Goal: Task Accomplishment & Management: Use online tool/utility

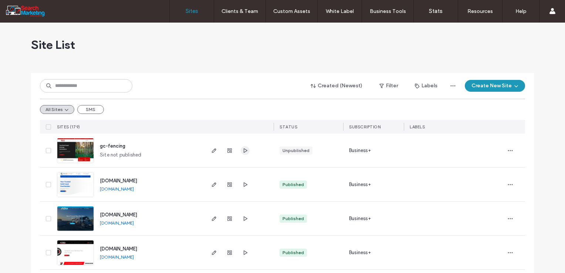
click at [242, 148] on icon "button" at bounding box center [245, 151] width 6 height 6
click at [212, 149] on use "button" at bounding box center [214, 150] width 4 height 4
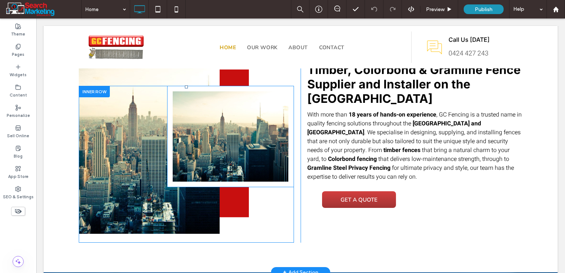
scroll to position [333, 0]
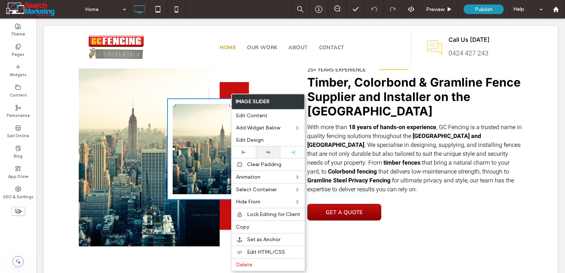
click at [270, 149] on div at bounding box center [268, 151] width 24 height 11
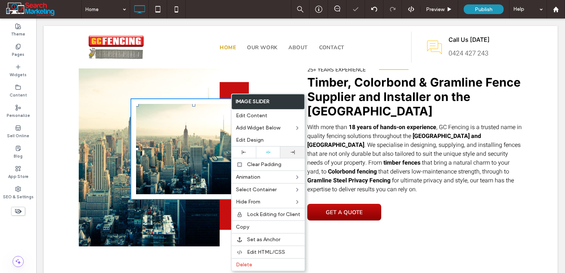
click at [291, 154] on div at bounding box center [292, 151] width 24 height 11
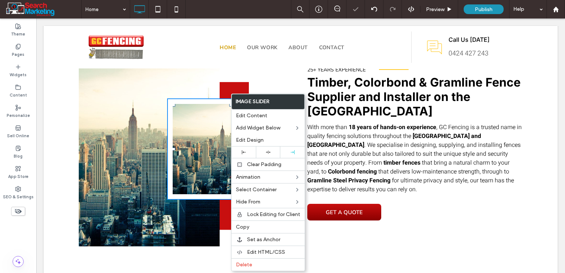
click at [462, 212] on div "25+ Years Experience Click To Paste Click To Paste Timber, Colorbond & Gramline…" at bounding box center [412, 160] width 222 height 190
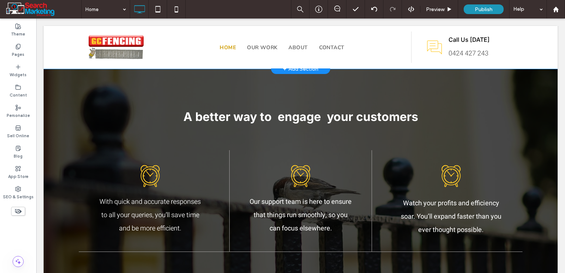
scroll to position [592, 0]
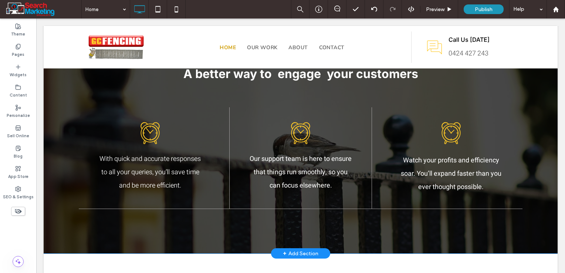
click at [53, 187] on div "A better way to engage your customers With quick and accurate responses to all …" at bounding box center [301, 140] width 514 height 228
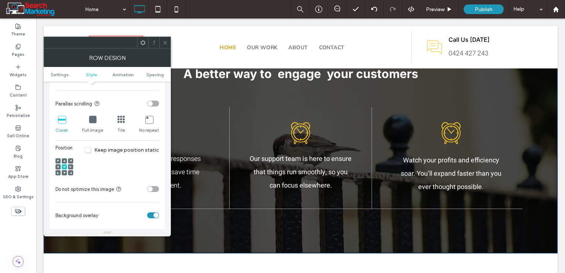
scroll to position [259, 0]
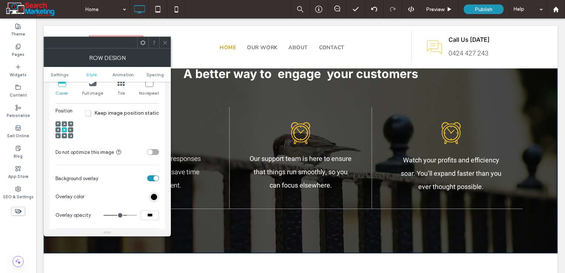
drag, startPoint x: 148, startPoint y: 217, endPoint x: 140, endPoint y: 218, distance: 7.8
click at [140, 218] on div "***" at bounding box center [131, 215] width 55 height 10
type input "***"
type input "**"
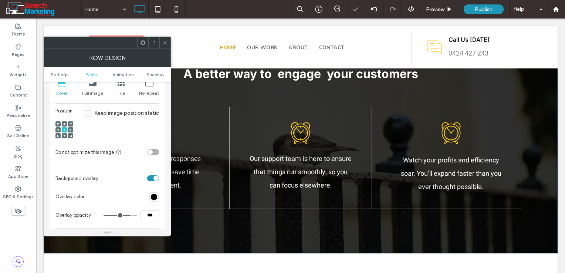
drag, startPoint x: 165, startPoint y: 41, endPoint x: 157, endPoint y: 63, distance: 23.2
click at [165, 41] on icon at bounding box center [165, 43] width 6 height 6
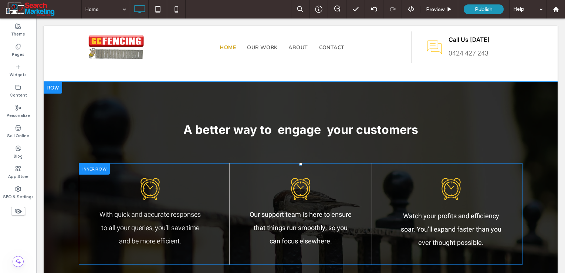
scroll to position [518, 0]
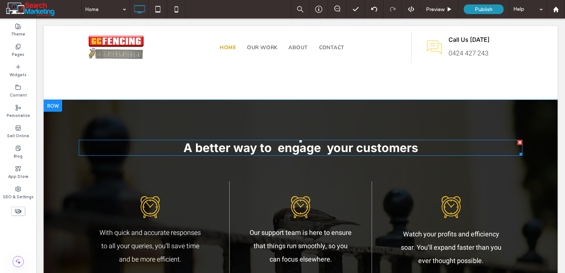
click at [294, 145] on span "A better way to engage your customers" at bounding box center [300, 148] width 235 height 14
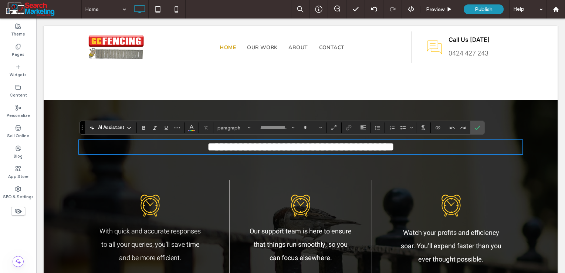
type input "*****"
type input "**"
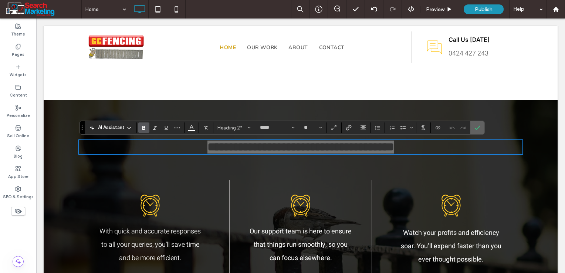
click at [475, 128] on icon "Confirm" at bounding box center [478, 128] width 6 height 6
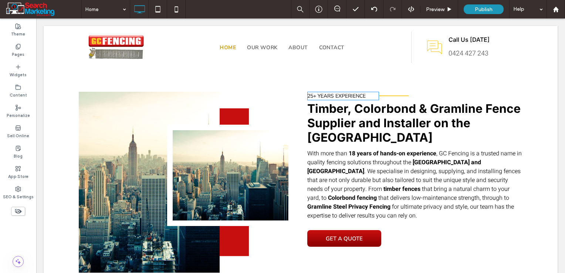
scroll to position [222, 0]
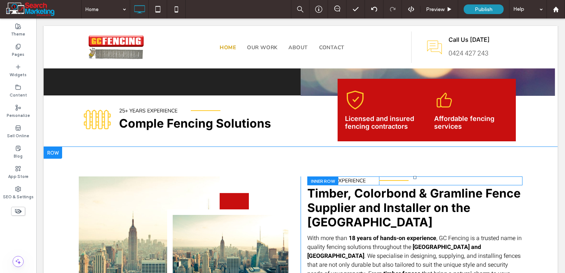
click at [317, 181] on div at bounding box center [322, 180] width 31 height 9
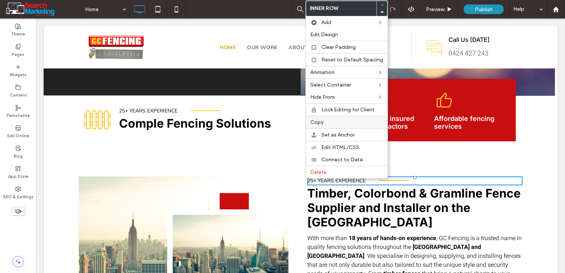
click at [327, 121] on label "Copy" at bounding box center [346, 122] width 73 height 6
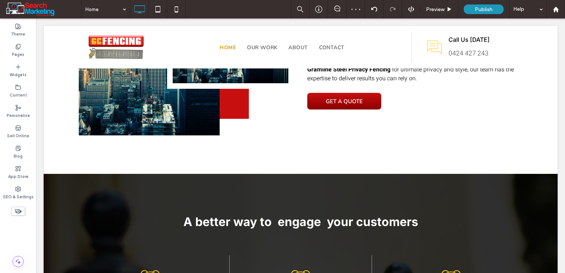
scroll to position [555, 0]
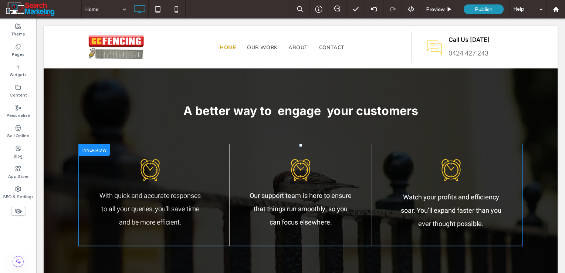
click at [98, 149] on div at bounding box center [94, 149] width 31 height 11
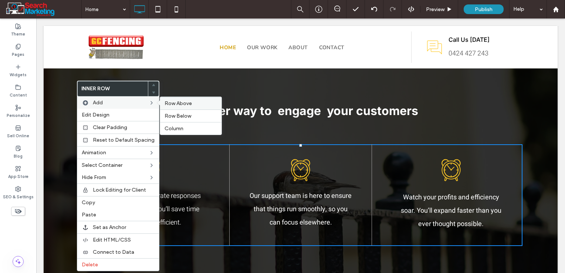
drag, startPoint x: 174, startPoint y: 102, endPoint x: 142, endPoint y: 85, distance: 35.8
click at [174, 102] on span "Row Above" at bounding box center [178, 103] width 27 height 6
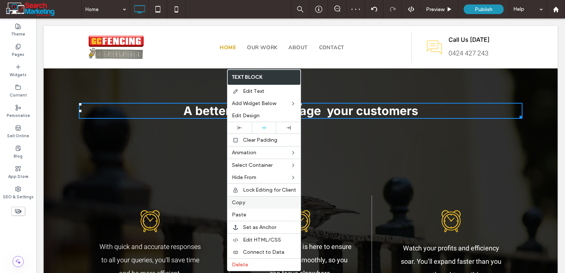
click at [254, 202] on label "Copy" at bounding box center [264, 202] width 64 height 6
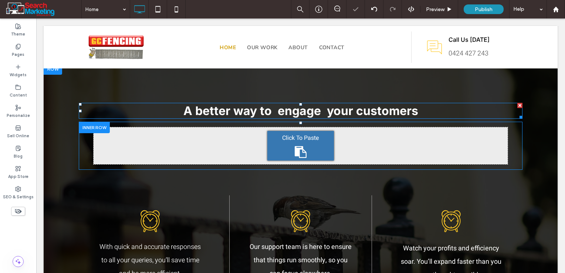
click at [296, 139] on span "Click To Paste" at bounding box center [300, 138] width 37 height 9
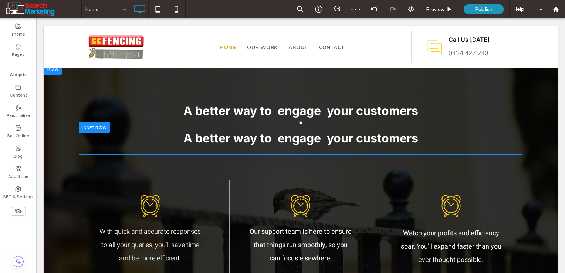
click at [95, 125] on div at bounding box center [94, 127] width 31 height 11
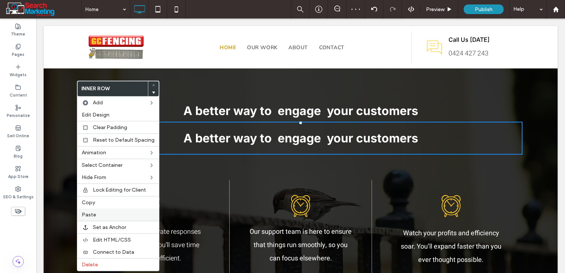
click at [95, 214] on span "Paste" at bounding box center [89, 215] width 14 height 6
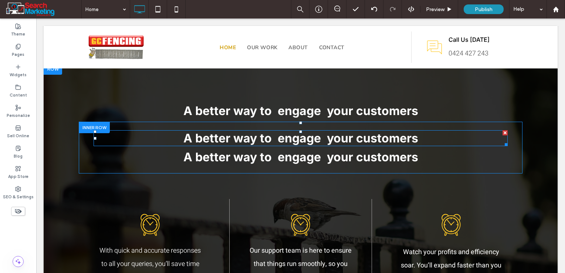
click at [503, 134] on div at bounding box center [505, 132] width 5 height 5
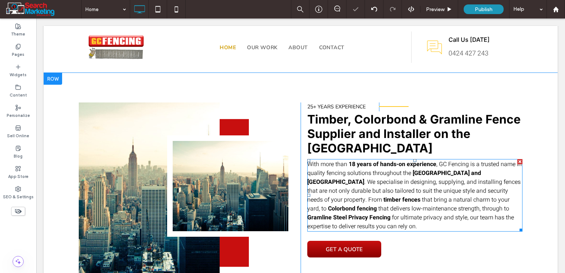
scroll to position [296, 0]
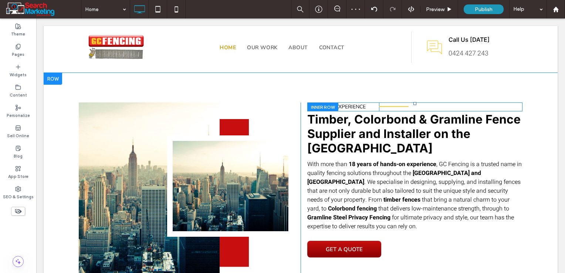
click at [312, 105] on div at bounding box center [322, 106] width 31 height 9
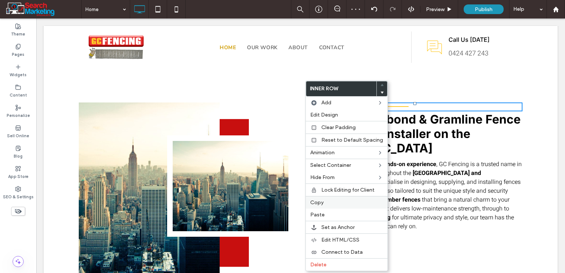
click at [324, 202] on label "Copy" at bounding box center [346, 202] width 73 height 6
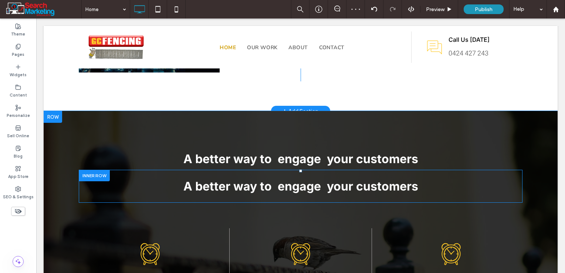
scroll to position [518, 0]
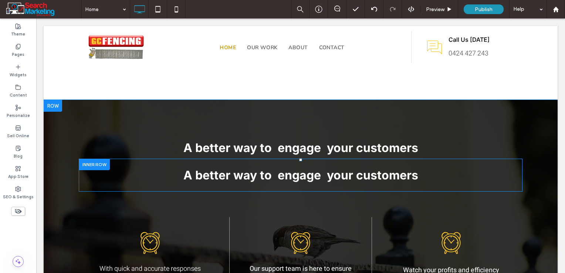
click at [85, 166] on div at bounding box center [94, 164] width 31 height 11
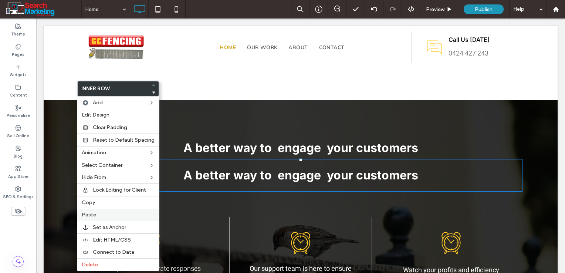
click at [99, 212] on label "Paste" at bounding box center [118, 215] width 73 height 6
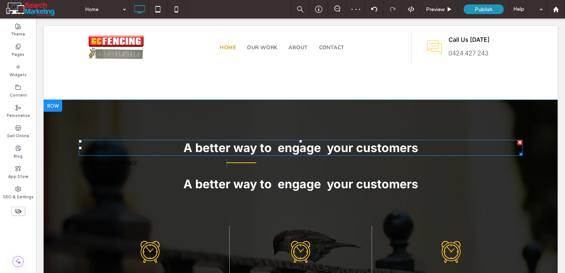
click at [518, 141] on div at bounding box center [520, 142] width 5 height 5
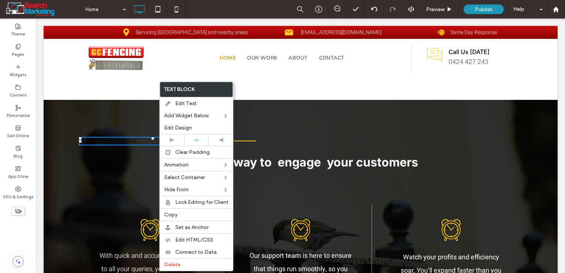
click at [151, 143] on h3 "25+ Years Experience" at bounding box center [153, 141] width 148 height 7
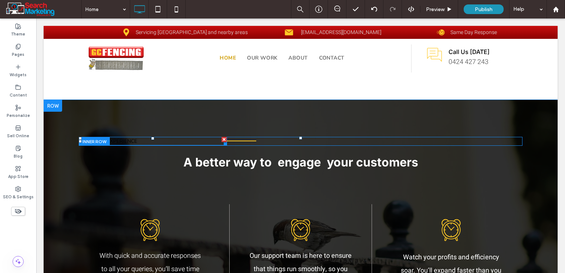
click at [149, 143] on h3 "25+ Years Experience" at bounding box center [153, 141] width 148 height 7
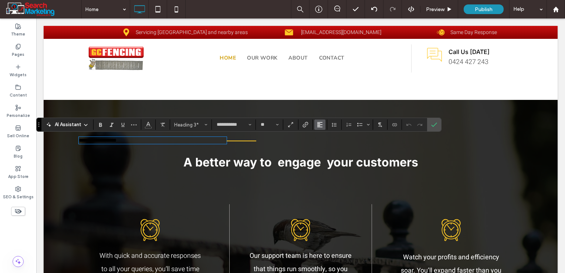
click at [319, 125] on use "Alignment" at bounding box center [319, 124] width 5 height 5
click at [327, 158] on use "ui.textEditor.alignment.right" at bounding box center [325, 158] width 5 height 5
click at [150, 127] on icon "Color" at bounding box center [148, 124] width 6 height 6
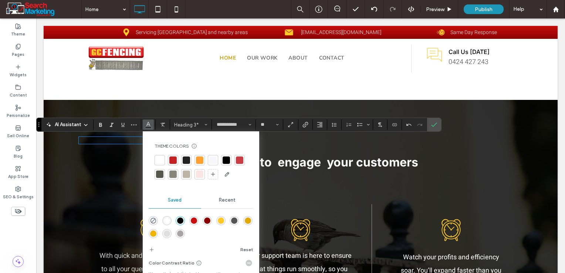
click at [169, 221] on div "rgba(255,255,255,1)" at bounding box center [167, 221] width 6 height 6
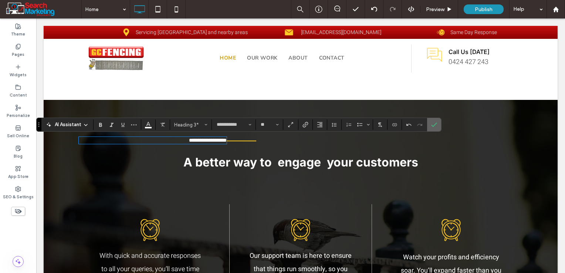
click at [435, 124] on use "Confirm" at bounding box center [435, 124] width 6 height 4
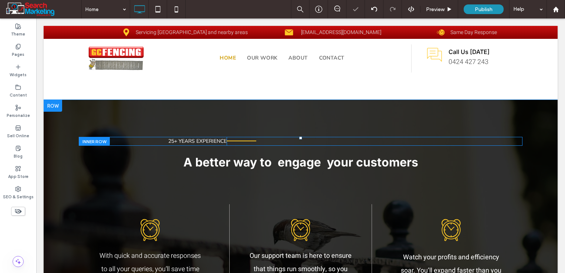
click at [275, 142] on div "Click To Paste Click To Paste" at bounding box center [375, 141] width 296 height 9
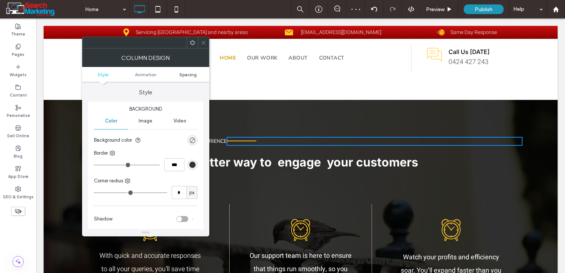
click at [185, 75] on span "Spacing" at bounding box center [187, 75] width 17 height 6
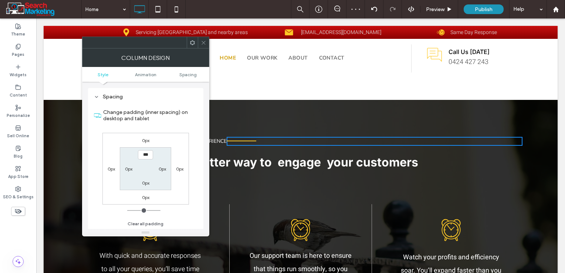
scroll to position [173, 0]
click at [129, 166] on label "0px" at bounding box center [128, 169] width 7 height 6
type input "**"
type input "****"
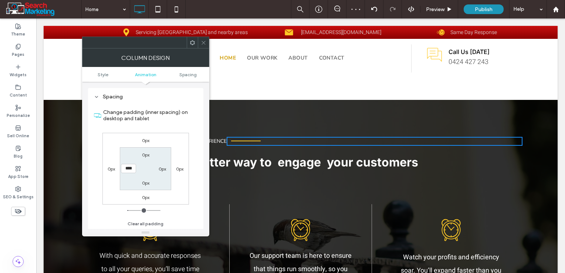
click at [203, 40] on icon at bounding box center [204, 43] width 6 height 6
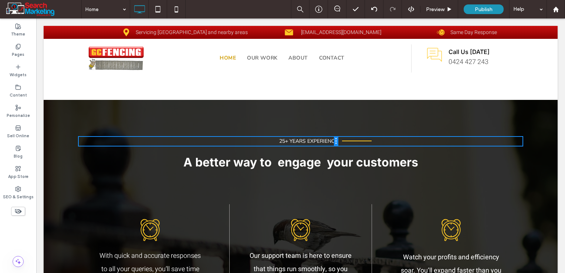
drag, startPoint x: 223, startPoint y: 142, endPoint x: 316, endPoint y: 145, distance: 92.2
click at [316, 145] on div "25+ Years Experience Click To Paste Click To Paste" at bounding box center [208, 141] width 259 height 9
drag, startPoint x: 334, startPoint y: 143, endPoint x: 307, endPoint y: 143, distance: 27.7
click at [307, 143] on div "25+ Years Experience Click To Paste Click To Paste Click To Paste Click To Paste" at bounding box center [301, 141] width 444 height 9
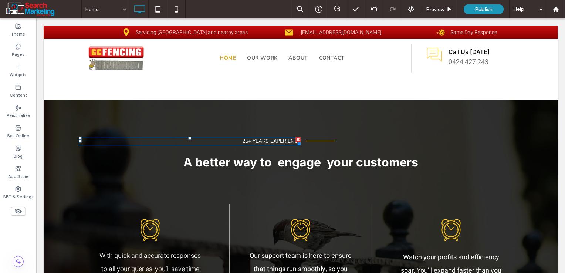
click at [270, 140] on span "25+ Years Experience" at bounding box center [271, 141] width 58 height 7
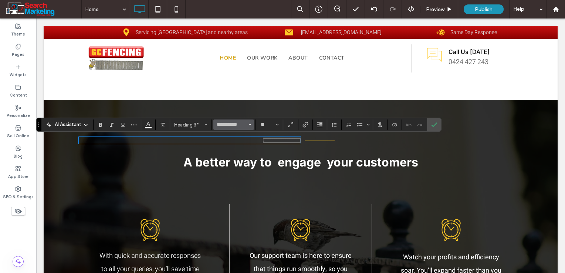
click at [250, 125] on icon "Font & Font weight" at bounding box center [250, 124] width 3 height 3
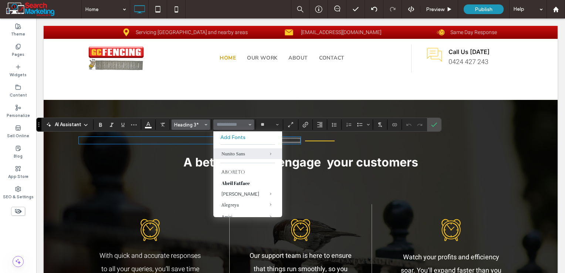
click at [186, 128] on button "Heading 3*" at bounding box center [191, 124] width 38 height 10
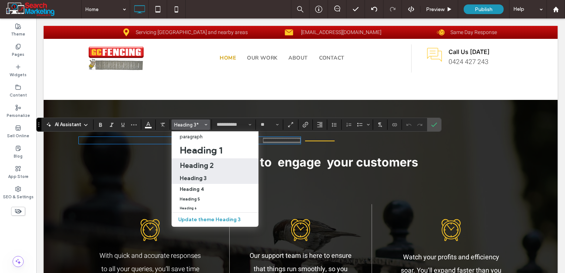
click at [197, 166] on h2 "Heading 2" at bounding box center [197, 165] width 34 height 9
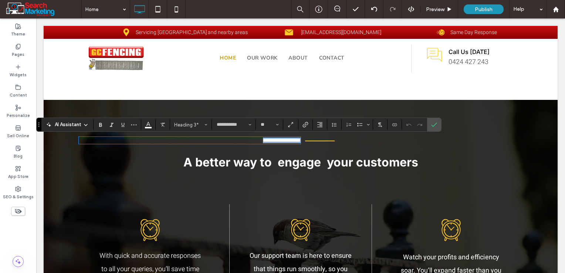
type input "*****"
type input "**"
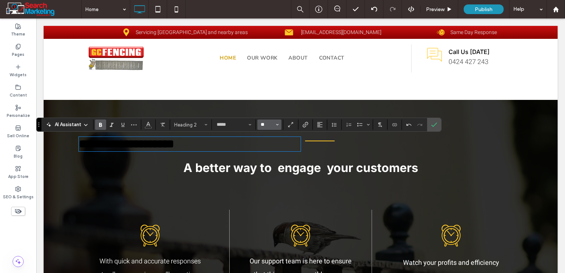
click at [267, 127] on input "**" at bounding box center [267, 125] width 14 height 6
type input "**"
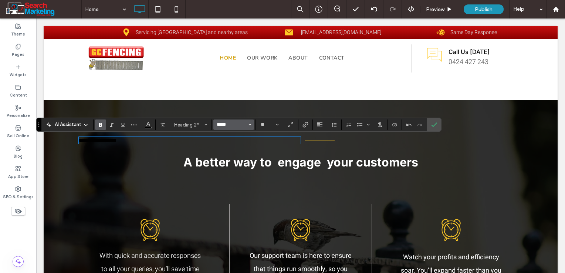
click at [238, 123] on input "*****" at bounding box center [231, 125] width 31 height 6
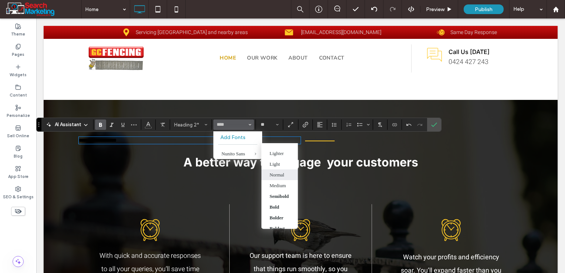
click at [280, 177] on label "Normal" at bounding box center [279, 174] width 37 height 11
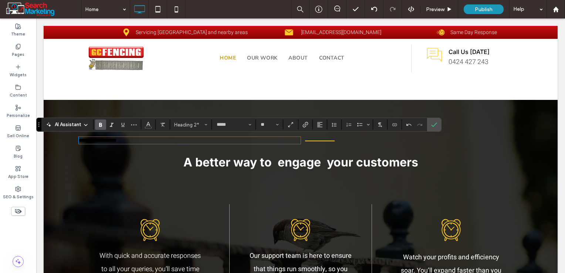
type input "**********"
click at [132, 127] on icon "More" at bounding box center [134, 125] width 6 height 6
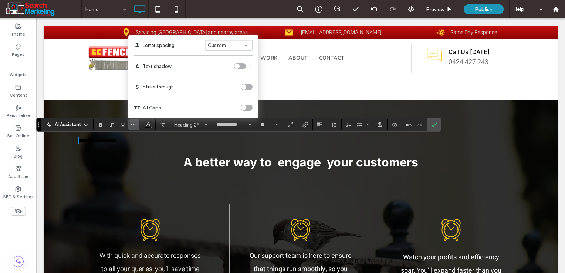
click at [246, 109] on div "toggle" at bounding box center [247, 108] width 12 height 6
click at [322, 126] on icon "Alignment" at bounding box center [320, 125] width 6 height 6
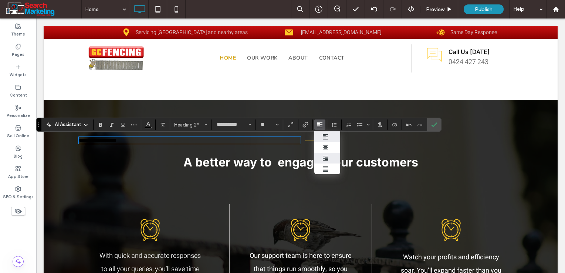
click at [328, 159] on div "ui.textEditor.alignment.right" at bounding box center [328, 158] width 10 height 6
click at [431, 128] on span "Confirm" at bounding box center [432, 124] width 3 height 13
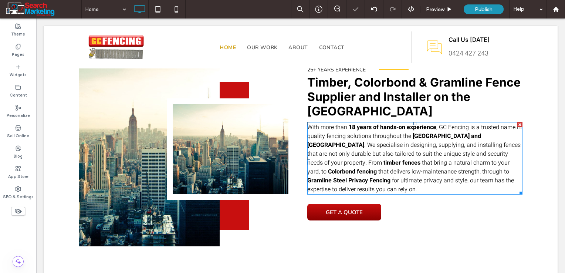
scroll to position [222, 0]
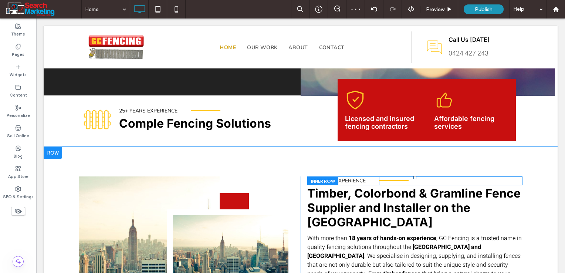
click at [326, 181] on div at bounding box center [322, 180] width 31 height 9
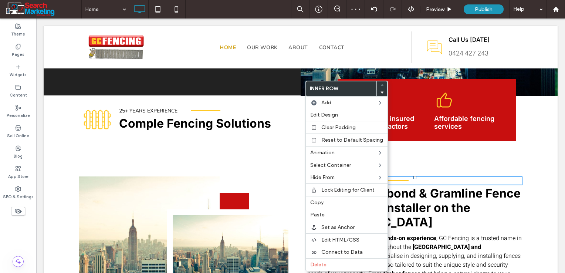
click at [477, 182] on div "Click To Paste" at bounding box center [451, 180] width 144 height 9
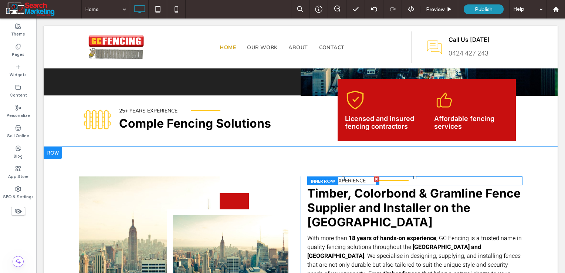
click at [351, 182] on span "25+ Years Experience" at bounding box center [336, 180] width 58 height 7
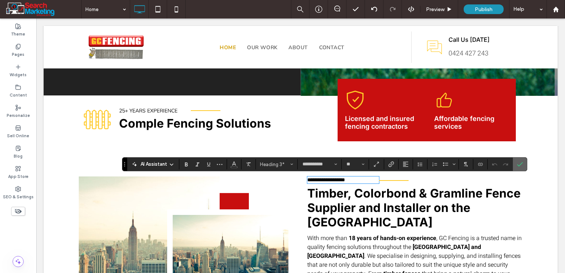
drag, startPoint x: 522, startPoint y: 162, endPoint x: 362, endPoint y: 171, distance: 160.8
click at [522, 162] on label "Confirm" at bounding box center [520, 164] width 11 height 13
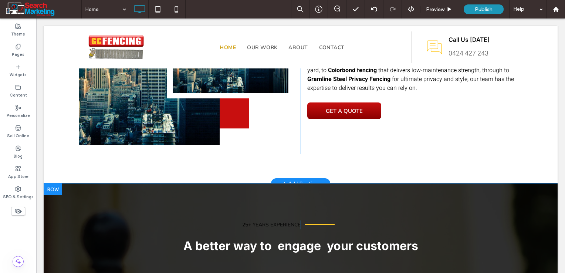
scroll to position [518, 0]
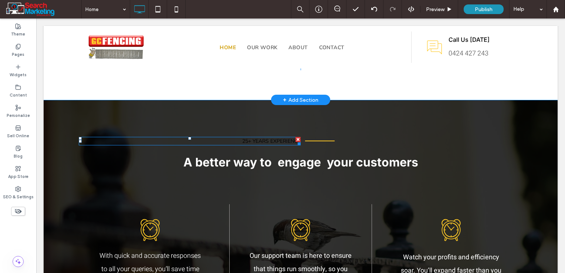
click at [275, 141] on span "25+ Years Experience" at bounding box center [271, 141] width 58 height 7
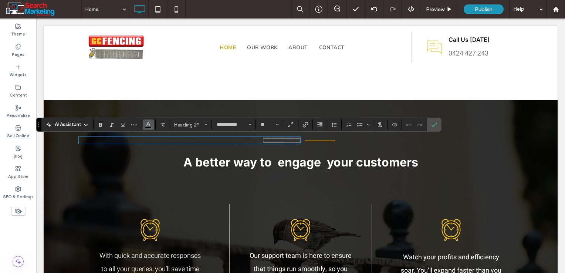
click at [149, 126] on icon "Color" at bounding box center [148, 124] width 6 height 6
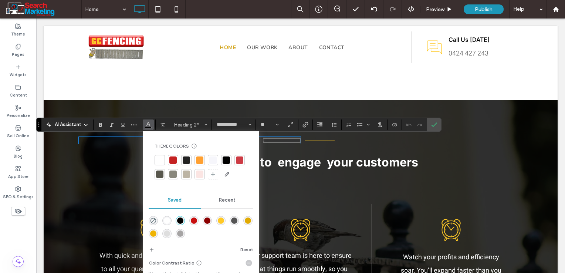
click at [165, 219] on div "rgba(255,255,255,1)" at bounding box center [167, 221] width 6 height 6
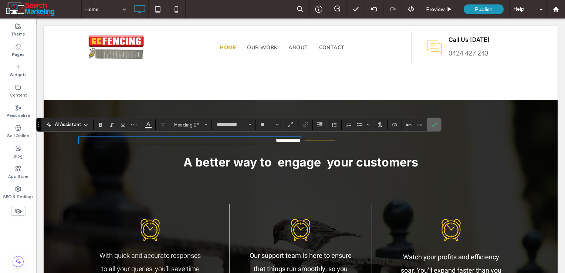
drag, startPoint x: 432, startPoint y: 124, endPoint x: 390, endPoint y: 113, distance: 43.7
click at [432, 124] on icon "Confirm" at bounding box center [434, 125] width 6 height 6
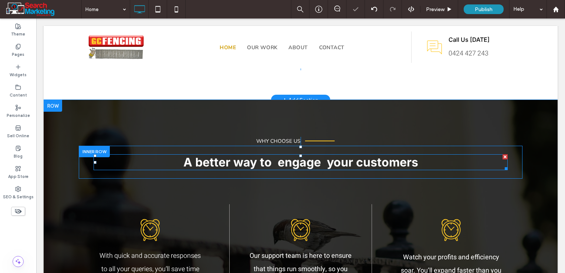
click at [280, 165] on span "A better way to engage your customers" at bounding box center [300, 162] width 235 height 14
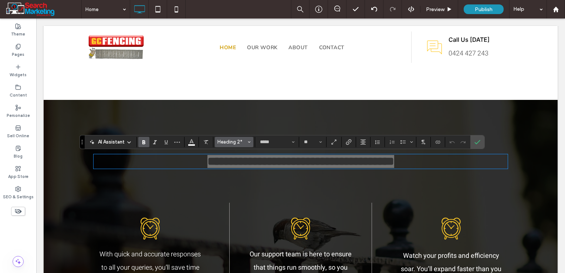
click at [245, 144] on span "Heading 2*" at bounding box center [232, 142] width 29 height 6
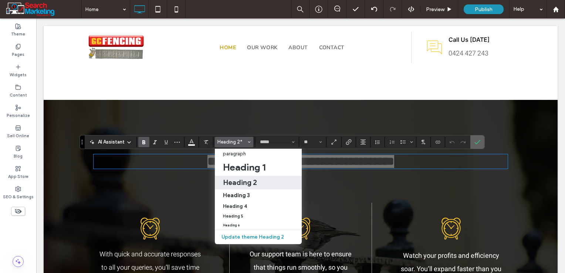
drag, startPoint x: 481, startPoint y: 144, endPoint x: 441, endPoint y: 126, distance: 43.7
click at [481, 144] on label "Confirm" at bounding box center [477, 141] width 11 height 13
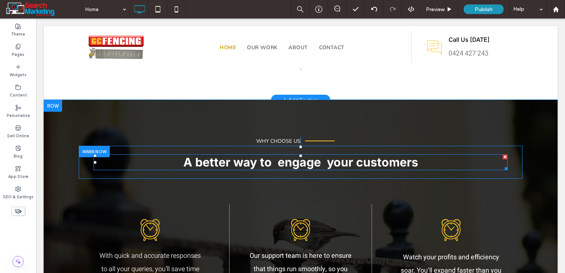
click at [257, 165] on span "A better way to engage your customers" at bounding box center [300, 162] width 235 height 14
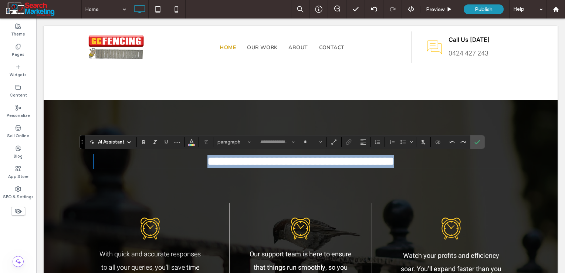
type input "*****"
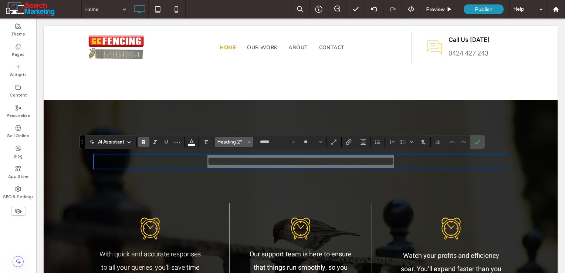
click at [248, 142] on icon "Styles" at bounding box center [249, 142] width 3 height 3
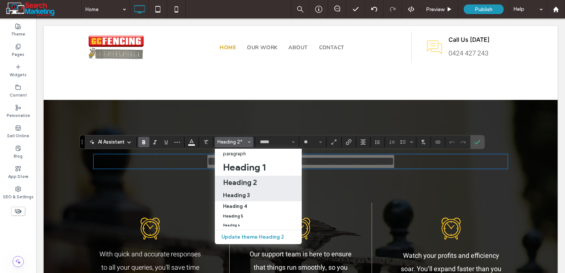
click at [243, 195] on h3 "Heading 3" at bounding box center [236, 195] width 27 height 7
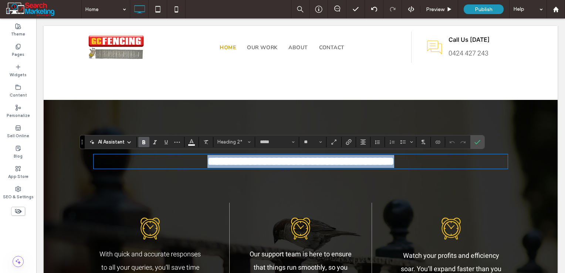
type input "**"
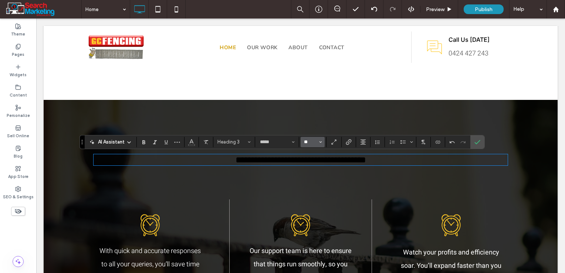
click at [311, 144] on input "**" at bounding box center [310, 142] width 14 height 6
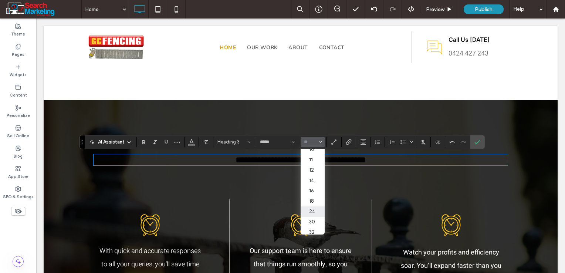
scroll to position [37, 0]
click at [315, 223] on label "32" at bounding box center [313, 220] width 24 height 10
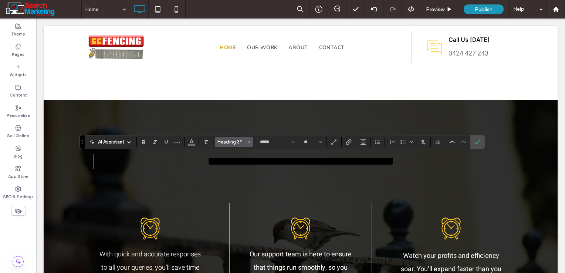
click at [246, 146] on button "Heading 3*" at bounding box center [234, 142] width 38 height 10
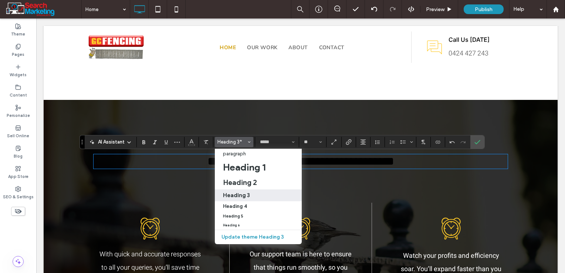
drag, startPoint x: 244, startPoint y: 199, endPoint x: 208, endPoint y: 180, distance: 40.5
click at [244, 199] on label "Heading 3" at bounding box center [258, 195] width 87 height 12
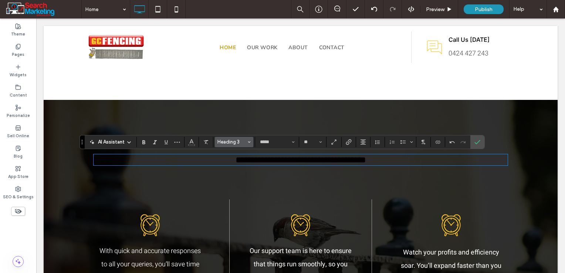
click at [240, 142] on span "Heading 3" at bounding box center [232, 142] width 29 height 6
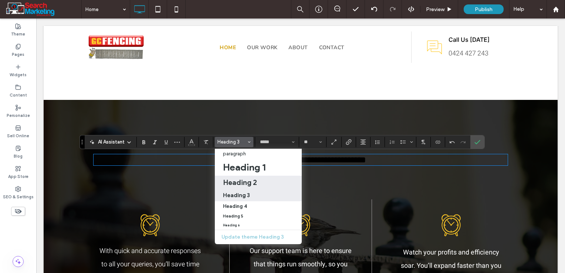
click at [243, 182] on h2 "Heading 2" at bounding box center [240, 182] width 34 height 9
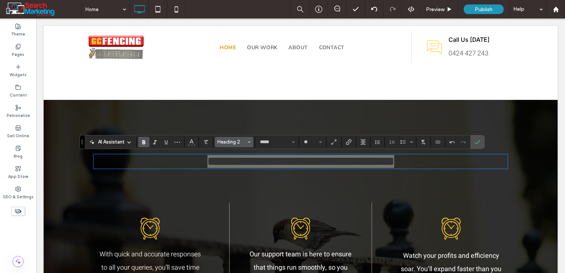
click at [237, 142] on span "Heading 2" at bounding box center [232, 142] width 29 height 6
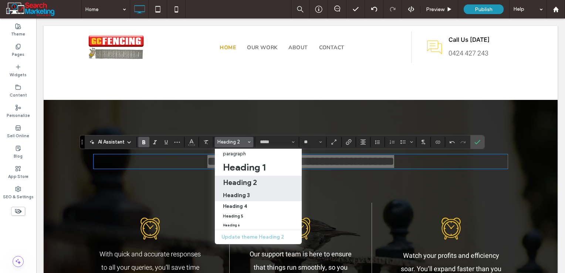
click at [250, 193] on div "Heading 3" at bounding box center [258, 195] width 71 height 7
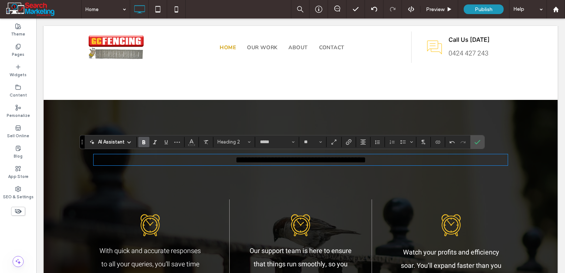
type input "**"
click at [314, 144] on input "**" at bounding box center [310, 142] width 14 height 6
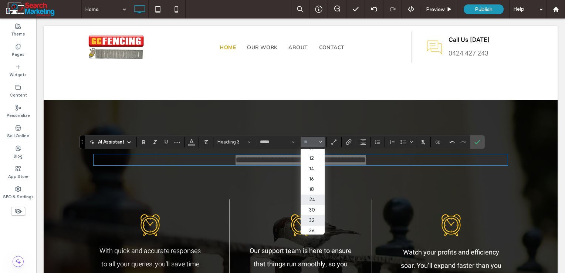
click at [313, 221] on label "32" at bounding box center [313, 220] width 24 height 10
type input "**"
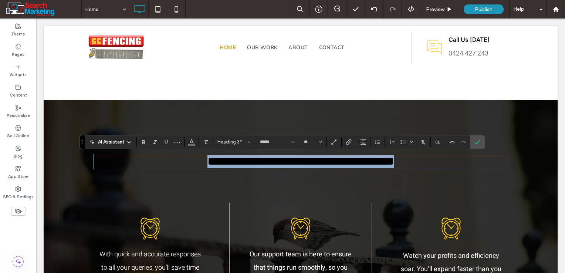
type input "*****"
type input "**"
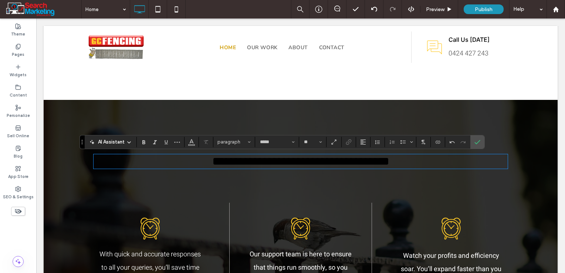
type input "*****"
type input "**"
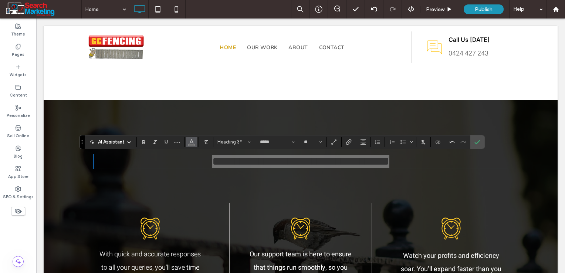
click at [191, 144] on span "Color" at bounding box center [192, 142] width 6 height 10
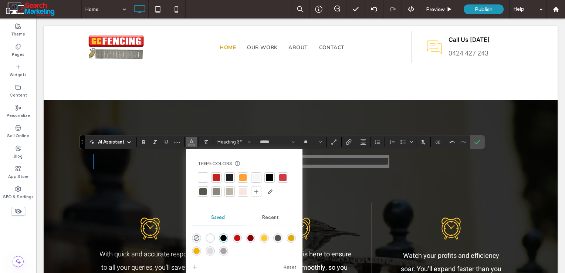
drag, startPoint x: 175, startPoint y: 217, endPoint x: 209, endPoint y: 239, distance: 40.9
click at [209, 239] on div "rgba(255,255,255,1)" at bounding box center [210, 238] width 6 height 6
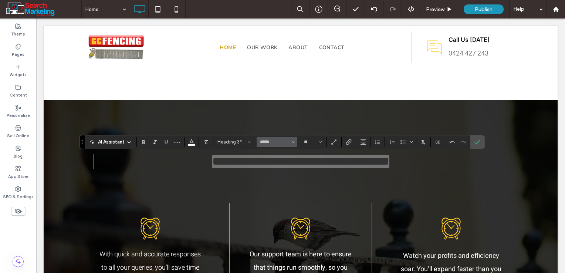
click at [292, 143] on icon "Font & Font weight" at bounding box center [293, 142] width 3 height 3
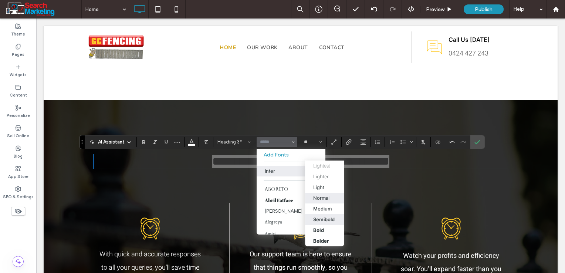
click at [320, 221] on div "Semibold" at bounding box center [323, 219] width 21 height 6
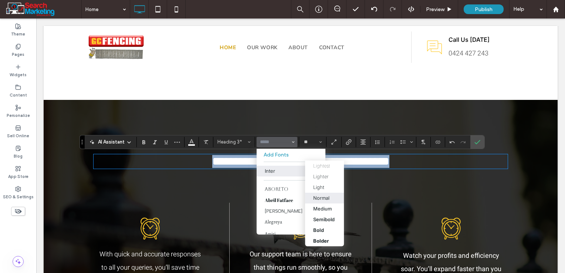
type input "*****"
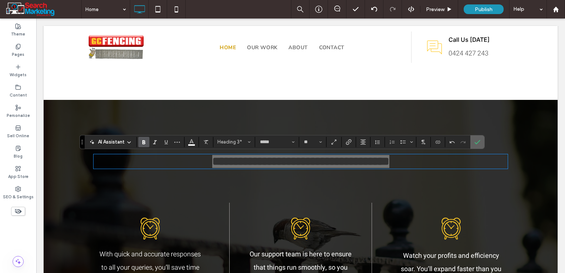
drag, startPoint x: 476, startPoint y: 144, endPoint x: 411, endPoint y: 155, distance: 66.4
click at [476, 144] on icon "Confirm" at bounding box center [478, 142] width 6 height 6
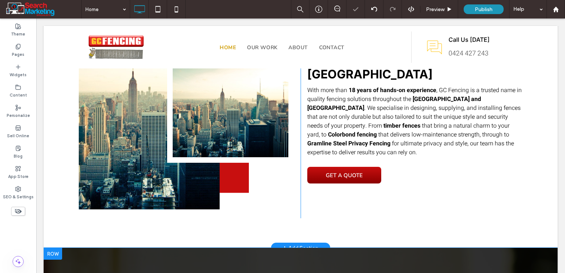
scroll to position [259, 0]
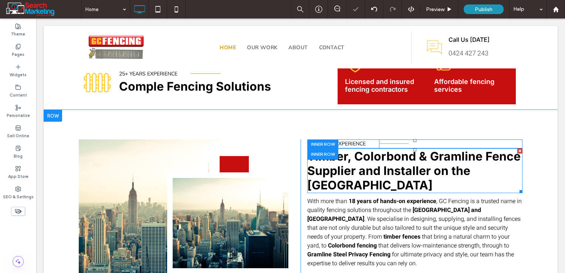
click at [339, 183] on h2 "Timber, Colorbond & Gramline Fence Supplier and Installer on the [GEOGRAPHIC_DA…" at bounding box center [414, 170] width 215 height 43
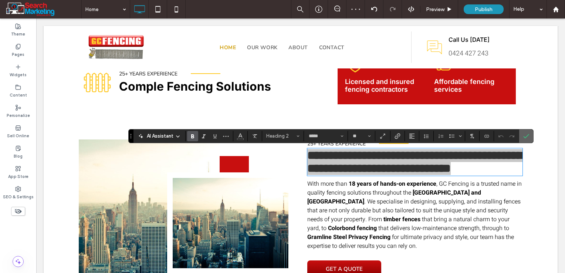
drag, startPoint x: 526, startPoint y: 135, endPoint x: 360, endPoint y: 190, distance: 175.1
click at [526, 135] on icon "Confirm" at bounding box center [526, 136] width 6 height 6
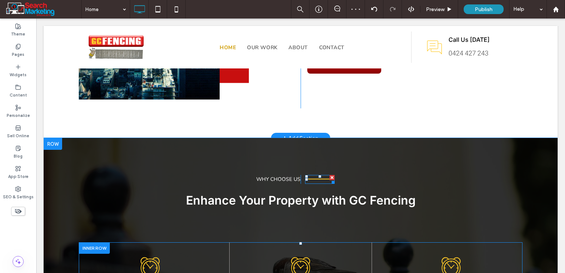
scroll to position [555, 0]
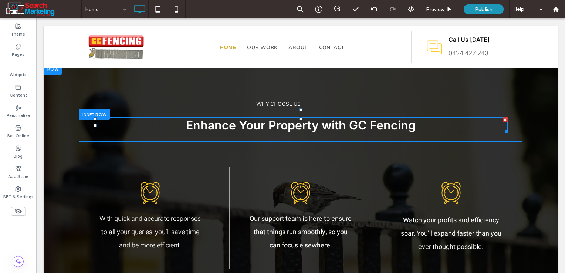
click at [269, 127] on span "Enhance Your Property with GC Fencing" at bounding box center [301, 125] width 230 height 14
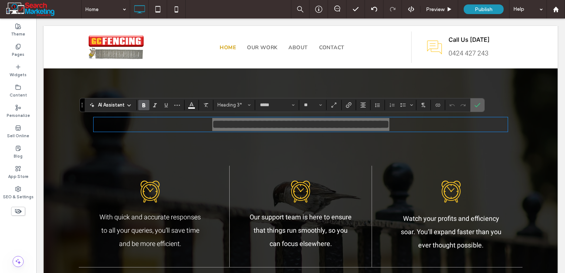
click at [475, 109] on span "Confirm" at bounding box center [476, 104] width 3 height 13
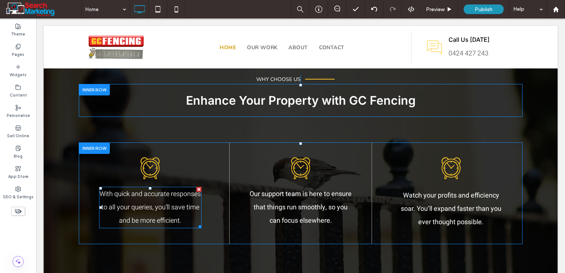
scroll to position [592, 0]
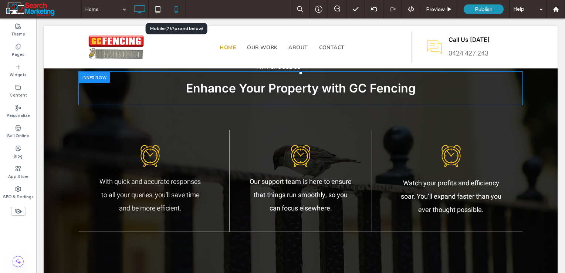
click at [175, 4] on icon at bounding box center [176, 9] width 15 height 15
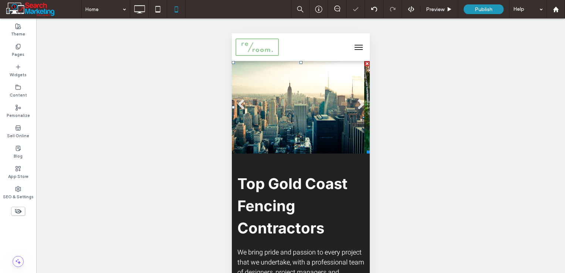
scroll to position [0, 0]
click at [302, 66] on span "Header" at bounding box center [300, 67] width 17 height 6
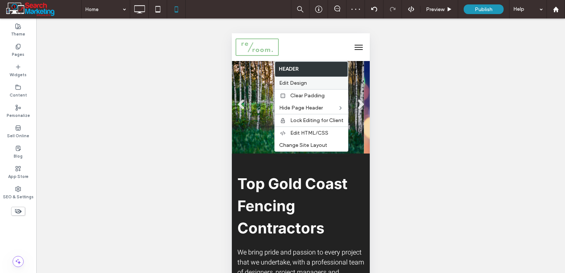
click at [304, 82] on span "Edit Design" at bounding box center [293, 83] width 28 height 6
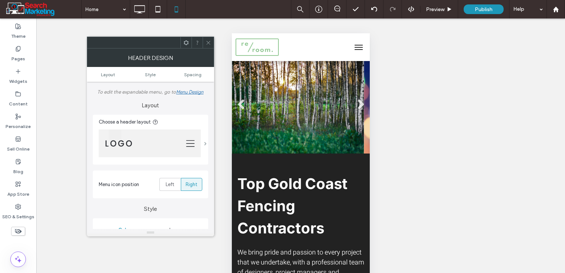
click at [207, 145] on span at bounding box center [205, 144] width 3 height 4
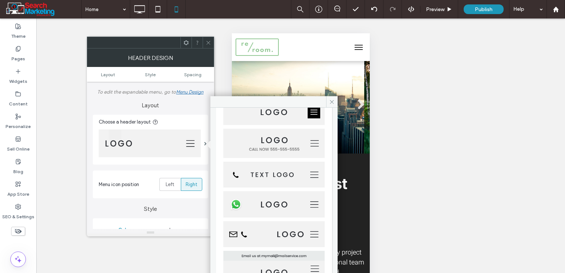
scroll to position [16, 0]
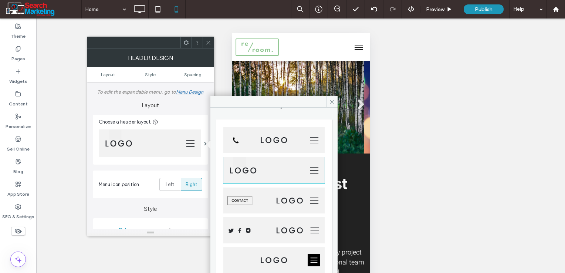
click at [284, 146] on img at bounding box center [273, 140] width 101 height 26
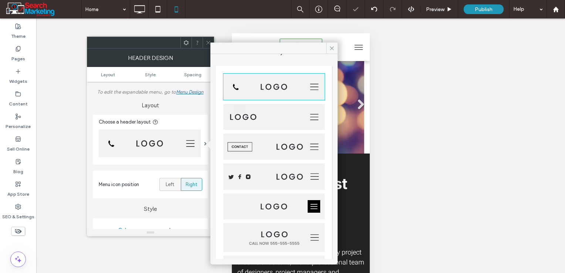
click at [166, 189] on div "Left" at bounding box center [170, 184] width 12 height 12
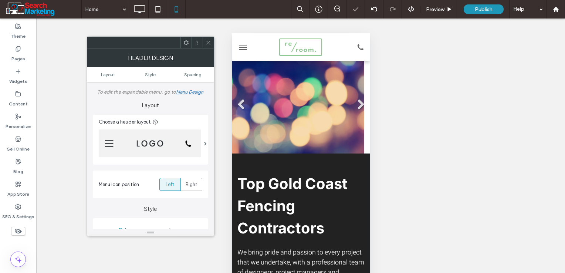
click at [210, 38] on span at bounding box center [209, 42] width 6 height 11
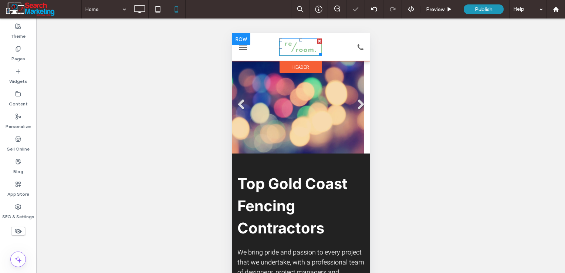
click at [286, 46] on img at bounding box center [300, 47] width 43 height 18
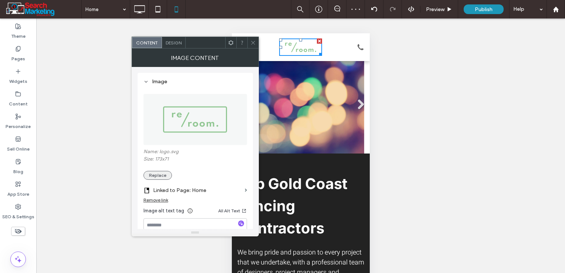
click at [166, 177] on button "Replace" at bounding box center [158, 175] width 28 height 9
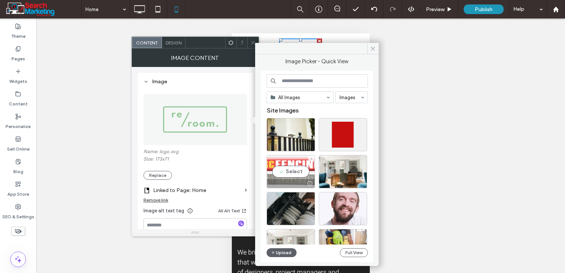
drag, startPoint x: 299, startPoint y: 168, endPoint x: 65, endPoint y: 138, distance: 235.8
click at [299, 168] on div "Select" at bounding box center [291, 171] width 48 height 33
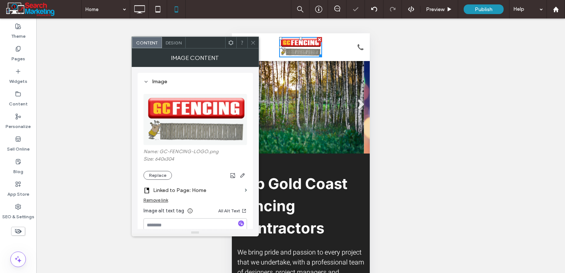
drag, startPoint x: 250, startPoint y: 45, endPoint x: 255, endPoint y: 45, distance: 5.2
click at [250, 45] on div at bounding box center [252, 42] width 11 height 11
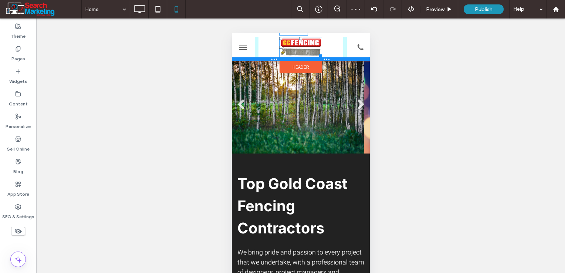
drag, startPoint x: 318, startPoint y: 57, endPoint x: 551, endPoint y: 96, distance: 236.3
click at [323, 61] on div "W:142 H:67" at bounding box center [301, 47] width 138 height 28
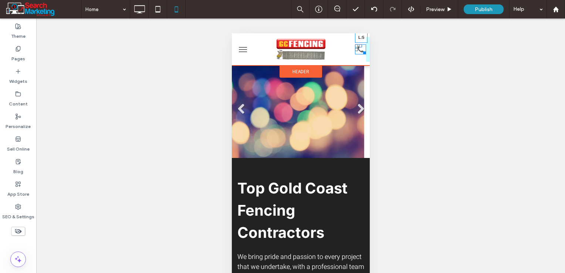
drag, startPoint x: 350, startPoint y: 49, endPoint x: 345, endPoint y: 47, distance: 5.6
click at [355, 47] on div "L:5" at bounding box center [360, 49] width 11 height 10
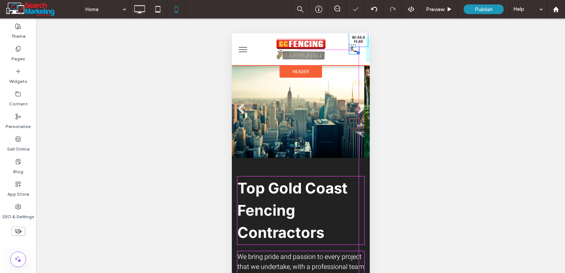
drag, startPoint x: 354, startPoint y: 54, endPoint x: 586, endPoint y: 90, distance: 235.1
click at [357, 54] on div at bounding box center [357, 52] width 6 height 6
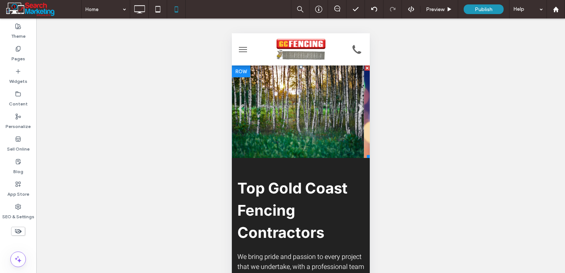
click at [322, 88] on li "Slide title Write your caption here Button" at bounding box center [298, 111] width 132 height 92
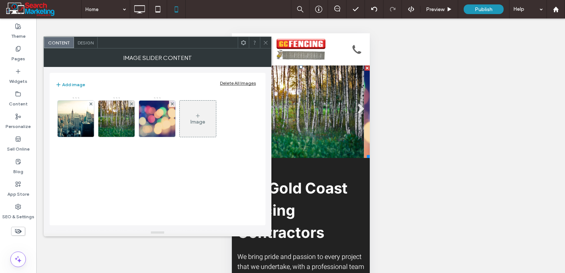
click at [84, 41] on span "Design" at bounding box center [86, 43] width 16 height 6
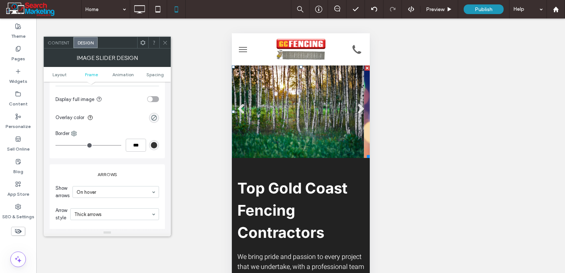
scroll to position [333, 0]
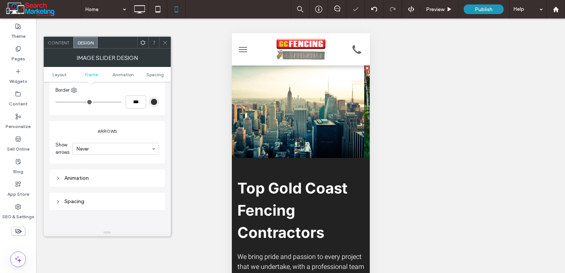
click at [166, 41] on use at bounding box center [165, 43] width 4 height 4
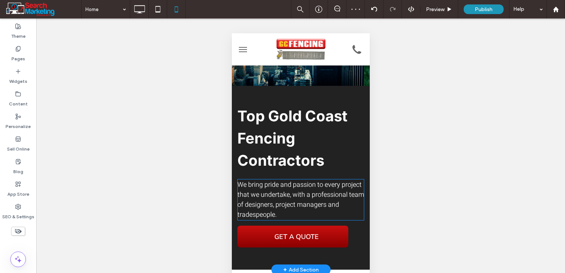
scroll to position [74, 0]
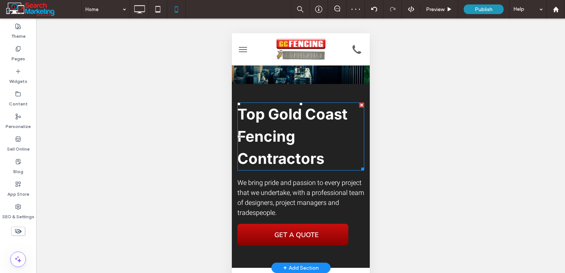
click at [298, 132] on h1 "Top Gold Coast Fencing Contractors" at bounding box center [300, 136] width 127 height 67
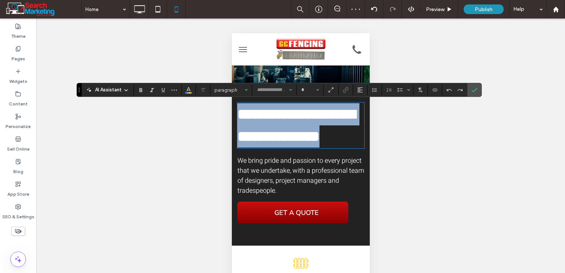
type input "*****"
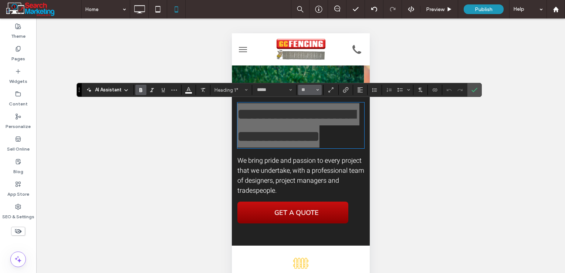
click at [319, 92] on button "**" at bounding box center [310, 90] width 24 height 10
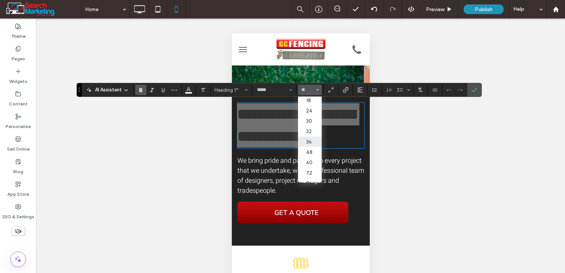
drag, startPoint x: 312, startPoint y: 149, endPoint x: 82, endPoint y: 115, distance: 232.1
click at [312, 147] on label "36" at bounding box center [310, 142] width 24 height 10
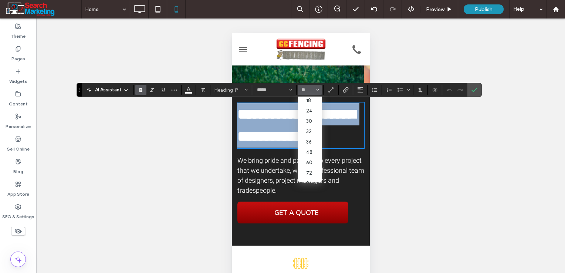
type input "**"
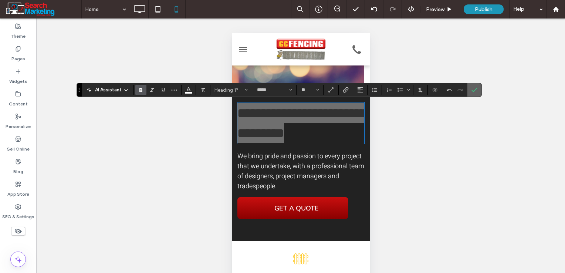
click at [472, 92] on icon "Confirm" at bounding box center [475, 90] width 6 height 6
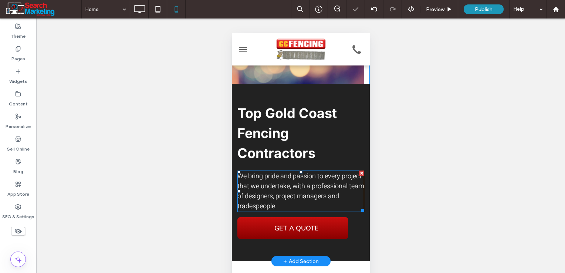
scroll to position [111, 0]
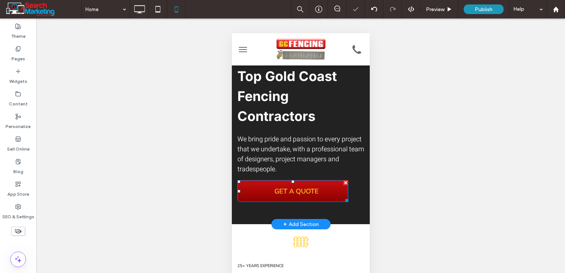
click at [334, 188] on link "GET A QUOTE" at bounding box center [292, 191] width 111 height 22
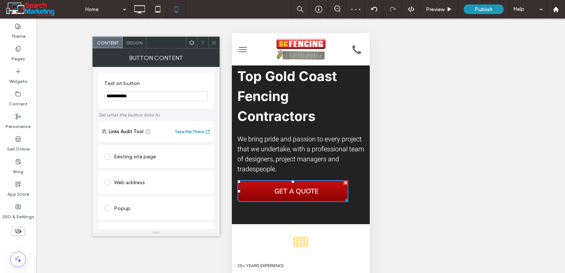
click at [138, 42] on span "Design" at bounding box center [135, 43] width 16 height 6
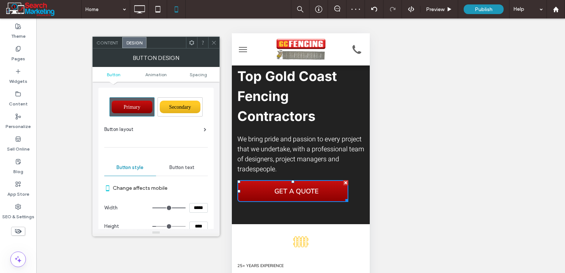
click at [200, 210] on input "*****" at bounding box center [198, 208] width 18 height 10
type input "*****"
type input "***"
click at [203, 74] on span "Spacing" at bounding box center [198, 75] width 17 height 6
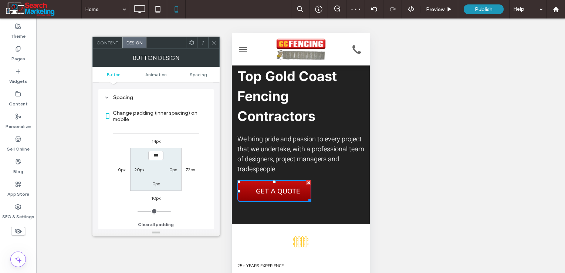
scroll to position [346, 0]
click at [138, 167] on label "20px" at bounding box center [139, 170] width 10 height 6
type input "**"
type input "*"
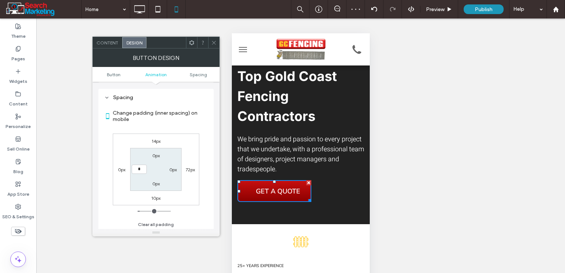
type input "***"
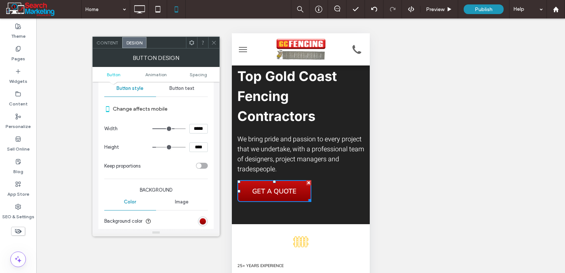
scroll to position [50, 0]
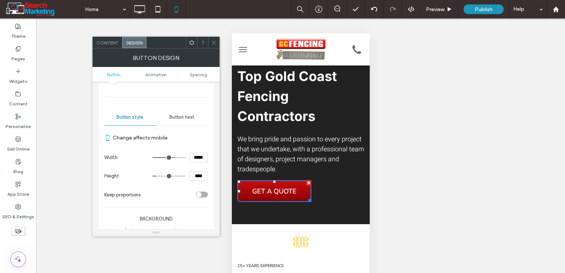
click at [182, 111] on div "Button text" at bounding box center [182, 117] width 52 height 16
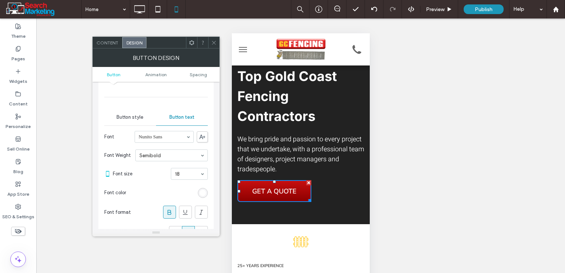
click at [182, 112] on div "Button text" at bounding box center [182, 117] width 52 height 16
click at [138, 117] on span "Button style" at bounding box center [130, 117] width 27 height 6
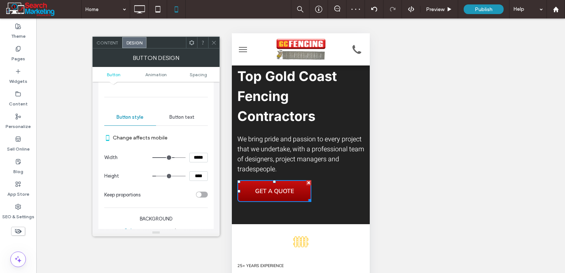
click at [193, 174] on input "****" at bounding box center [198, 176] width 18 height 10
type input "****"
type input "**"
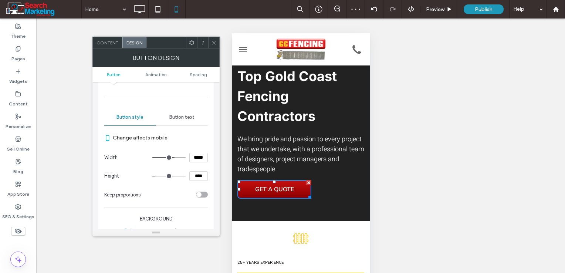
click at [194, 156] on input "*****" at bounding box center [198, 158] width 18 height 10
type input "*****"
type input "***"
click at [209, 43] on div at bounding box center [213, 42] width 11 height 11
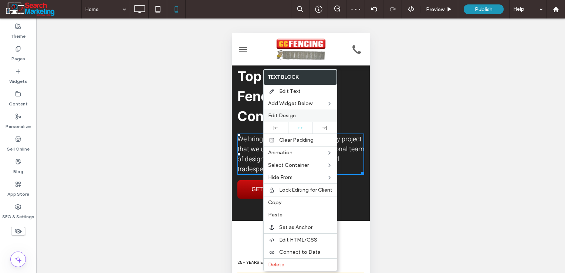
drag, startPoint x: 289, startPoint y: 115, endPoint x: 28, endPoint y: 77, distance: 263.1
click at [289, 115] on span "Edit Design" at bounding box center [282, 115] width 28 height 6
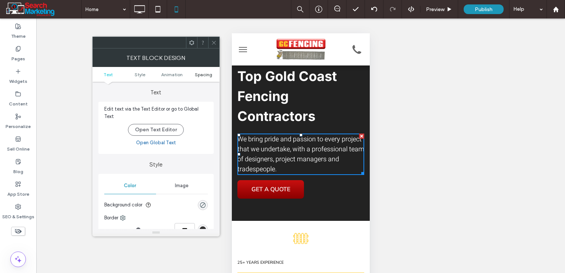
click at [210, 76] on span "Spacing" at bounding box center [203, 75] width 17 height 6
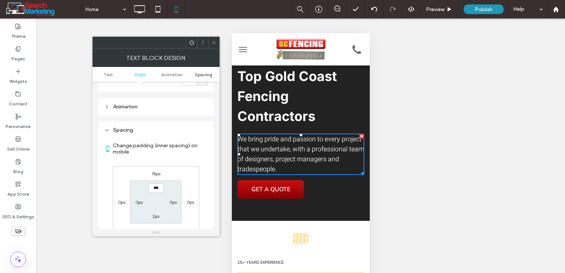
scroll to position [208, 0]
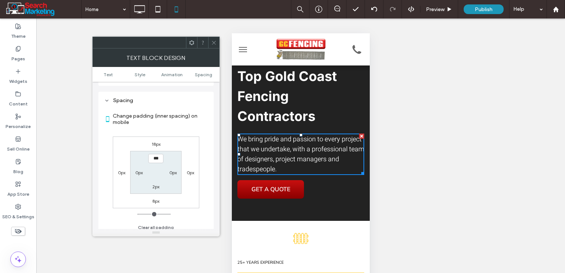
click at [213, 42] on icon at bounding box center [214, 43] width 6 height 6
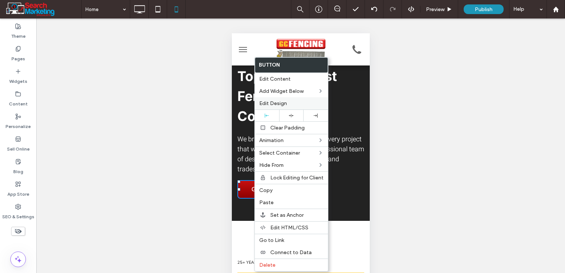
click at [269, 102] on span "Edit Design" at bounding box center [273, 103] width 28 height 6
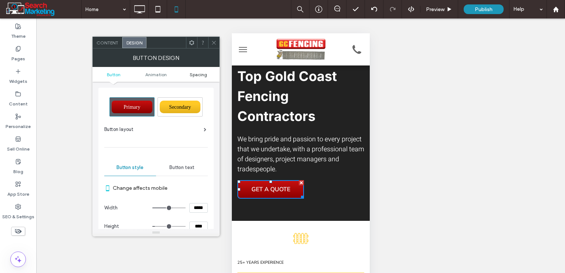
click at [206, 73] on span "Spacing" at bounding box center [198, 75] width 17 height 6
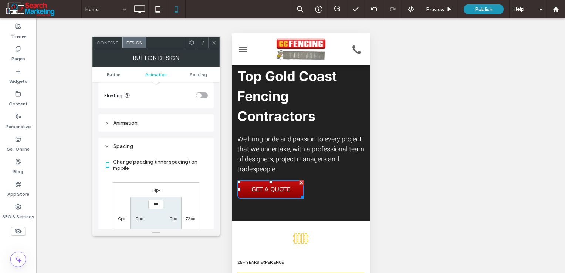
scroll to position [346, 0]
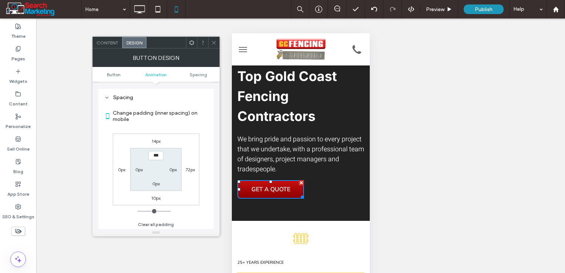
click at [159, 139] on label "14px" at bounding box center [156, 141] width 9 height 6
type input "**"
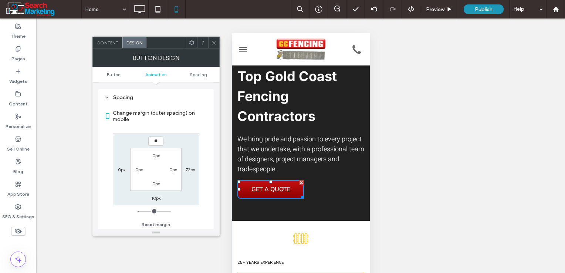
type input "**"
type input "****"
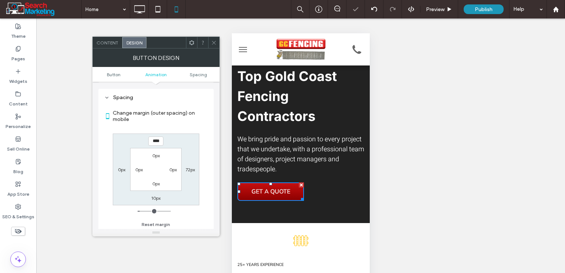
drag, startPoint x: 213, startPoint y: 41, endPoint x: 218, endPoint y: 47, distance: 7.6
click at [214, 41] on icon at bounding box center [214, 43] width 6 height 6
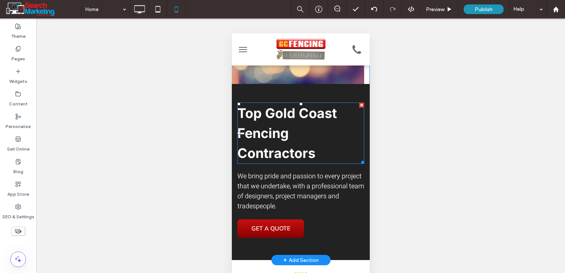
scroll to position [111, 0]
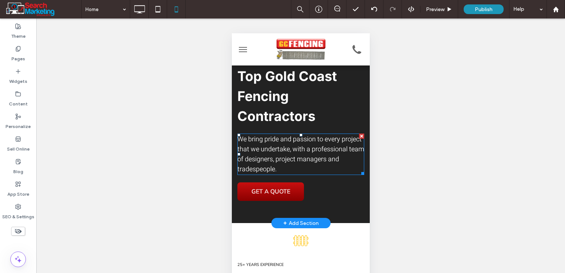
click at [306, 146] on span "We bring pride and passion to every project that we undertake, with a professio…" at bounding box center [300, 154] width 127 height 40
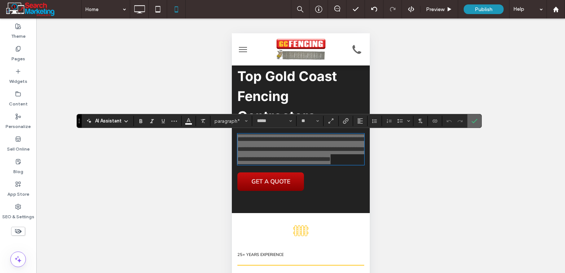
click at [475, 122] on icon "Confirm" at bounding box center [475, 121] width 6 height 6
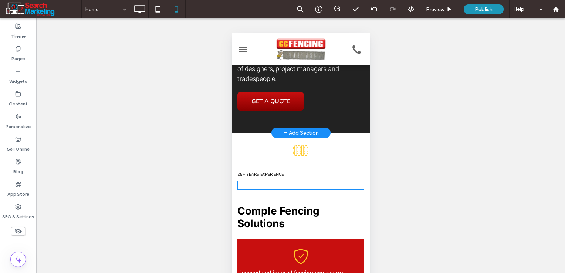
scroll to position [222, 0]
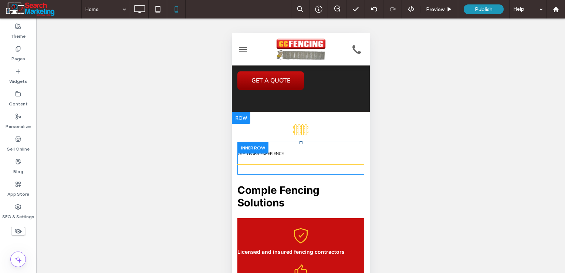
click at [253, 147] on div at bounding box center [252, 147] width 31 height 11
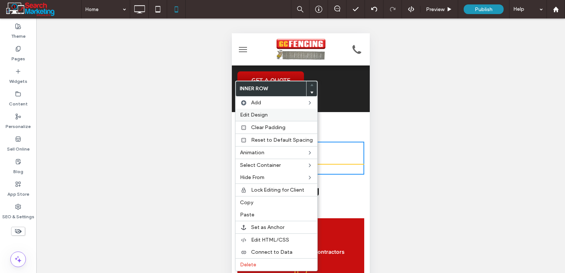
click at [258, 118] on span "Edit Design" at bounding box center [254, 115] width 28 height 6
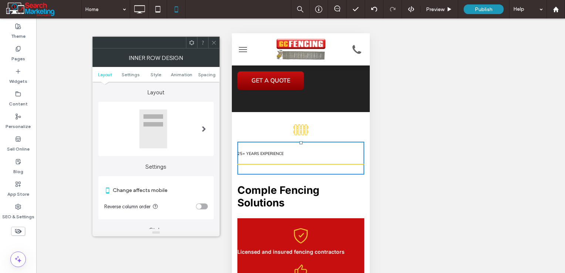
click at [200, 132] on div at bounding box center [203, 129] width 15 height 51
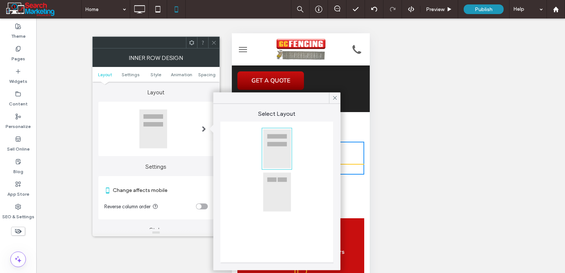
click at [281, 193] on div at bounding box center [277, 192] width 28 height 40
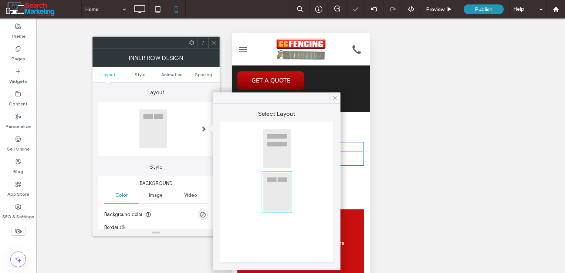
click at [334, 98] on icon at bounding box center [335, 98] width 7 height 7
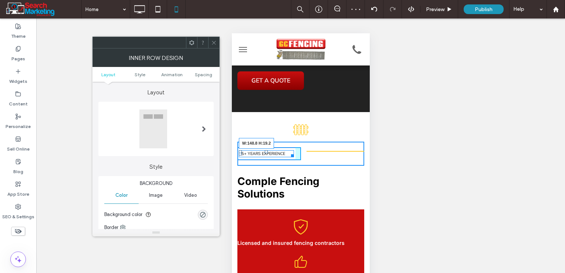
drag, startPoint x: 292, startPoint y: 155, endPoint x: 302, endPoint y: 157, distance: 10.6
click at [302, 157] on div "25+ Years Experience W:148.8 H:19.2 Click To Paste Click To Paste" at bounding box center [300, 153] width 127 height 13
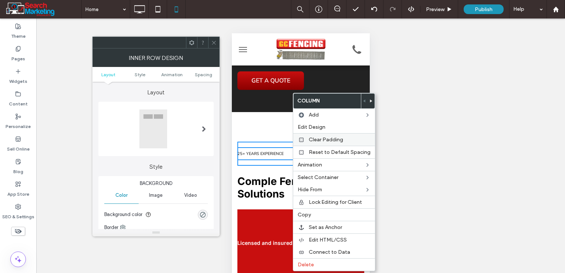
click at [320, 141] on span "Clear Padding" at bounding box center [326, 140] width 34 height 6
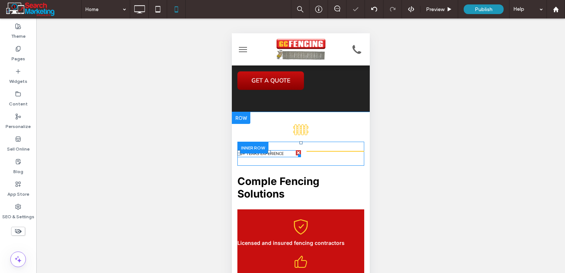
click at [283, 153] on span "25+ Years Experience" at bounding box center [260, 154] width 46 height 6
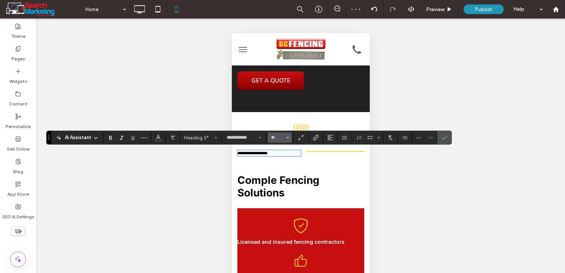
click at [286, 140] on span "Size" at bounding box center [287, 138] width 3 height 10
click at [286, 201] on label "14" at bounding box center [280, 201] width 24 height 10
type input "**"
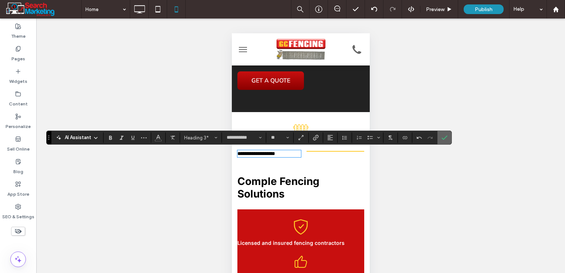
click at [443, 136] on icon "Confirm" at bounding box center [445, 138] width 6 height 6
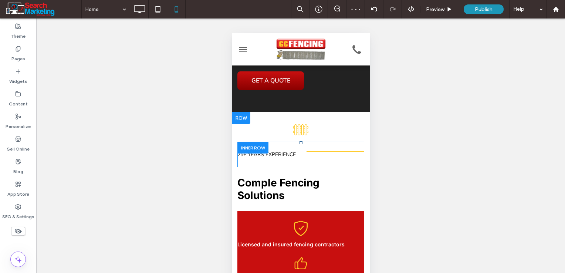
click at [262, 149] on div at bounding box center [252, 147] width 31 height 11
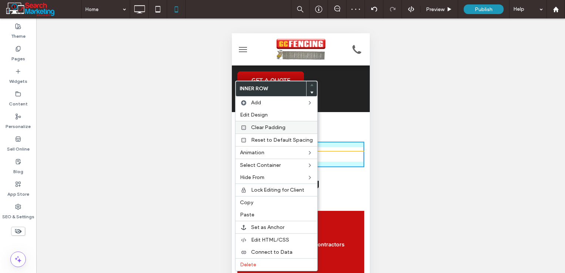
click at [266, 130] on div "Clear Padding" at bounding box center [277, 127] width 82 height 13
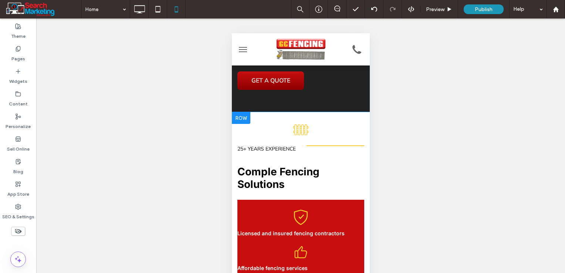
click at [271, 137] on div "Click To Paste" at bounding box center [301, 130] width 138 height 24
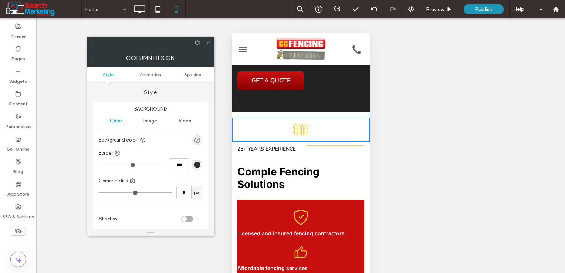
drag, startPoint x: 209, startPoint y: 41, endPoint x: 223, endPoint y: 81, distance: 42.2
click at [209, 43] on icon at bounding box center [209, 43] width 6 height 6
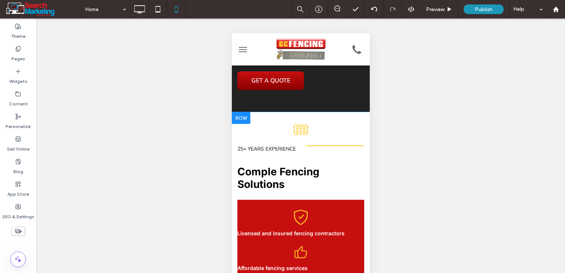
click at [233, 150] on div "25+ Years Experience Click To Paste Click To Paste Comple Fencing Solutions Cli…" at bounding box center [301, 171] width 138 height 58
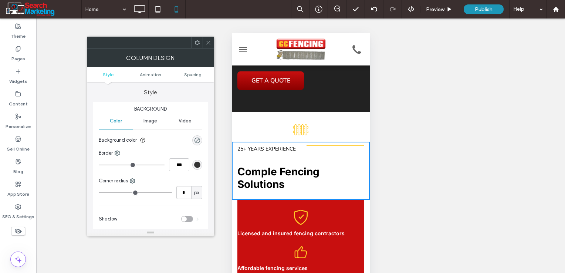
click at [193, 77] on ul "Style Animation Spacing" at bounding box center [150, 74] width 127 height 15
click at [189, 71] on ul "Style Animation Spacing" at bounding box center [150, 74] width 127 height 15
click at [190, 75] on span "Spacing" at bounding box center [192, 75] width 17 height 6
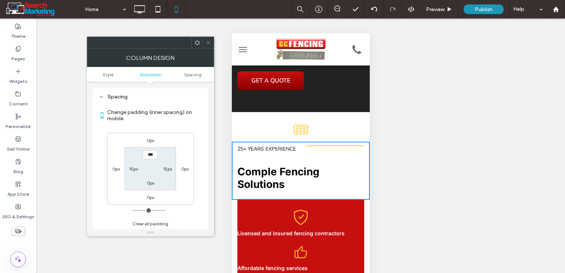
scroll to position [173, 0]
click at [209, 40] on icon at bounding box center [209, 43] width 6 height 6
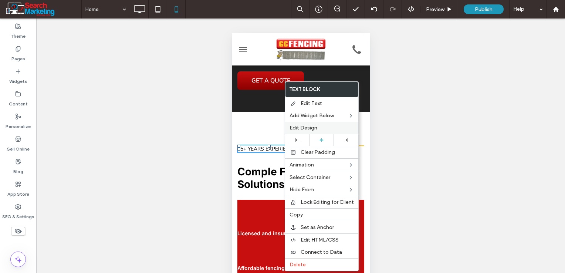
click at [313, 127] on span "Edit Design" at bounding box center [304, 128] width 28 height 6
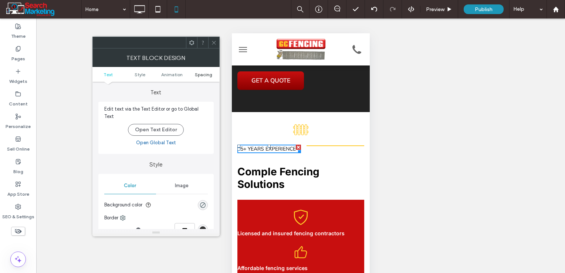
click at [203, 74] on span "Spacing" at bounding box center [203, 75] width 17 height 6
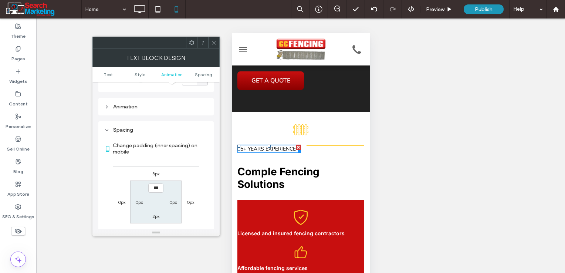
scroll to position [208, 0]
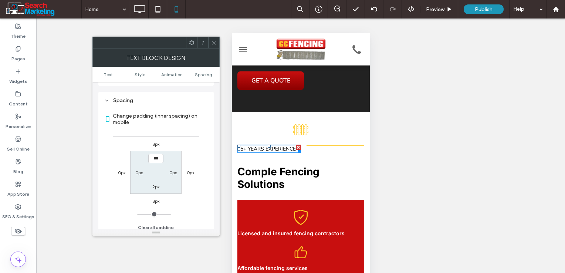
drag, startPoint x: 213, startPoint y: 46, endPoint x: 226, endPoint y: 59, distance: 18.1
click at [213, 46] on span at bounding box center [214, 42] width 6 height 11
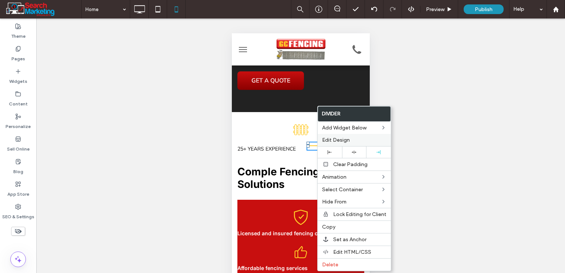
click at [334, 144] on div "Edit Design" at bounding box center [354, 140] width 73 height 12
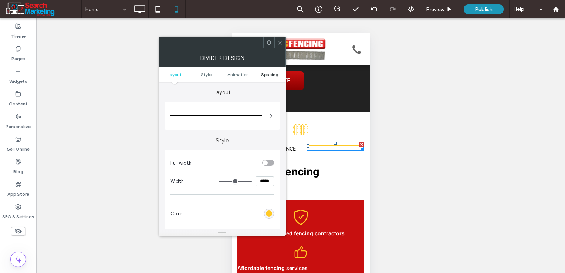
click at [270, 76] on span "Spacing" at bounding box center [269, 75] width 17 height 6
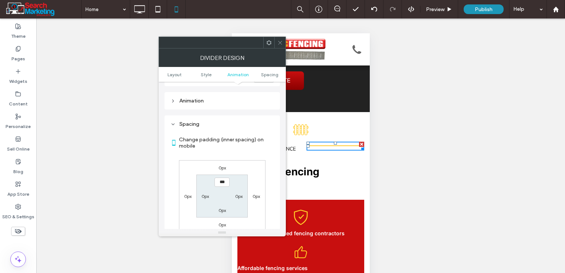
scroll to position [196, 0]
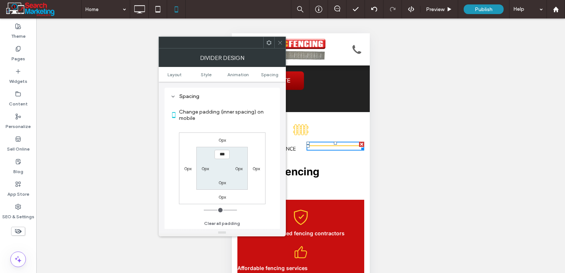
click at [224, 138] on label "0px" at bounding box center [222, 140] width 7 height 6
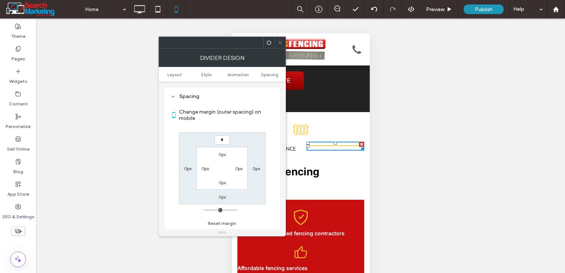
type input "*"
type input "***"
click at [280, 40] on icon at bounding box center [280, 43] width 6 height 6
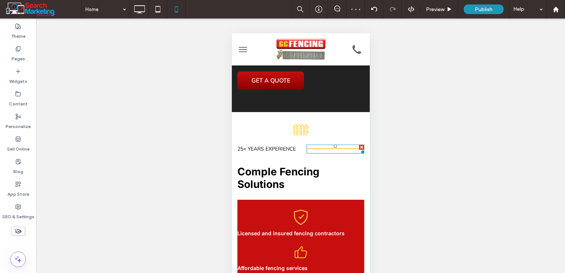
click at [341, 149] on hr at bounding box center [335, 148] width 58 height 1
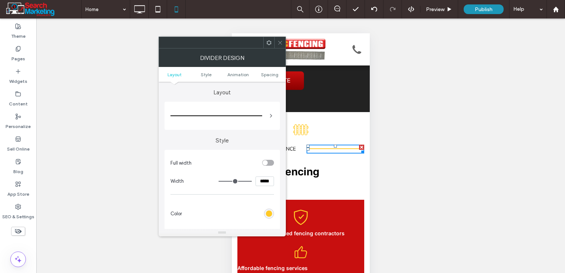
scroll to position [37, 0]
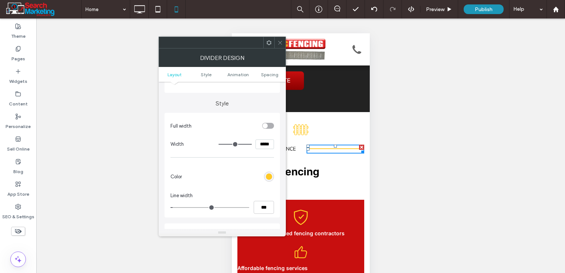
click at [263, 146] on input "*****" at bounding box center [265, 144] width 18 height 10
type input "*****"
type input "***"
type input "*"
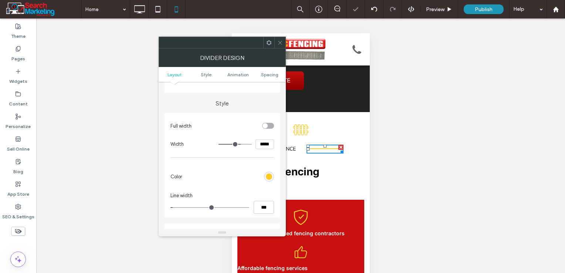
click at [281, 46] on span at bounding box center [280, 42] width 6 height 11
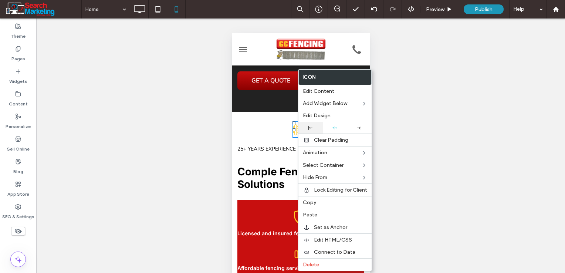
click at [316, 128] on div at bounding box center [310, 128] width 17 height 4
click at [271, 133] on div "Click To Paste" at bounding box center [301, 130] width 138 height 24
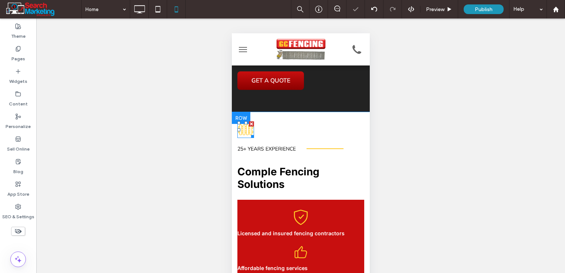
click at [250, 132] on icon at bounding box center [245, 129] width 15 height 11
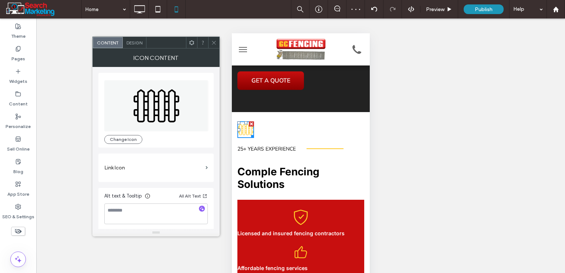
click at [127, 39] on div "Design" at bounding box center [135, 42] width 24 height 11
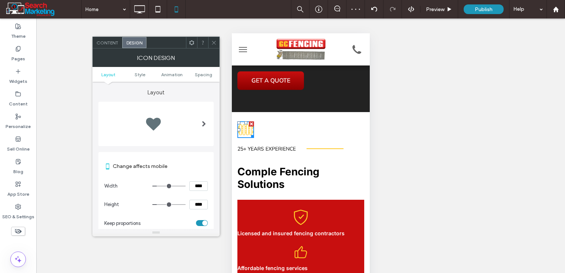
click at [198, 185] on input "****" at bounding box center [198, 186] width 18 height 10
type input "****"
type input "**"
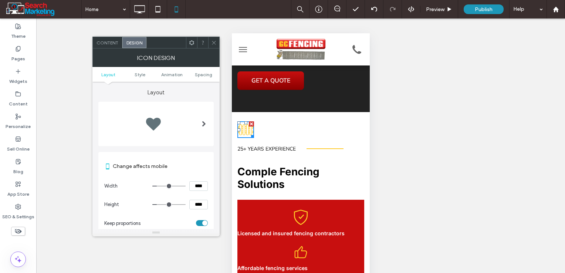
type input "****"
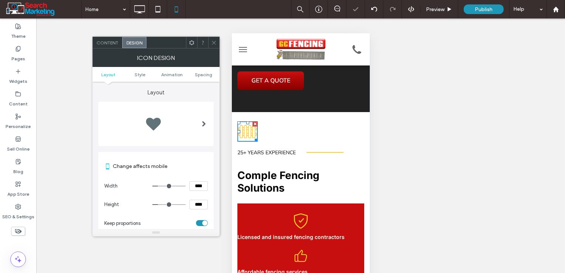
click at [211, 40] on div at bounding box center [213, 42] width 11 height 11
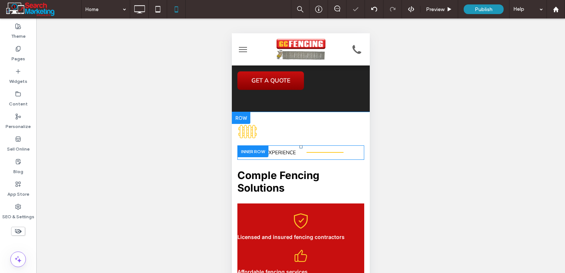
click at [252, 149] on div at bounding box center [252, 150] width 31 height 11
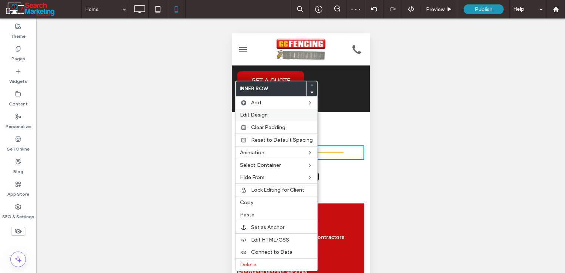
click at [287, 111] on div "Edit Design" at bounding box center [277, 115] width 82 height 12
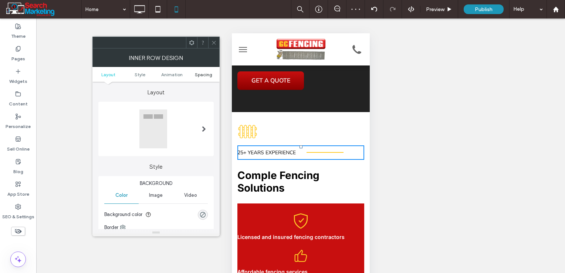
click at [198, 76] on span "Spacing" at bounding box center [203, 75] width 17 height 6
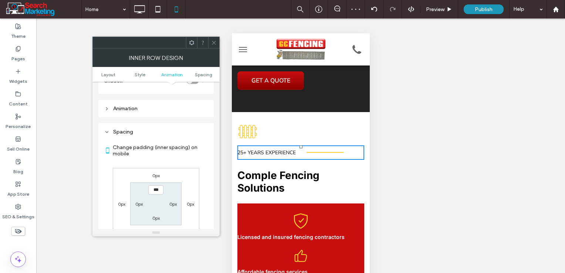
scroll to position [248, 0]
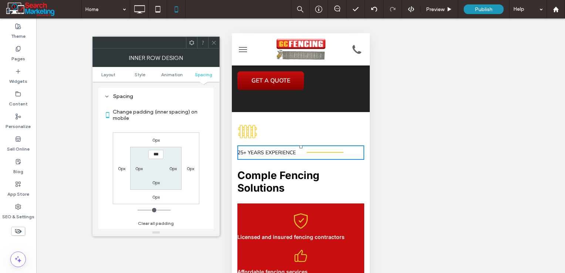
drag, startPoint x: 215, startPoint y: 42, endPoint x: 226, endPoint y: 70, distance: 30.0
click at [215, 43] on icon at bounding box center [214, 43] width 6 height 6
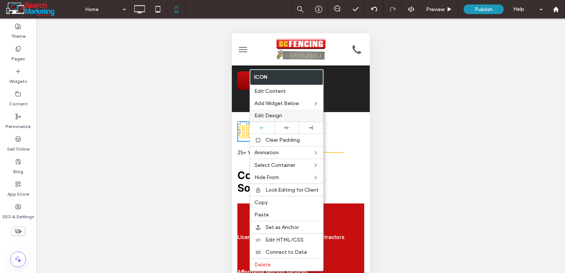
click at [267, 114] on span "Edit Design" at bounding box center [269, 115] width 28 height 6
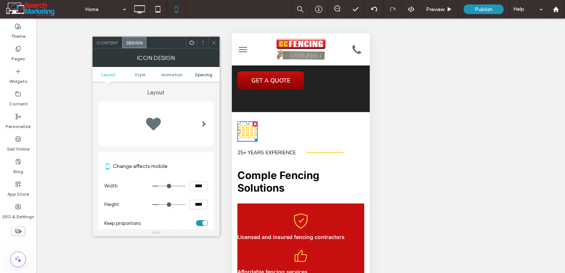
click at [205, 73] on span "Spacing" at bounding box center [203, 75] width 17 height 6
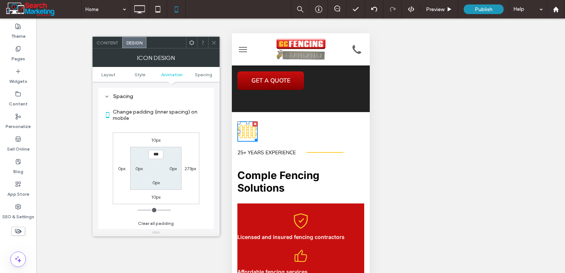
scroll to position [341, 0]
click at [159, 198] on label "10px" at bounding box center [155, 196] width 9 height 6
type input "**"
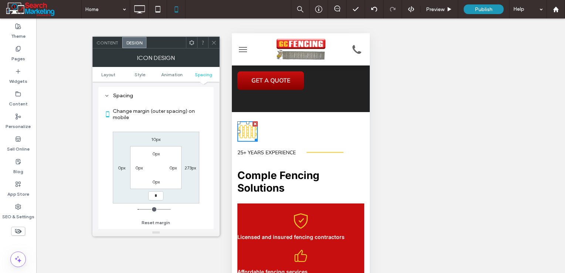
type input "*"
type input "***"
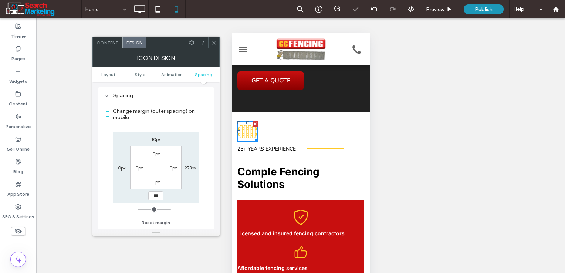
click at [213, 43] on use at bounding box center [214, 43] width 4 height 4
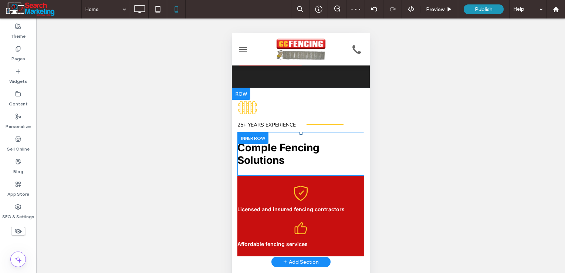
scroll to position [259, 0]
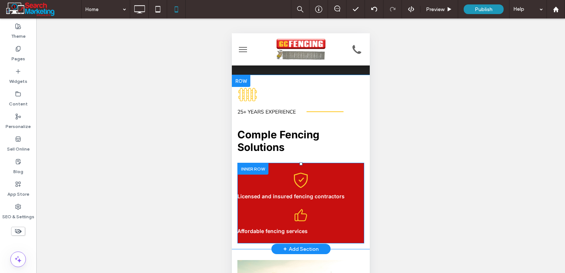
click at [261, 169] on div at bounding box center [252, 168] width 31 height 11
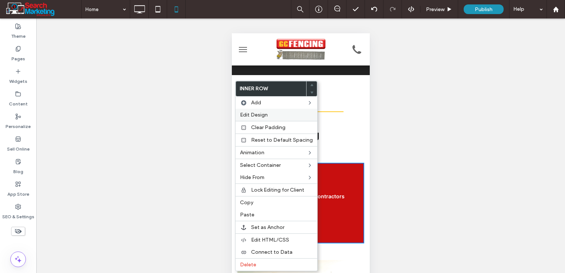
click at [265, 115] on span "Edit Design" at bounding box center [254, 115] width 28 height 6
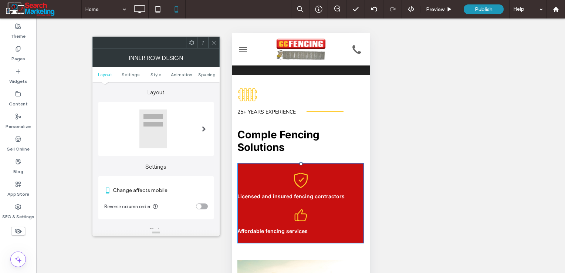
click at [198, 129] on div at bounding box center [203, 129] width 15 height 51
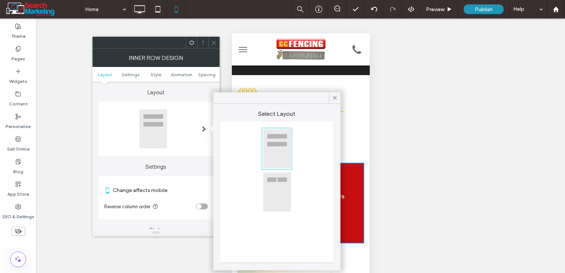
click at [279, 198] on div at bounding box center [277, 192] width 28 height 40
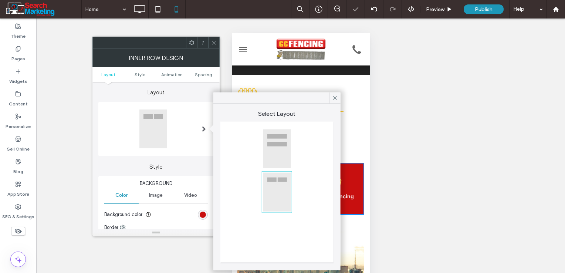
click at [213, 45] on icon at bounding box center [214, 43] width 6 height 6
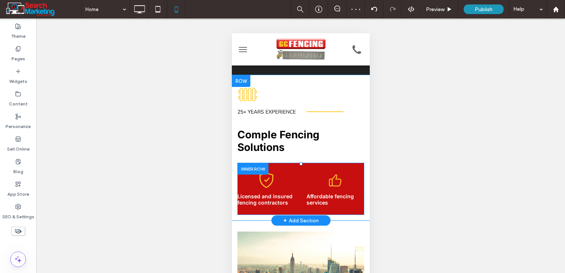
click at [293, 189] on div "Licensed and insured fencing contractors Click To Paste" at bounding box center [269, 188] width 64 height 41
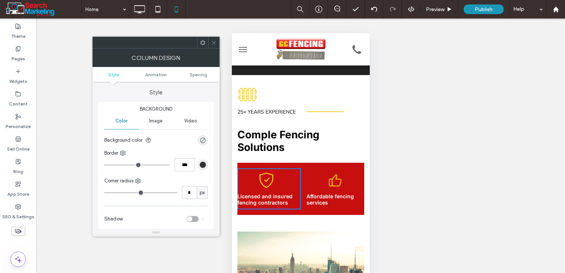
click at [197, 80] on ul "Style Animation Spacing" at bounding box center [155, 74] width 127 height 15
click at [199, 74] on span "Spacing" at bounding box center [198, 75] width 17 height 6
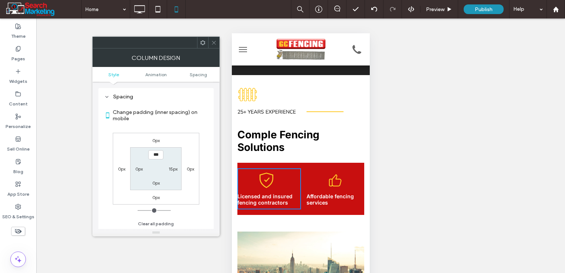
scroll to position [173, 0]
click at [171, 168] on label "15px" at bounding box center [173, 169] width 9 height 6
type input "**"
type input "*"
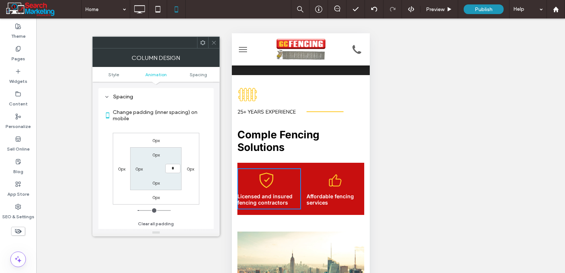
type input "***"
click at [138, 169] on label "0px" at bounding box center [138, 169] width 7 height 6
type input "*"
type input "**"
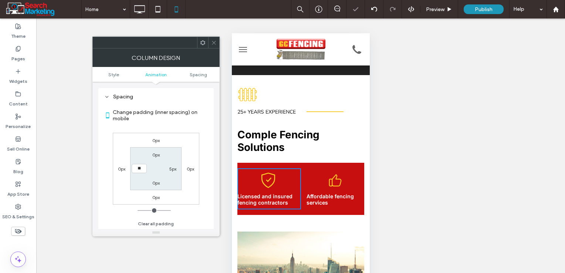
type input "****"
click at [212, 41] on icon at bounding box center [214, 43] width 6 height 6
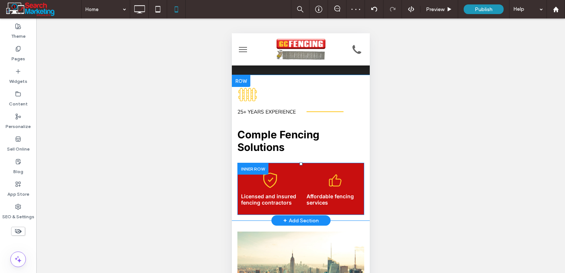
click at [330, 210] on div "Licensed and insured fencing contractors Click To Paste Affordable fencing serv…" at bounding box center [300, 189] width 127 height 52
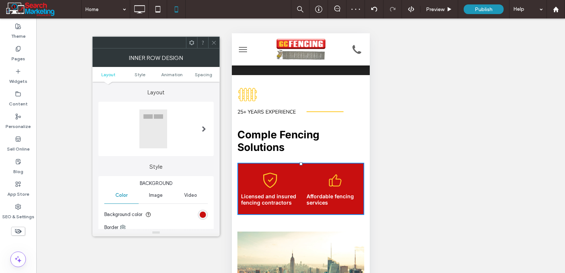
drag, startPoint x: 213, startPoint y: 45, endPoint x: 220, endPoint y: 51, distance: 9.4
click at [214, 45] on span at bounding box center [214, 42] width 6 height 11
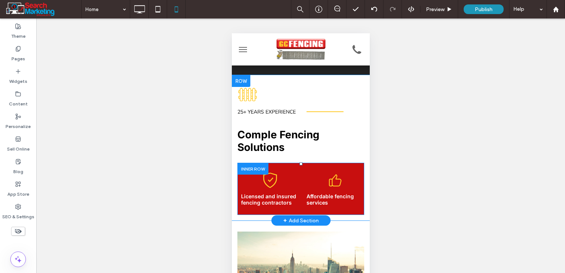
click at [318, 185] on div "Affordable fencing services Click To Paste" at bounding box center [333, 188] width 64 height 41
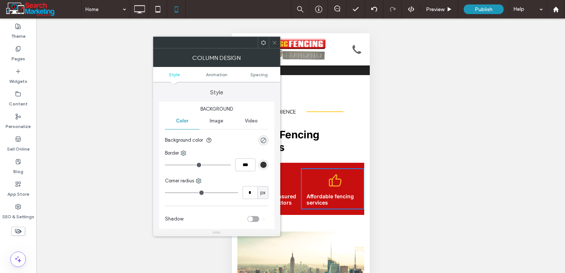
drag, startPoint x: 271, startPoint y: 43, endPoint x: 81, endPoint y: 73, distance: 192.0
click at [271, 43] on div at bounding box center [274, 42] width 11 height 11
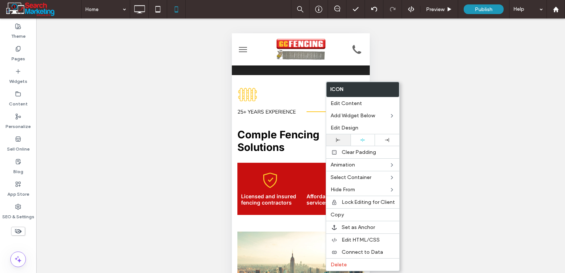
click at [338, 142] on div at bounding box center [338, 139] width 24 height 11
click at [324, 178] on div "Affordable fencing services Click To Paste" at bounding box center [333, 188] width 64 height 41
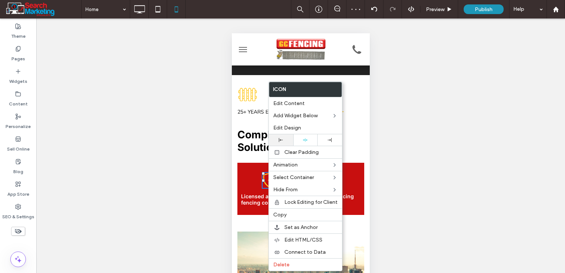
click at [286, 140] on div at bounding box center [281, 140] width 17 height 4
click at [352, 175] on div "Affordable fencing services Click To Paste" at bounding box center [333, 188] width 64 height 41
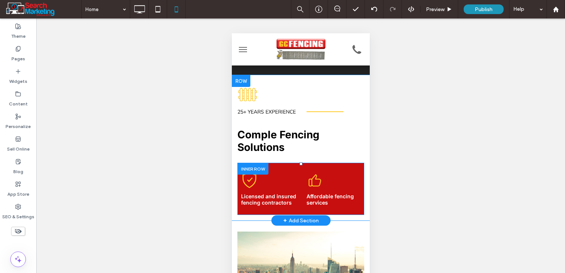
click at [294, 183] on div "Licensed and insured fencing contractors Click To Paste" at bounding box center [269, 188] width 64 height 41
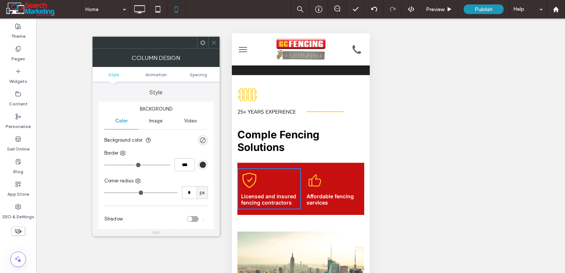
click at [202, 77] on ul "Style Animation Spacing" at bounding box center [155, 74] width 127 height 15
click at [195, 73] on span "Spacing" at bounding box center [198, 75] width 17 height 6
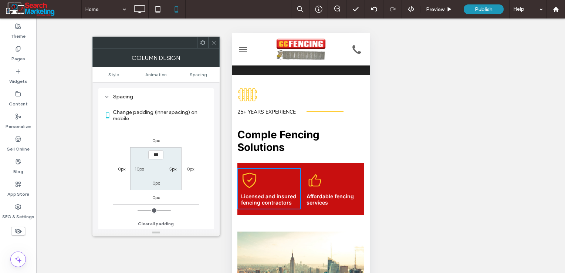
click at [143, 168] on label "10px" at bounding box center [139, 169] width 9 height 6
type input "**"
type input "****"
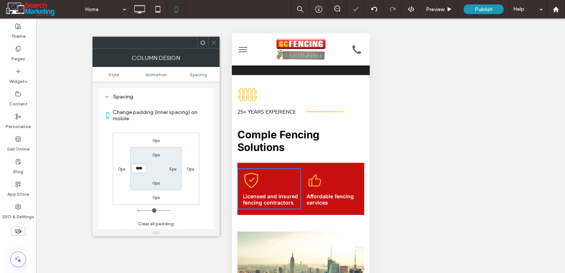
click at [170, 169] on label "5px" at bounding box center [172, 169] width 7 height 6
type input "*"
type input "***"
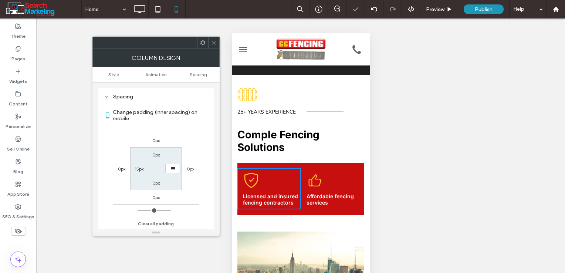
click at [181, 180] on section "0px *** 0px 15px" at bounding box center [155, 168] width 51 height 43
drag, startPoint x: 212, startPoint y: 44, endPoint x: 2, endPoint y: 36, distance: 209.9
click at [212, 44] on icon at bounding box center [214, 43] width 6 height 6
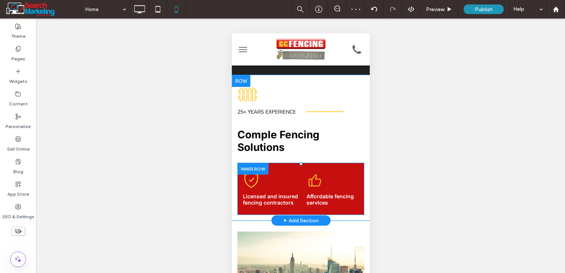
click at [301, 187] on div "Affordable fencing services Click To Paste" at bounding box center [333, 188] width 64 height 41
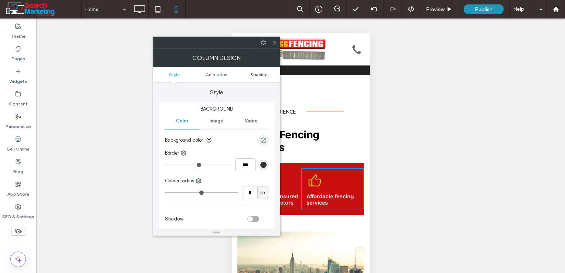
click at [256, 73] on span "Spacing" at bounding box center [258, 75] width 17 height 6
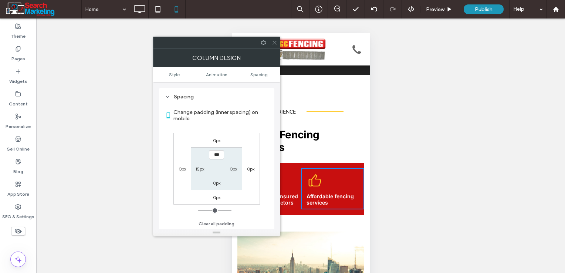
click at [270, 42] on div at bounding box center [274, 42] width 11 height 11
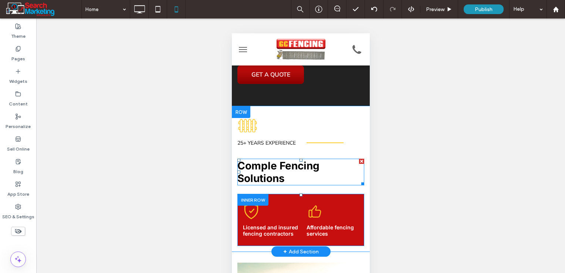
scroll to position [185, 0]
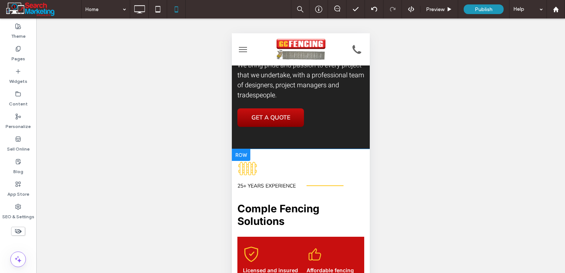
click at [245, 154] on div at bounding box center [241, 155] width 18 height 12
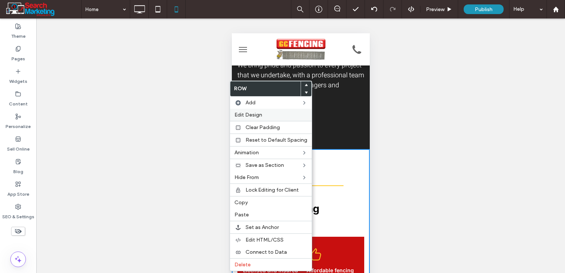
click at [253, 115] on span "Edit Design" at bounding box center [249, 115] width 28 height 6
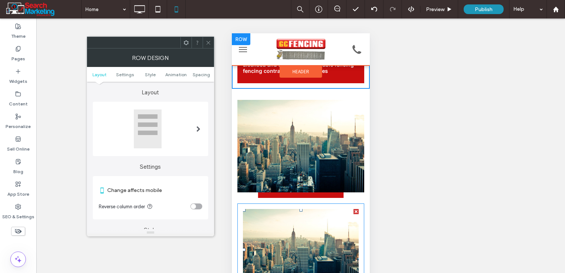
scroll to position [333, 0]
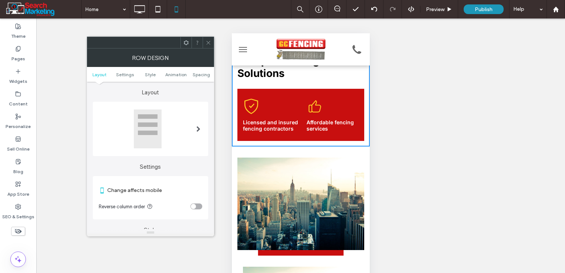
drag, startPoint x: 209, startPoint y: 45, endPoint x: 229, endPoint y: 62, distance: 25.4
click at [209, 45] on icon at bounding box center [209, 43] width 6 height 6
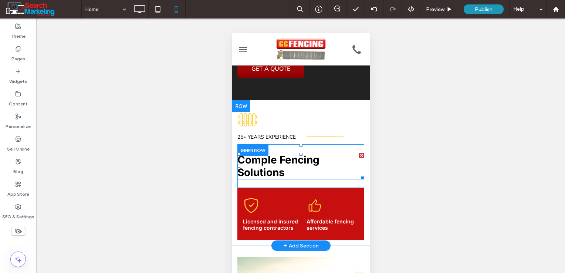
scroll to position [222, 0]
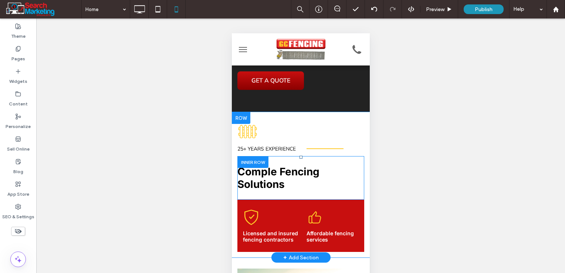
click at [257, 164] on div at bounding box center [252, 161] width 31 height 11
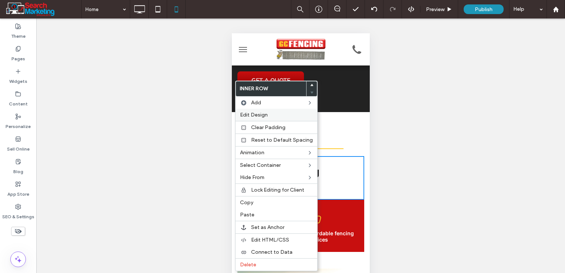
click at [271, 117] on label "Edit Design" at bounding box center [276, 115] width 73 height 6
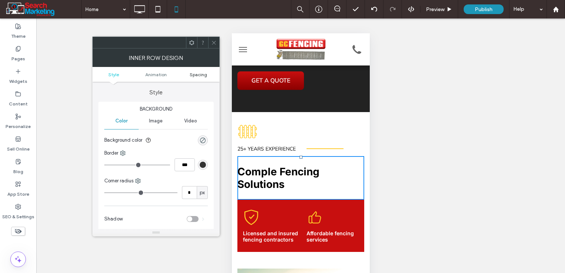
click at [201, 72] on span "Spacing" at bounding box center [198, 75] width 17 height 6
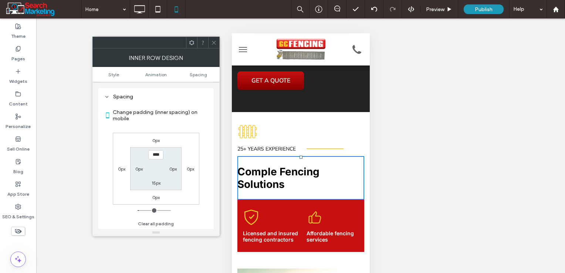
scroll to position [173, 0]
type input "***"
type input "*"
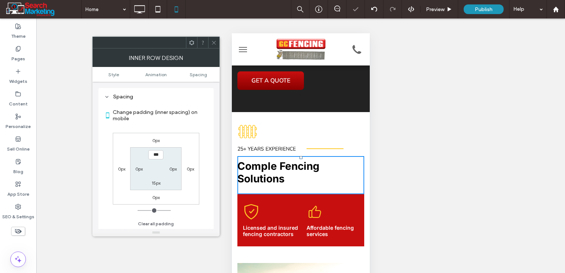
drag, startPoint x: 217, startPoint y: 43, endPoint x: 225, endPoint y: 69, distance: 26.7
click at [217, 43] on div at bounding box center [213, 42] width 11 height 11
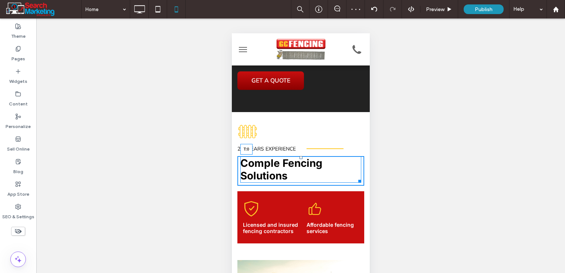
click at [299, 158] on div at bounding box center [300, 157] width 3 height 3
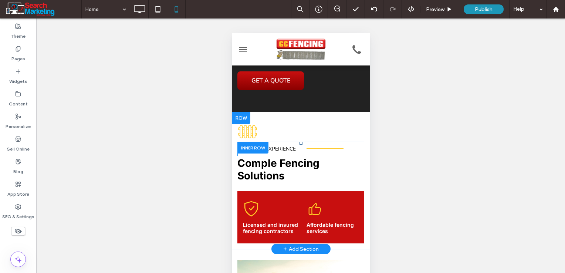
click at [254, 147] on div at bounding box center [252, 147] width 31 height 11
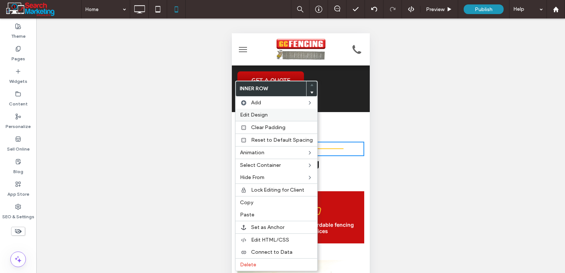
click at [260, 119] on div "Edit Design" at bounding box center [277, 115] width 82 height 12
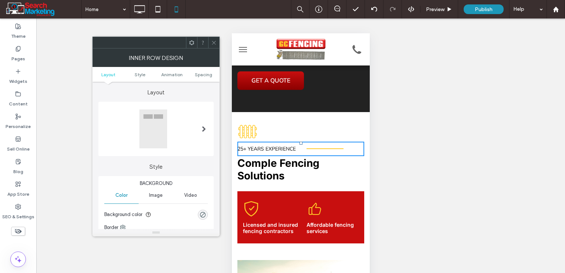
click at [206, 78] on ul "Layout Style Animation Spacing" at bounding box center [155, 74] width 127 height 15
click at [206, 75] on span "Spacing" at bounding box center [203, 75] width 17 height 6
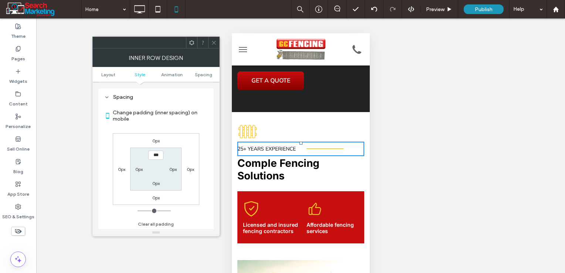
scroll to position [248, 0]
click at [212, 42] on icon at bounding box center [214, 43] width 6 height 6
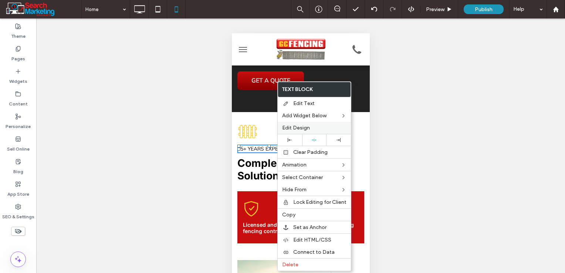
click at [303, 126] on span "Edit Design" at bounding box center [296, 128] width 28 height 6
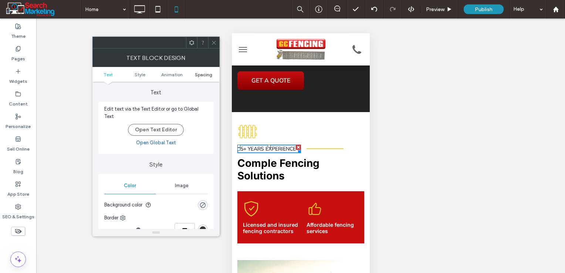
click at [211, 75] on span "Spacing" at bounding box center [203, 75] width 17 height 6
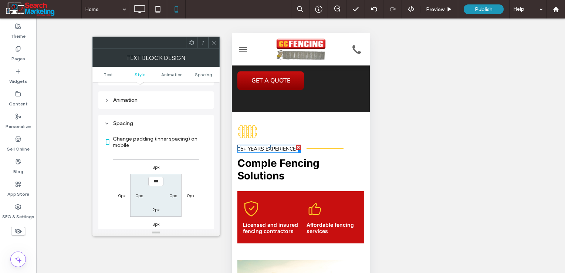
scroll to position [208, 0]
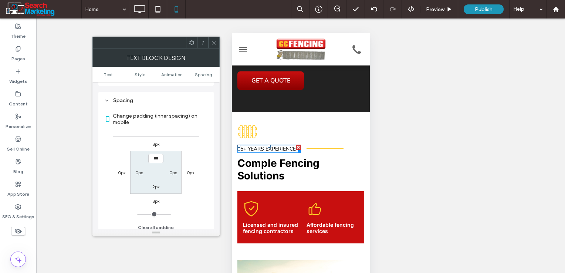
click at [156, 198] on label "8px" at bounding box center [155, 201] width 7 height 6
type input "*"
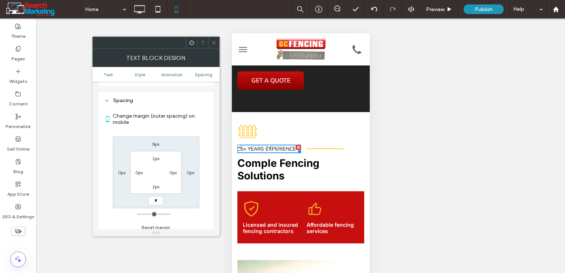
type input "*"
type input "***"
click at [188, 199] on div "8px 0px *** 0px 2px 0px 2px 0px" at bounding box center [156, 173] width 87 height 72
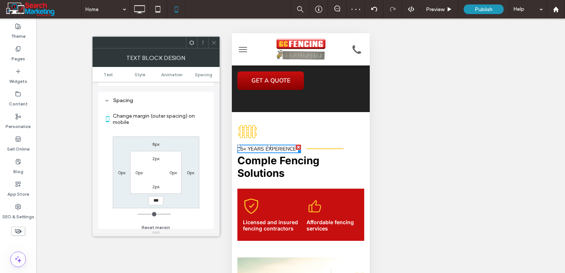
click at [212, 44] on icon at bounding box center [214, 43] width 6 height 6
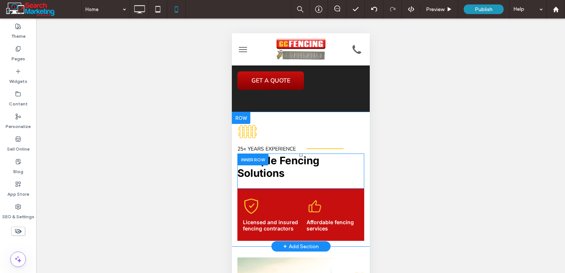
click at [276, 184] on div "Comple Fencing Solutions Click To Paste" at bounding box center [300, 171] width 127 height 35
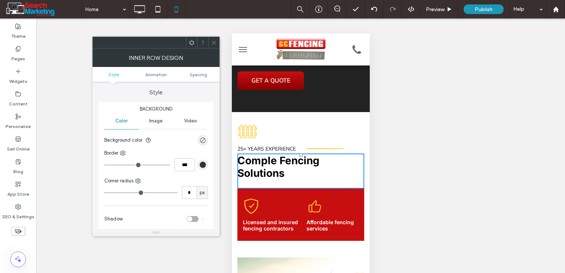
click at [213, 44] on icon at bounding box center [214, 43] width 6 height 6
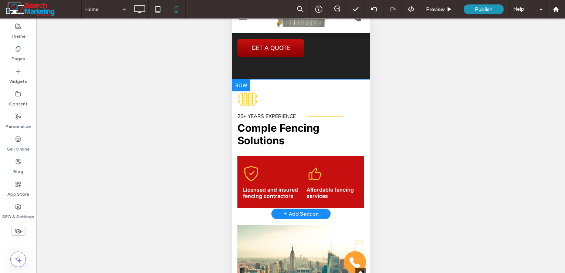
scroll to position [259, 0]
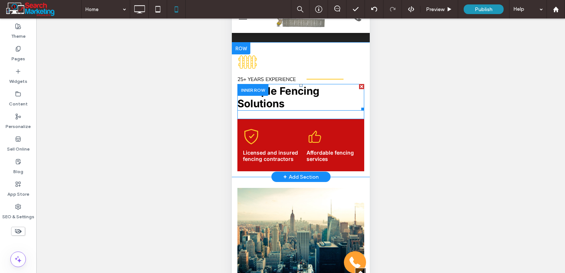
click at [287, 110] on div "Comple Fencing Solutions" at bounding box center [300, 97] width 127 height 27
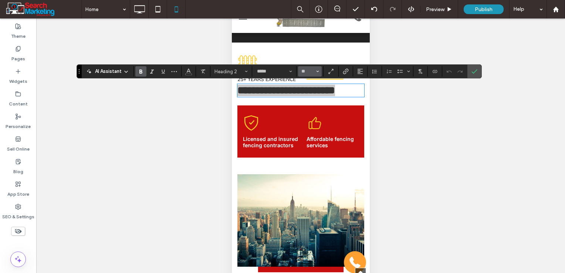
click at [317, 71] on use "Size" at bounding box center [318, 71] width 3 height 1
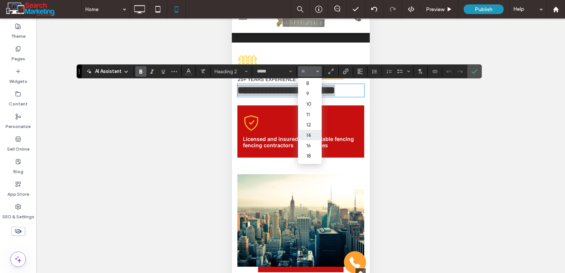
scroll to position [37, 0]
click at [311, 134] on label "24" at bounding box center [310, 129] width 24 height 10
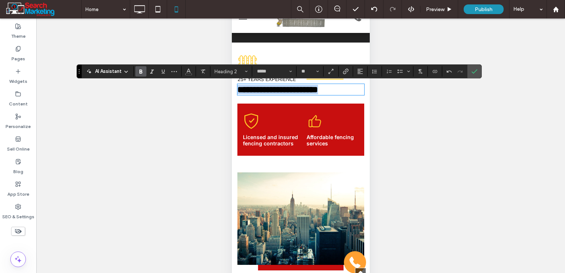
type input "**"
click at [472, 72] on icon "Confirm" at bounding box center [475, 71] width 6 height 6
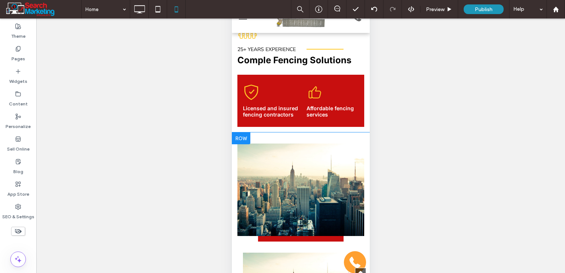
scroll to position [333, 0]
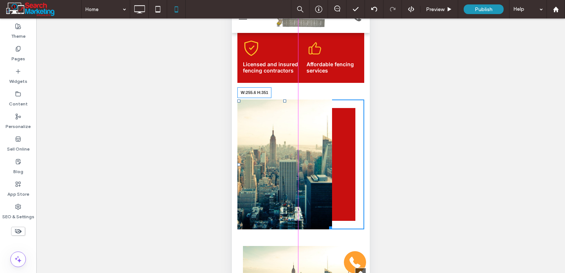
drag, startPoint x: 356, startPoint y: 188, endPoint x: 343, endPoint y: 226, distance: 39.7
click at [343, 226] on div "Slide title Write your caption here Button Previous Next W:255.6 H:351 Click To…" at bounding box center [300, 165] width 127 height 130
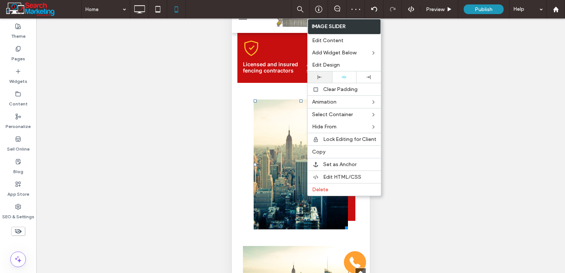
click at [321, 78] on icon at bounding box center [320, 77] width 4 height 4
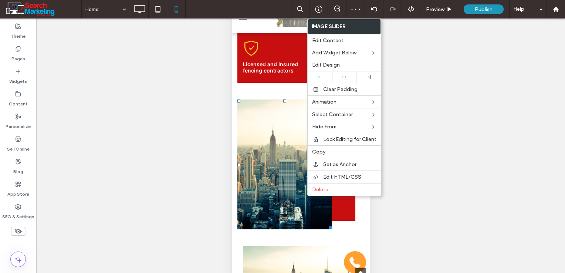
click at [343, 213] on div "Slide title Write your caption here Button Previous Next Click To Paste" at bounding box center [300, 165] width 127 height 130
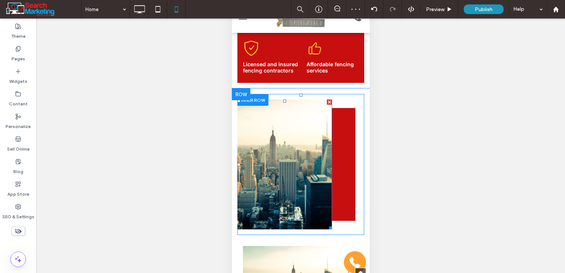
click at [345, 208] on div "Slide title Write your caption here Button Previous Next Click To Paste" at bounding box center [300, 165] width 127 height 130
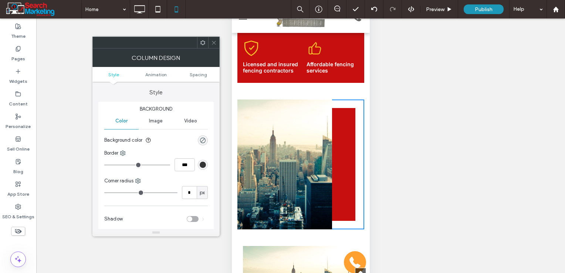
click at [212, 45] on span at bounding box center [214, 42] width 6 height 11
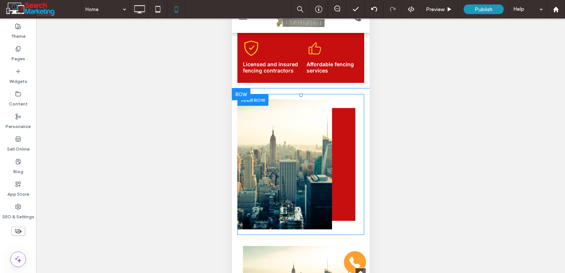
click at [253, 98] on div at bounding box center [252, 99] width 31 height 11
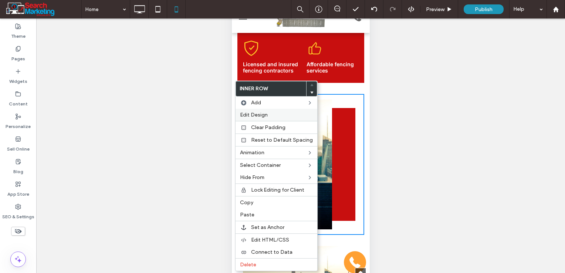
click at [259, 116] on span "Edit Design" at bounding box center [254, 115] width 28 height 6
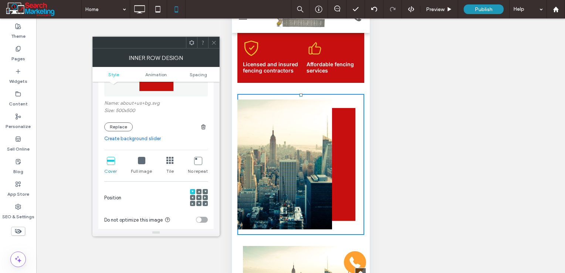
scroll to position [111, 0]
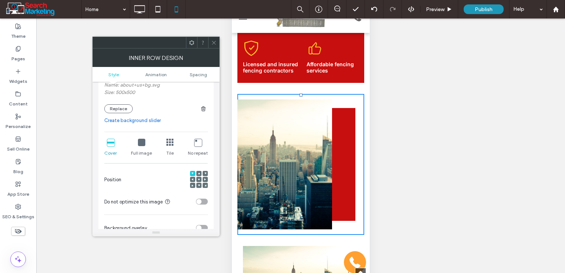
click at [198, 179] on icon at bounding box center [199, 179] width 2 height 2
click at [198, 72] on span "Spacing" at bounding box center [198, 75] width 17 height 6
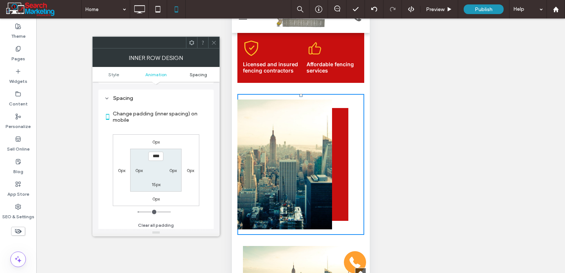
scroll to position [380, 0]
type input "***"
click at [157, 184] on label "15px" at bounding box center [156, 182] width 9 height 6
type input "**"
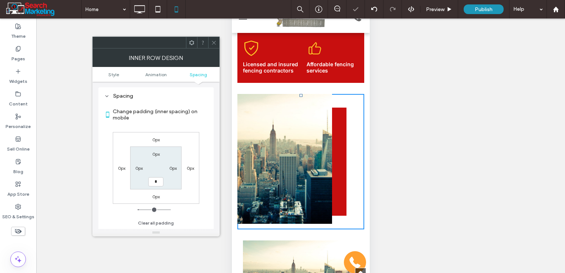
type input "*"
click at [175, 189] on div "0px 0px 0px 0px 0px 0px *** 0px" at bounding box center [156, 168] width 87 height 72
click at [156, 183] on input "***" at bounding box center [155, 181] width 15 height 9
type input "*"
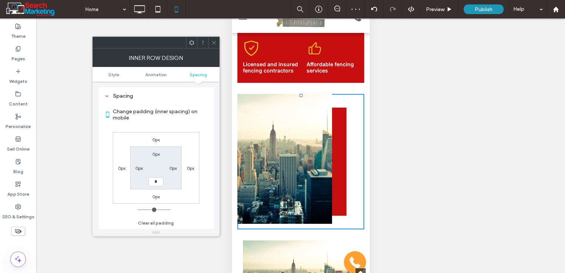
click at [182, 189] on div "0px 0px 0px 0px 0px 0px * 0px" at bounding box center [156, 168] width 87 height 72
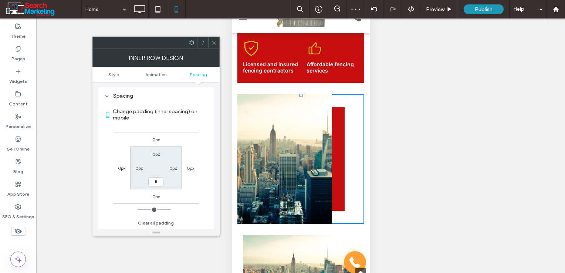
click at [212, 44] on icon at bounding box center [214, 43] width 6 height 6
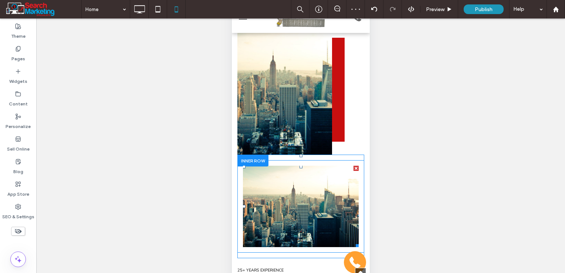
scroll to position [407, 0]
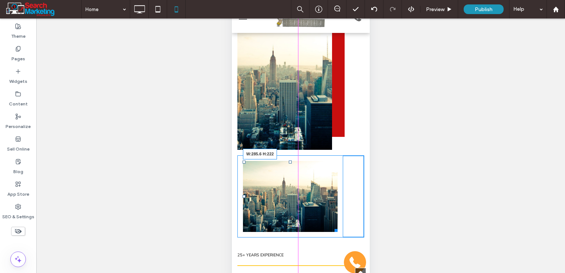
drag, startPoint x: 352, startPoint y: 240, endPoint x: 344, endPoint y: 230, distance: 12.9
click at [344, 230] on div "Slide title Write your caption here Button Previous Next W:285.6 H:222 Click To…" at bounding box center [300, 196] width 127 height 82
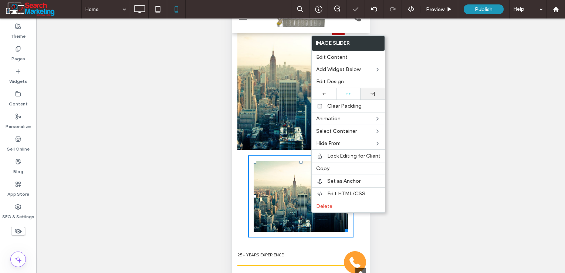
click at [372, 94] on icon at bounding box center [373, 94] width 4 height 4
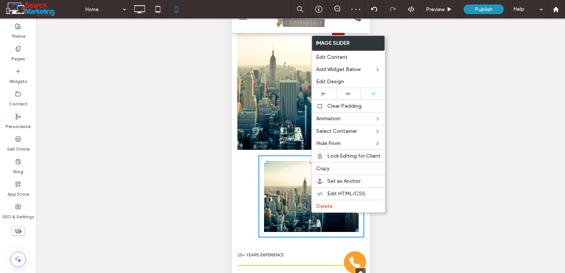
click at [243, 189] on div "Slide title Write your caption here Button Previous Next Click To Paste" at bounding box center [300, 196] width 127 height 82
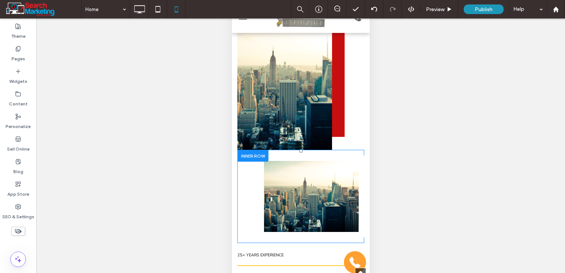
click at [293, 153] on div "Slide title Write your caption here Button Previous Next Click To Paste" at bounding box center [300, 196] width 127 height 93
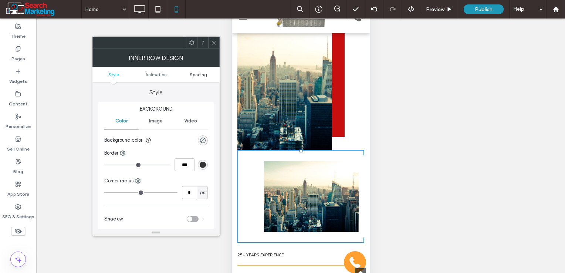
click at [201, 72] on span "Spacing" at bounding box center [198, 75] width 17 height 6
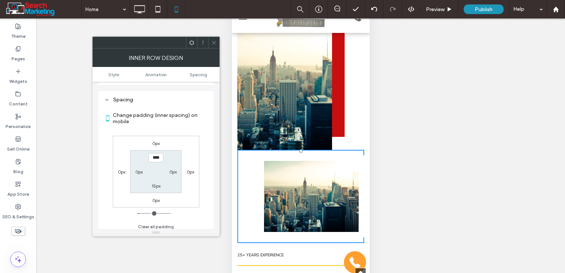
scroll to position [173, 0]
type input "***"
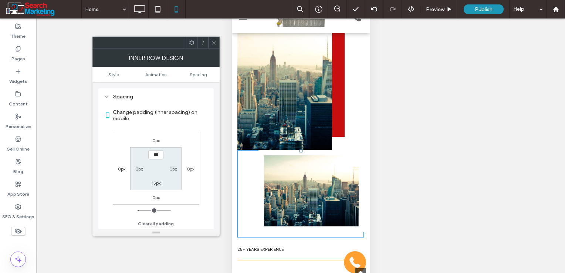
click at [186, 186] on div "0px 0px 0px 0px *** 0px 15px 0px" at bounding box center [156, 169] width 87 height 72
click at [157, 180] on label "15px" at bounding box center [156, 183] width 9 height 6
type input "**"
type input "***"
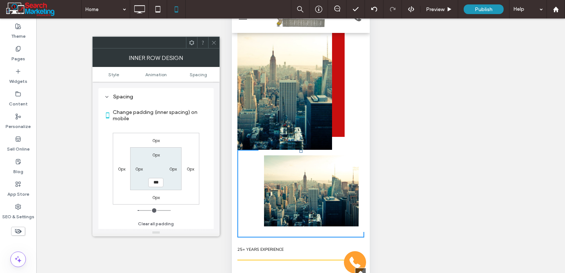
type input "*****"
click at [189, 187] on div "0px 0px 0px 0px 0px 0px ***** 0px" at bounding box center [156, 169] width 87 height 72
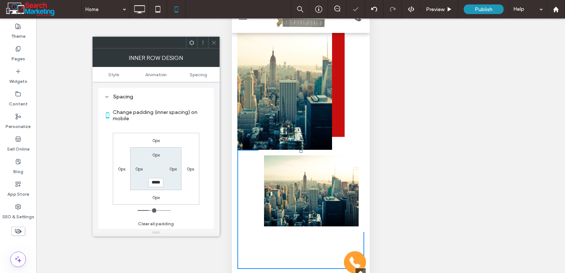
click at [157, 138] on label "0px" at bounding box center [155, 141] width 7 height 6
type input "*"
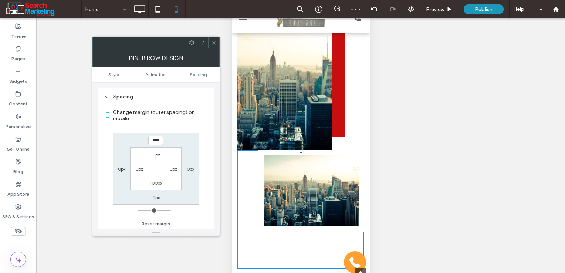
type input "****"
type input "*"
click at [175, 136] on div "****** 0px 0px 0px 0px 0px 100px 0px" at bounding box center [156, 169] width 87 height 72
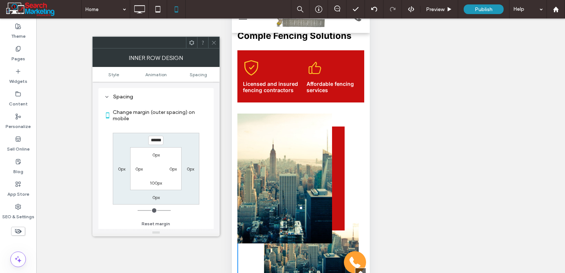
scroll to position [296, 0]
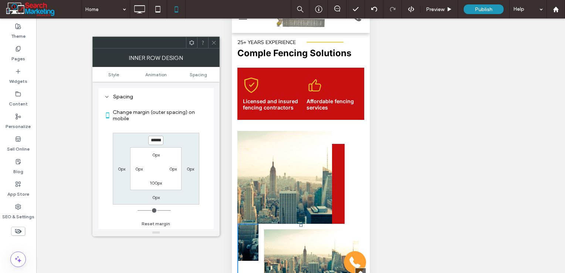
click at [160, 141] on input "******" at bounding box center [155, 140] width 15 height 9
type input "****"
type input "*"
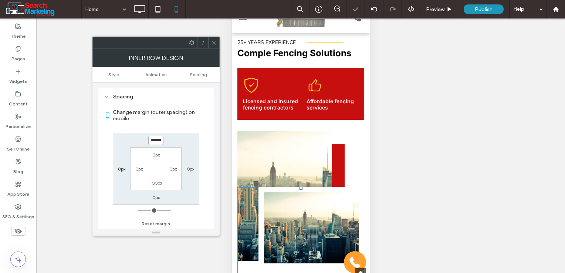
click at [160, 141] on input "******" at bounding box center [155, 140] width 15 height 9
type input "****"
type input "*"
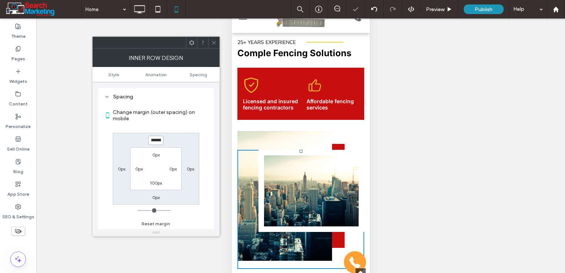
click at [155, 140] on input "******" at bounding box center [155, 140] width 15 height 9
type input "****"
type input "*"
type input "******"
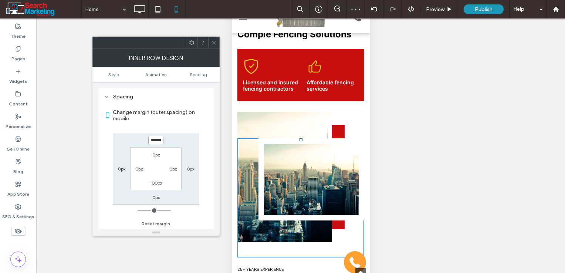
scroll to position [333, 0]
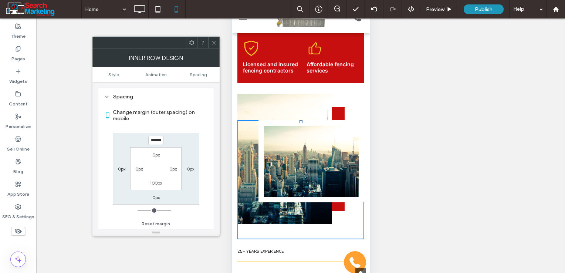
click at [155, 181] on label "100px" at bounding box center [156, 183] width 12 height 6
type input "***"
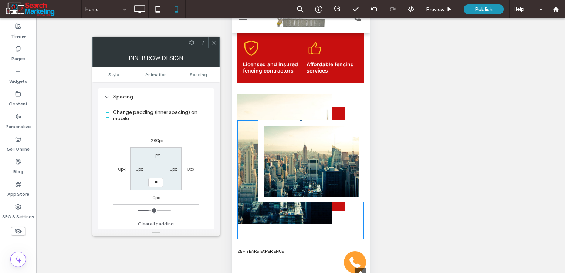
type input "**"
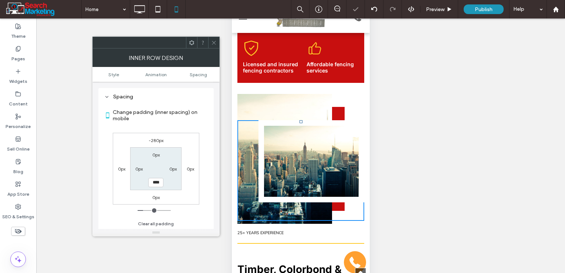
click at [155, 181] on input "****" at bounding box center [155, 182] width 15 height 9
type input "**"
type input "****"
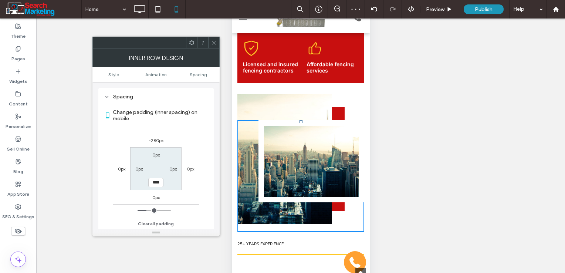
click at [214, 40] on icon at bounding box center [214, 43] width 6 height 6
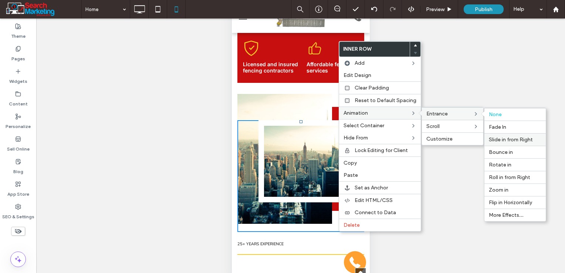
click at [501, 140] on span "Slide in from Right" at bounding box center [511, 140] width 44 height 6
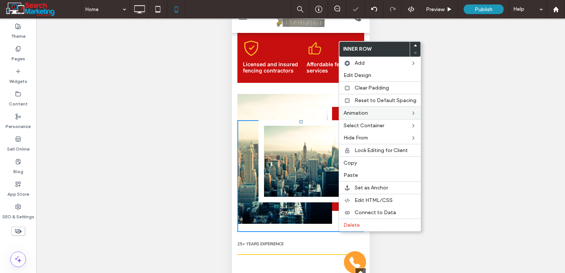
click at [316, 236] on div "25+ Years Experience Click To Paste Click To Paste" at bounding box center [300, 248] width 127 height 33
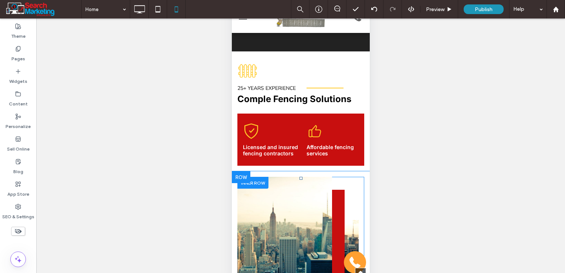
scroll to position [222, 0]
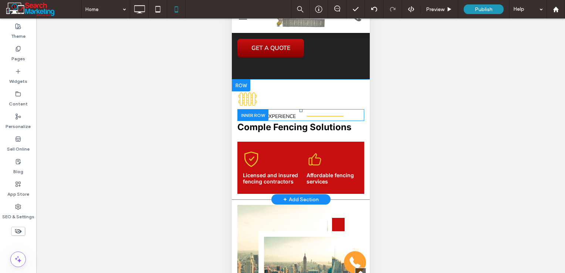
click at [245, 114] on div at bounding box center [252, 114] width 31 height 11
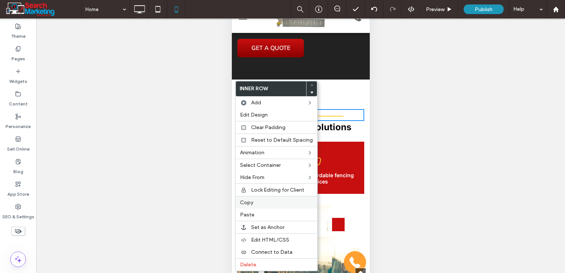
click at [252, 199] on span "Copy" at bounding box center [246, 202] width 13 height 6
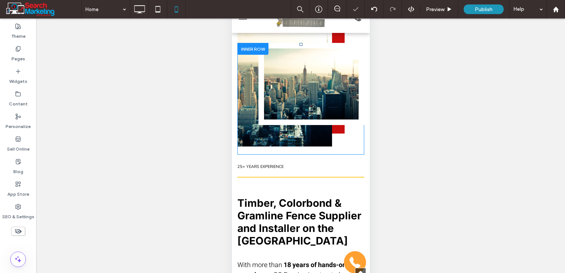
scroll to position [481, 0]
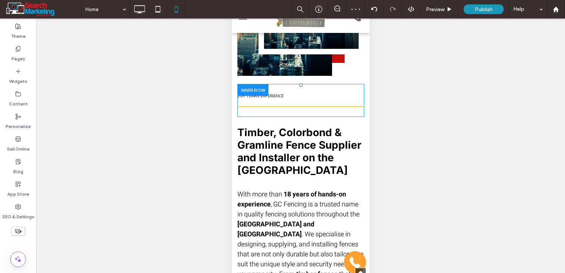
click at [260, 91] on div at bounding box center [252, 89] width 31 height 11
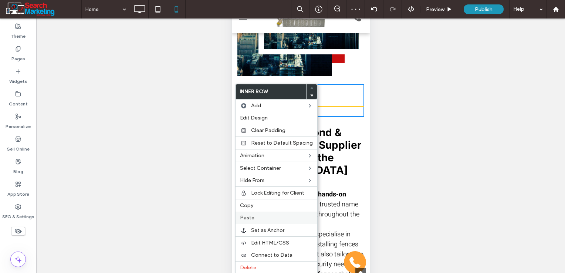
click at [252, 216] on span "Paste" at bounding box center [247, 218] width 14 height 6
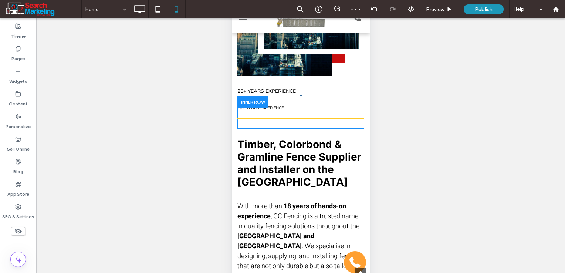
click at [253, 101] on div at bounding box center [252, 101] width 31 height 11
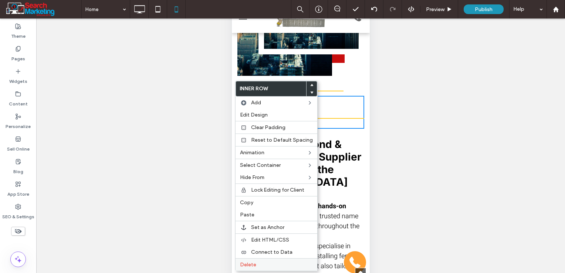
click at [254, 264] on span "Delete" at bounding box center [248, 265] width 16 height 6
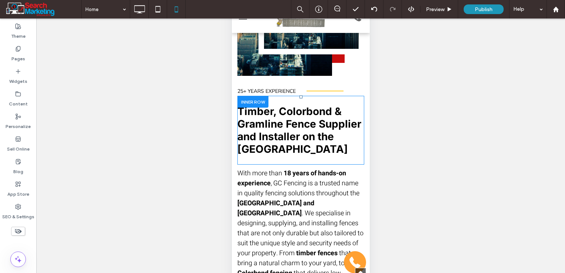
click at [251, 100] on div at bounding box center [252, 101] width 31 height 11
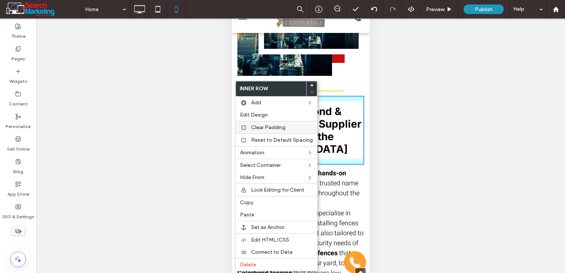
click at [262, 129] on span "Clear Padding" at bounding box center [268, 127] width 34 height 6
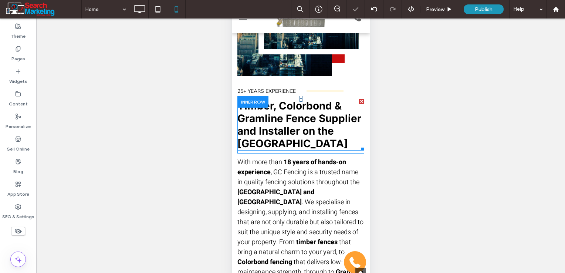
click at [303, 138] on span "Timber, Colorbond & Gramline Fence Supplier and Installer on the [GEOGRAPHIC_DA…" at bounding box center [299, 125] width 124 height 50
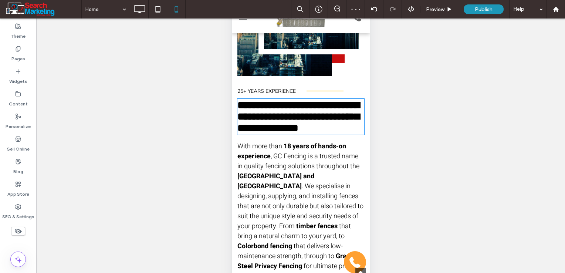
type input "*****"
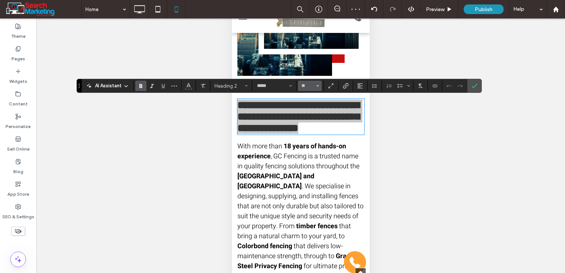
click at [314, 88] on button "**" at bounding box center [310, 86] width 24 height 10
click at [314, 149] on label "24" at bounding box center [310, 143] width 24 height 10
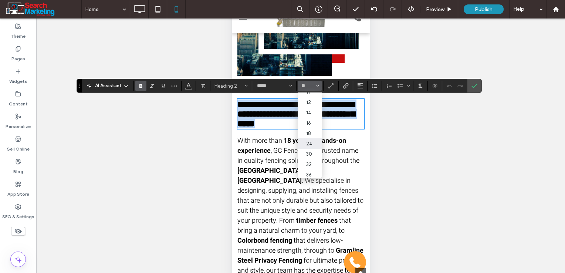
type input "**"
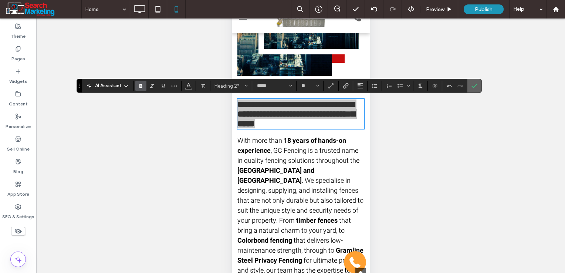
click at [469, 91] on label "Confirm" at bounding box center [474, 85] width 11 height 13
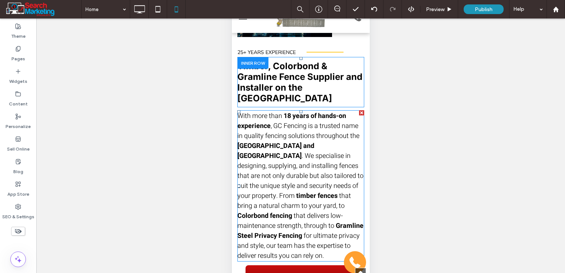
scroll to position [533, 0]
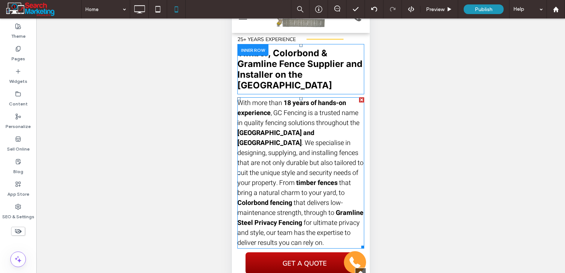
click at [287, 115] on span ", GC Fencing is a trusted name in quality fencing solutions throughout the" at bounding box center [298, 118] width 122 height 20
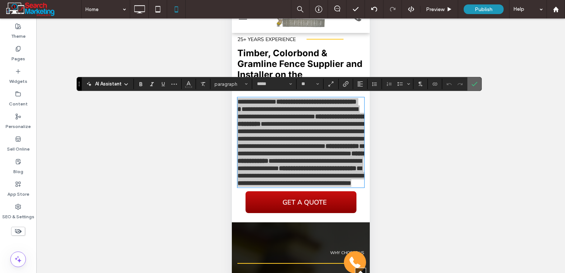
click at [472, 85] on use "Confirm" at bounding box center [475, 84] width 6 height 4
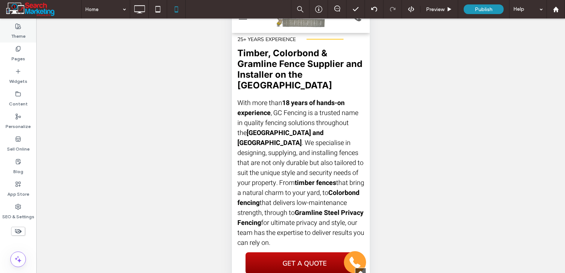
click at [20, 28] on use at bounding box center [18, 26] width 5 height 5
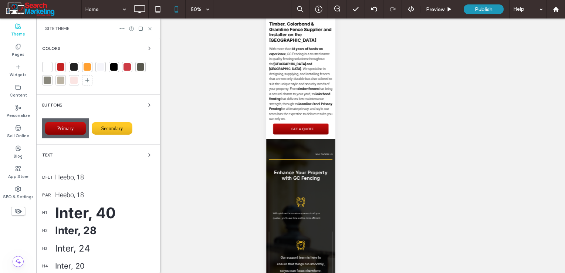
click at [70, 178] on div "Heebo, 18" at bounding box center [104, 177] width 99 height 10
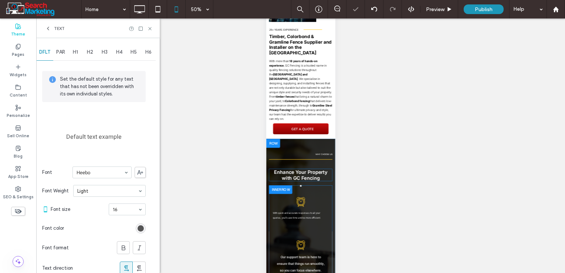
scroll to position [454, 0]
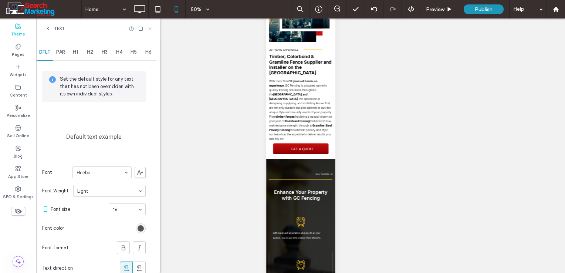
click at [151, 27] on icon at bounding box center [150, 29] width 6 height 6
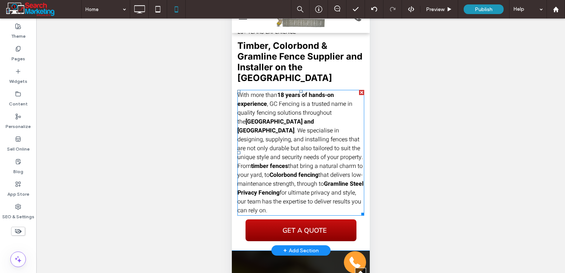
scroll to position [528, 0]
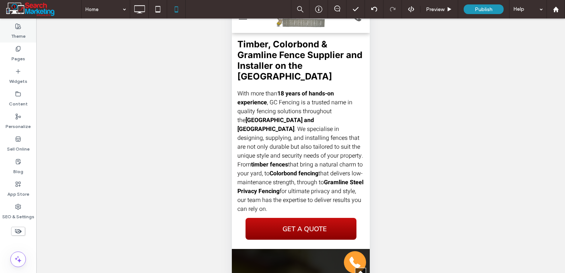
click at [17, 27] on icon at bounding box center [18, 26] width 6 height 6
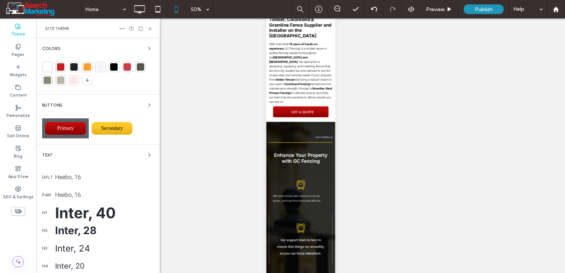
click at [77, 195] on div "Heebo, 16" at bounding box center [104, 195] width 99 height 9
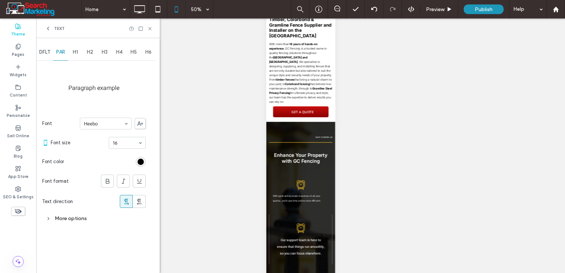
drag, startPoint x: 124, startPoint y: 141, endPoint x: 126, endPoint y: 146, distance: 5.5
type input "**"
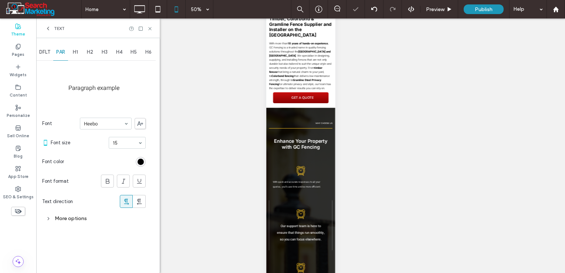
scroll to position [518, 0]
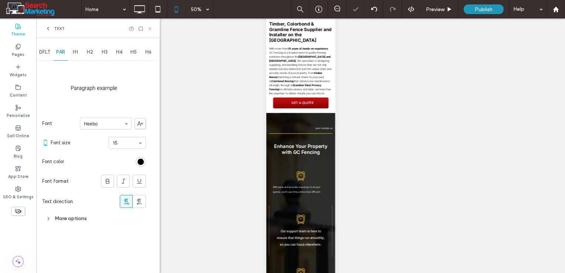
click at [151, 28] on icon at bounding box center [150, 29] width 6 height 6
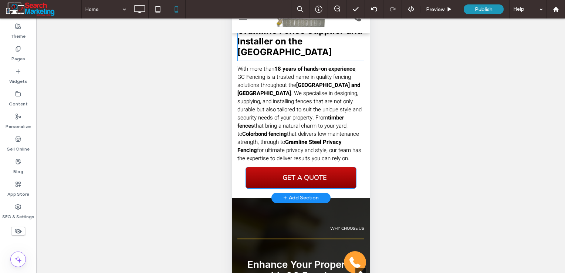
scroll to position [592, 0]
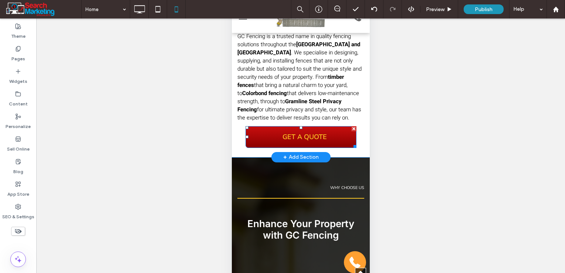
click at [319, 145] on span "GET A QUOTE" at bounding box center [305, 137] width 50 height 16
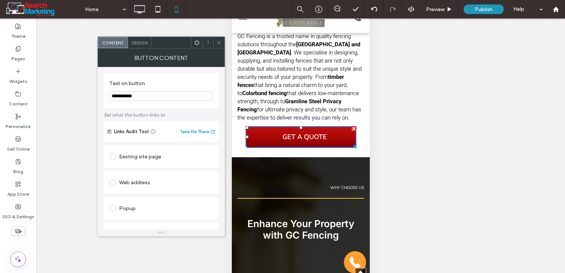
click at [223, 41] on div at bounding box center [218, 42] width 11 height 11
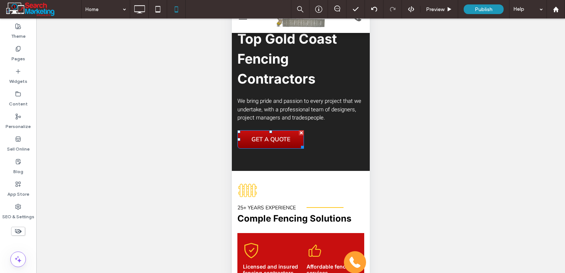
scroll to position [111, 0]
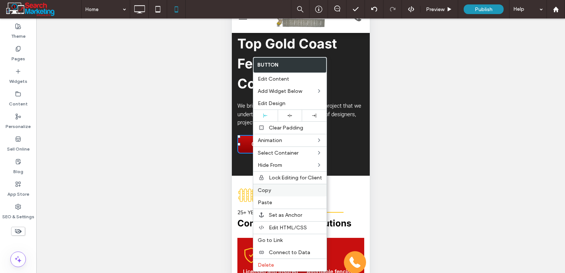
click at [268, 189] on span "Copy" at bounding box center [264, 190] width 13 height 6
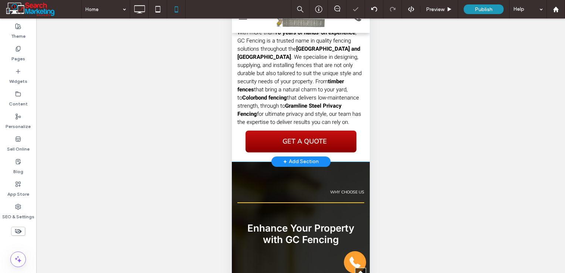
scroll to position [592, 0]
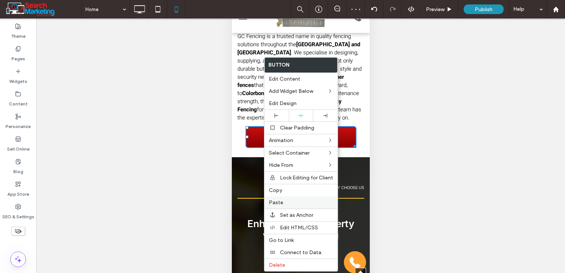
click at [279, 202] on span "Paste" at bounding box center [276, 202] width 14 height 6
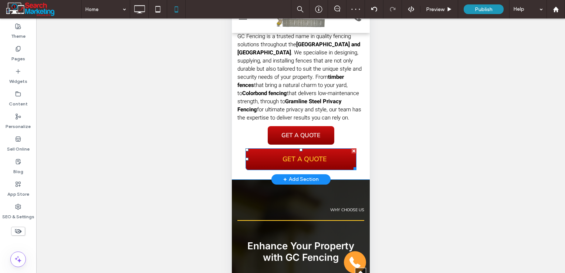
click at [351, 154] on div at bounding box center [353, 150] width 5 height 5
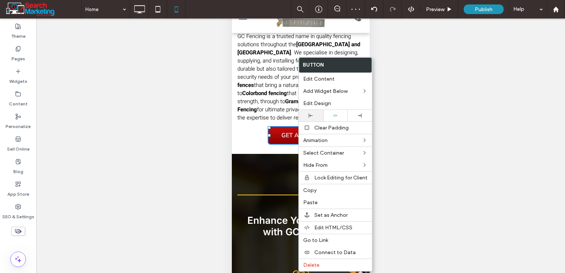
click at [311, 120] on div at bounding box center [311, 115] width 24 height 11
click at [282, 122] on p "With more than 18 years of hands-on experience , GC Fencing is a trusted name i…" at bounding box center [300, 73] width 127 height 98
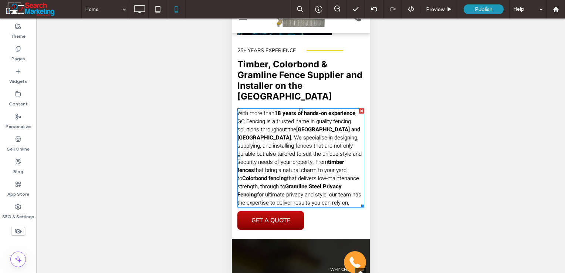
scroll to position [555, 0]
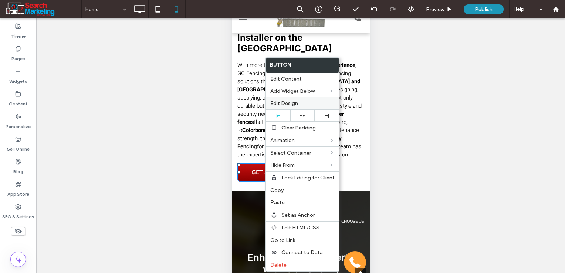
drag, startPoint x: 296, startPoint y: 104, endPoint x: 5, endPoint y: 76, distance: 292.5
click at [296, 104] on span "Edit Design" at bounding box center [284, 103] width 28 height 6
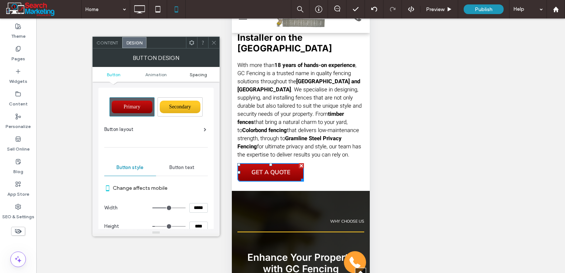
click at [202, 73] on span "Spacing" at bounding box center [198, 75] width 17 height 6
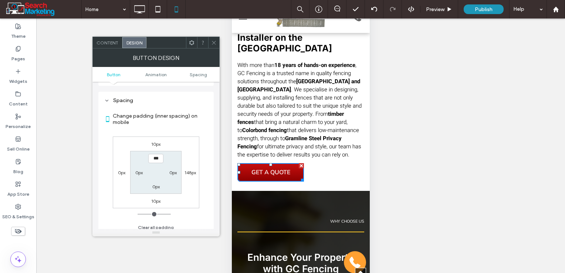
scroll to position [346, 0]
click at [158, 141] on label "10px" at bounding box center [155, 141] width 9 height 6
type input "**"
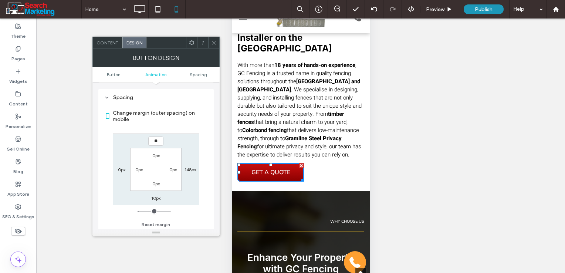
type input "**"
type input "****"
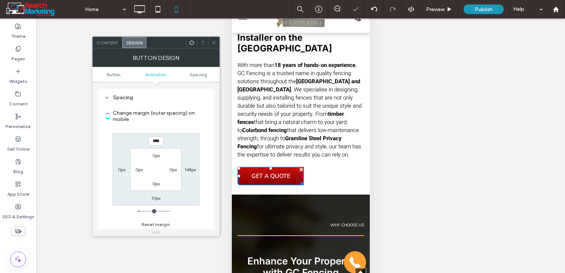
click at [214, 41] on icon at bounding box center [214, 43] width 6 height 6
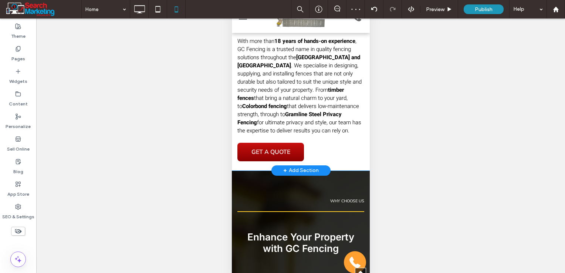
scroll to position [592, 0]
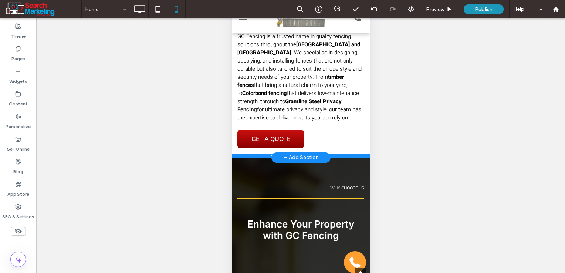
click at [334, 158] on div at bounding box center [301, 156] width 138 height 4
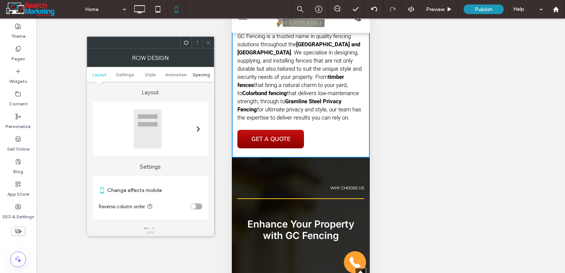
click at [198, 74] on span "Spacing" at bounding box center [201, 75] width 17 height 6
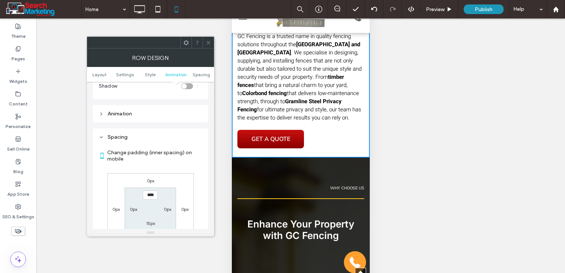
scroll to position [283, 0]
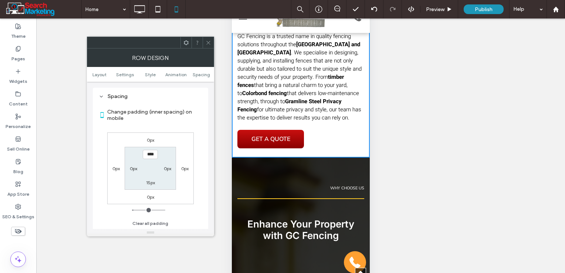
click at [151, 183] on label "15px" at bounding box center [150, 183] width 9 height 6
type input "**"
type input "****"
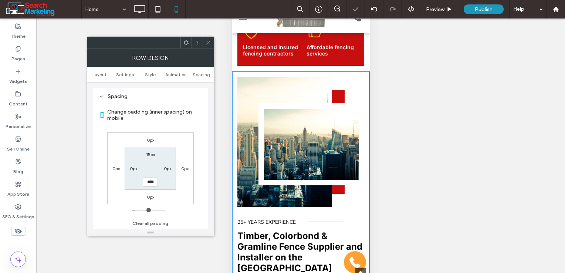
scroll to position [301, 0]
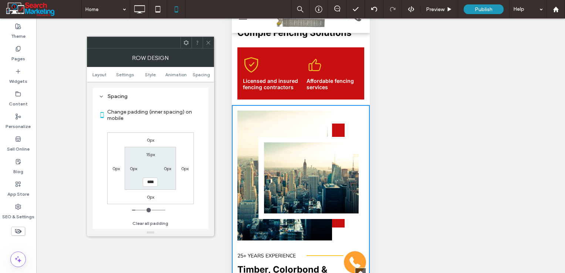
click at [209, 43] on use at bounding box center [208, 43] width 4 height 4
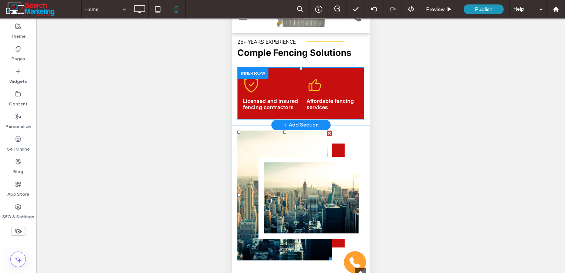
scroll to position [264, 0]
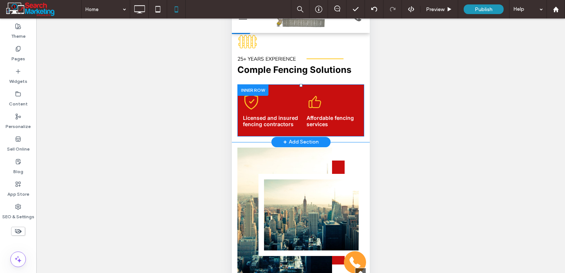
click at [256, 90] on div at bounding box center [252, 89] width 31 height 11
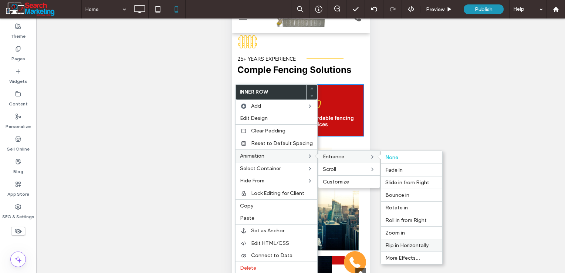
click at [413, 242] on span "Flip in Horizontally" at bounding box center [406, 245] width 43 height 6
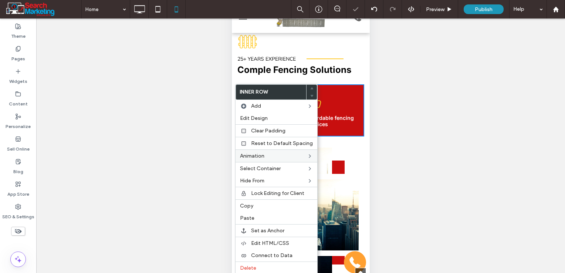
click at [356, 77] on div "Comple Fencing Solutions Click To Paste" at bounding box center [300, 71] width 127 height 15
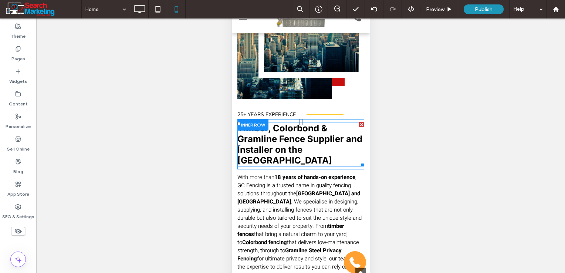
scroll to position [412, 0]
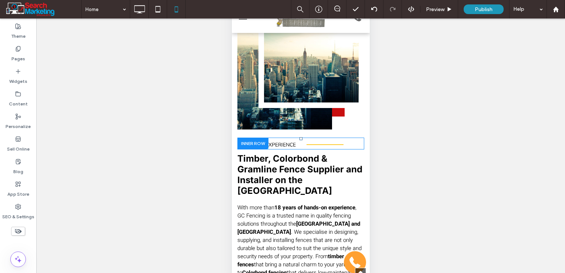
click at [253, 142] on div at bounding box center [252, 143] width 31 height 11
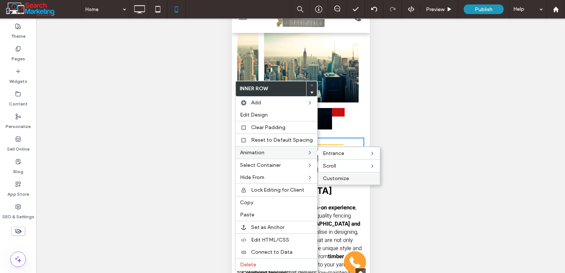
click at [337, 176] on span "Customize" at bounding box center [336, 178] width 26 height 6
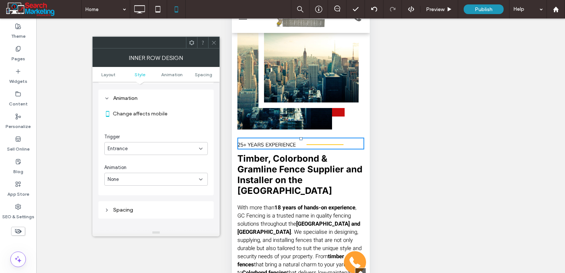
scroll to position [225, 0]
click at [136, 178] on div "None" at bounding box center [153, 177] width 91 height 7
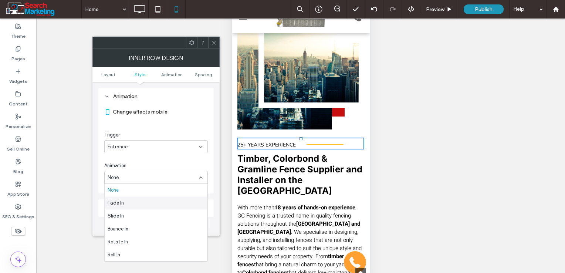
click at [133, 199] on div "Fade In" at bounding box center [156, 202] width 103 height 13
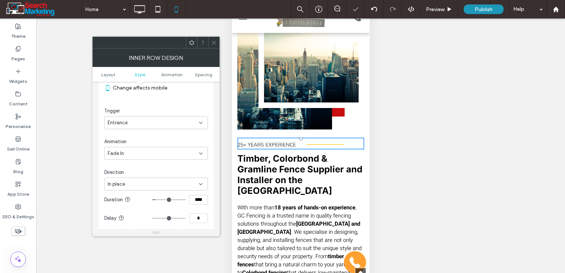
scroll to position [262, 0]
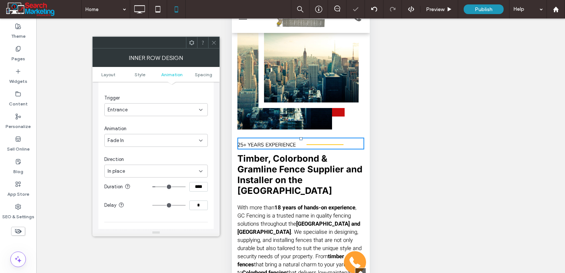
click at [137, 175] on div "In place" at bounding box center [156, 171] width 104 height 13
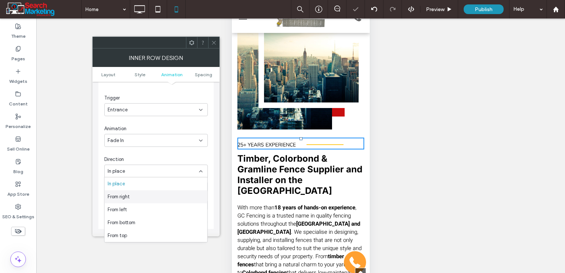
click at [134, 197] on div "From right" at bounding box center [156, 196] width 103 height 13
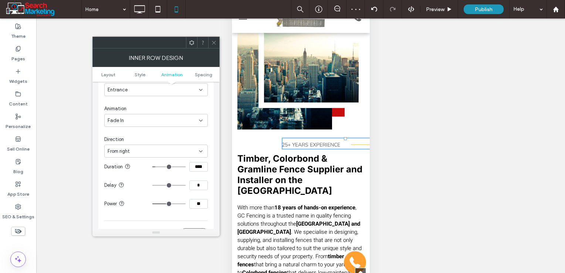
scroll to position [299, 0]
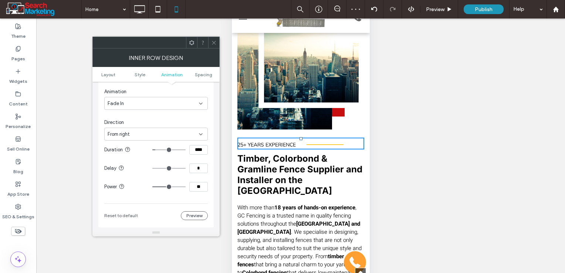
click at [195, 186] on input "**" at bounding box center [198, 187] width 18 height 10
type input "*"
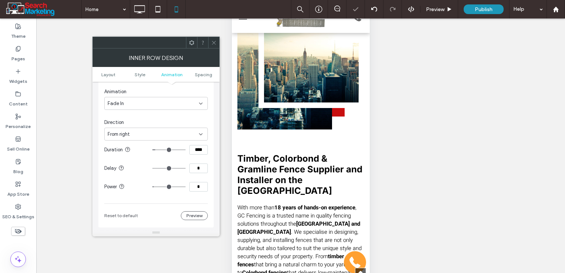
click at [212, 39] on span at bounding box center [214, 42] width 6 height 11
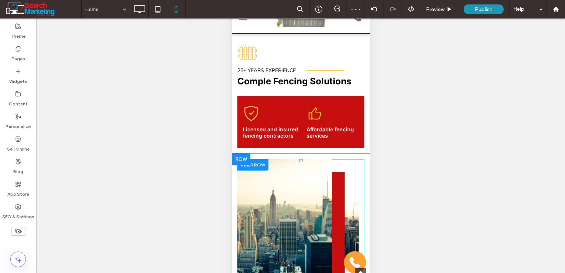
scroll to position [228, 0]
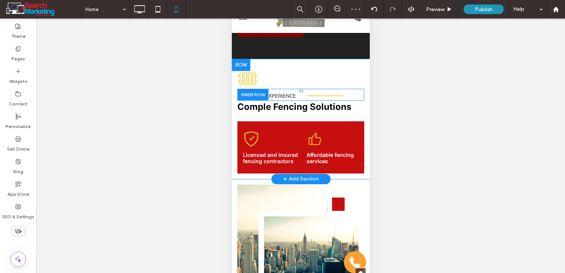
click at [257, 92] on div at bounding box center [252, 94] width 31 height 11
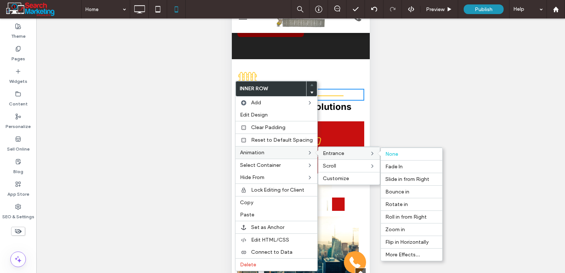
drag, startPoint x: 399, startPoint y: 176, endPoint x: 375, endPoint y: 146, distance: 38.1
click at [399, 176] on span "Slide in from Right" at bounding box center [407, 179] width 44 height 6
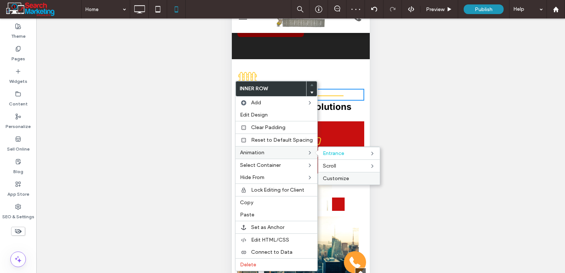
drag, startPoint x: 338, startPoint y: 175, endPoint x: 103, endPoint y: 173, distance: 234.5
click at [338, 175] on span "Customize" at bounding box center [336, 178] width 26 height 6
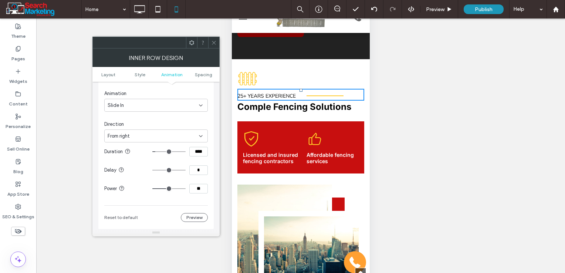
scroll to position [299, 0]
click at [198, 185] on input "**" at bounding box center [198, 187] width 18 height 10
type input "*"
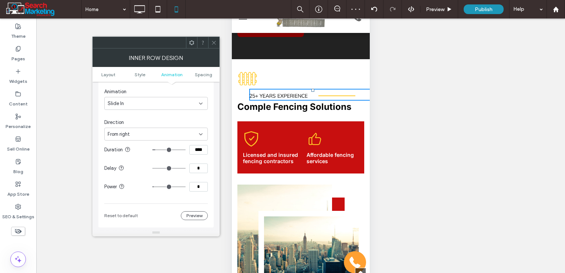
click at [146, 106] on div "Slide In" at bounding box center [153, 103] width 91 height 7
click at [135, 127] on div "Fade In" at bounding box center [156, 128] width 103 height 13
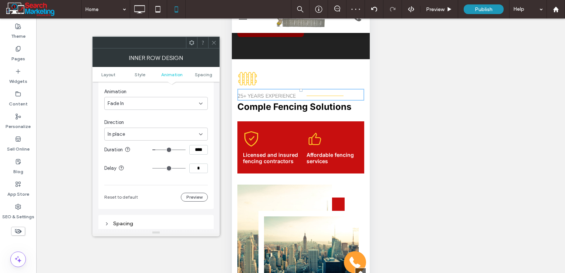
click at [148, 131] on div "In place" at bounding box center [153, 134] width 91 height 7
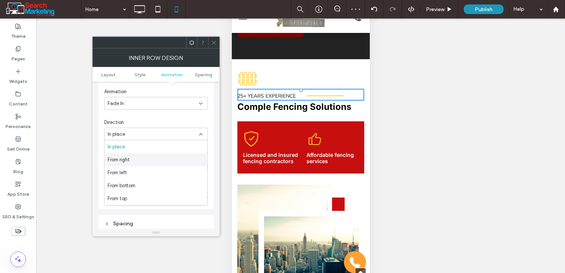
click at [144, 161] on div "From right" at bounding box center [156, 159] width 103 height 13
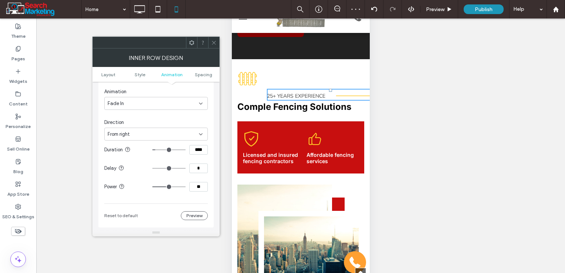
click at [200, 186] on input "**" at bounding box center [198, 187] width 18 height 10
type input "*"
click at [213, 40] on icon at bounding box center [214, 43] width 6 height 6
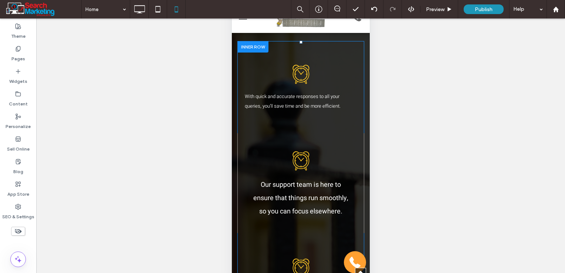
scroll to position [819, 0]
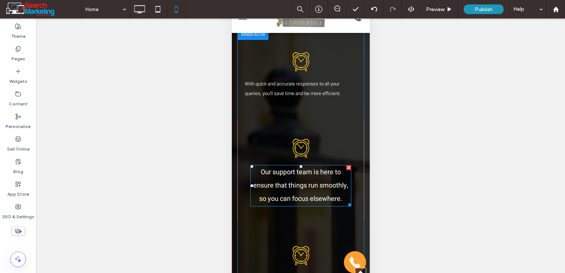
click at [309, 198] on span "Our support team is here to ensure that things run smoothly, so you can focus e…" at bounding box center [300, 185] width 95 height 37
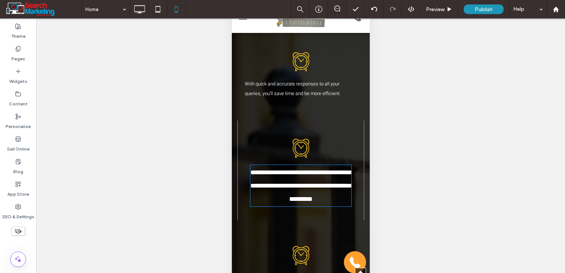
type input "*****"
type input "**"
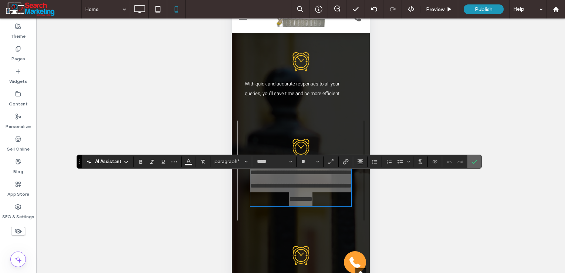
click at [470, 162] on label "Confirm" at bounding box center [474, 161] width 11 height 13
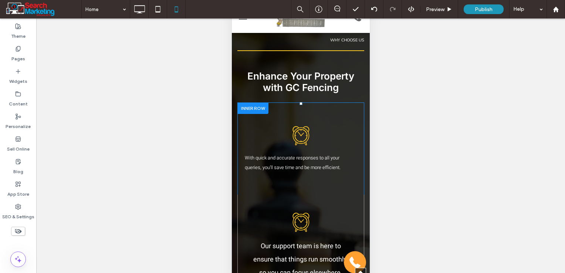
scroll to position [708, 0]
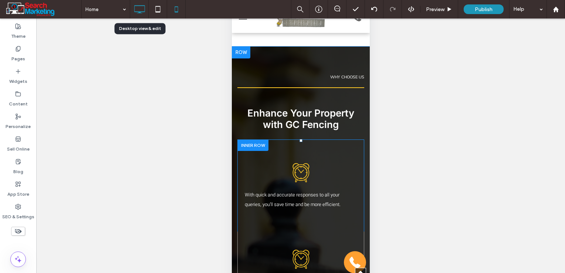
click at [144, 10] on icon at bounding box center [139, 9] width 15 height 15
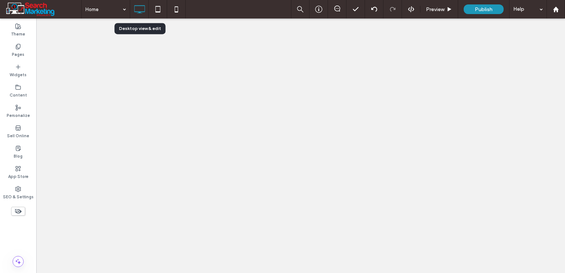
scroll to position [0, 0]
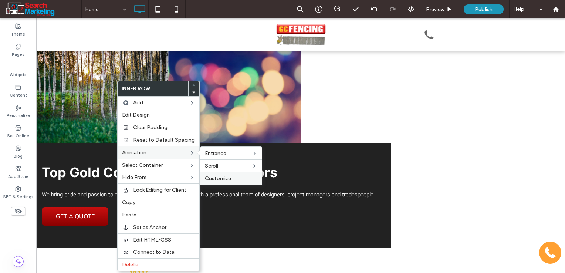
click at [221, 176] on span "Customize" at bounding box center [218, 178] width 26 height 6
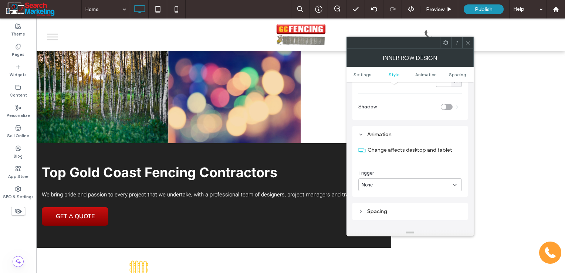
scroll to position [213, 0]
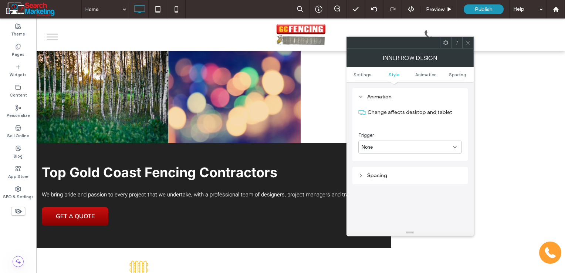
click at [419, 147] on div "None" at bounding box center [407, 147] width 91 height 7
click at [391, 170] on div "Entrance" at bounding box center [410, 172] width 103 height 13
click at [391, 173] on div "None" at bounding box center [410, 177] width 104 height 13
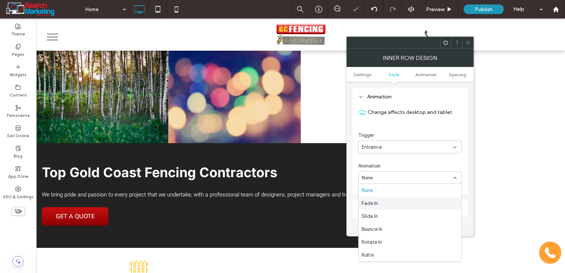
click at [385, 202] on div "Fade In" at bounding box center [410, 203] width 103 height 13
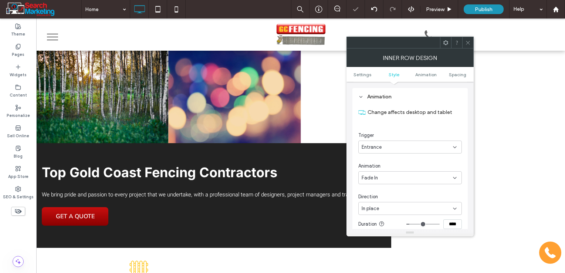
scroll to position [250, 0]
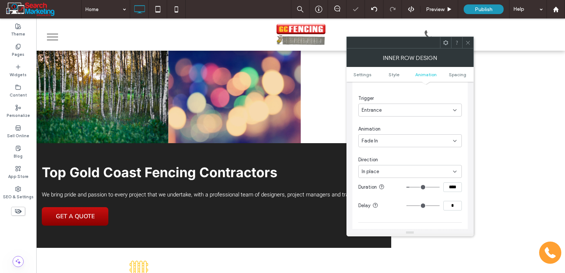
click at [392, 168] on div "In place" at bounding box center [407, 171] width 91 height 7
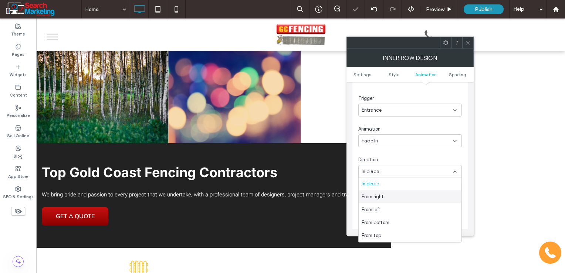
click at [388, 196] on div "From right" at bounding box center [410, 196] width 103 height 13
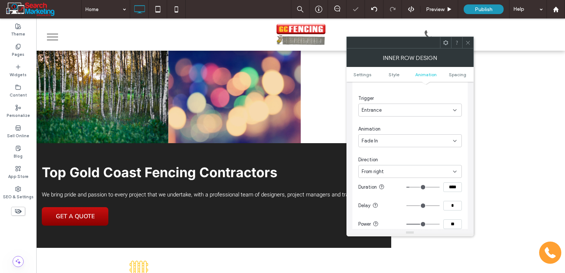
click at [453, 223] on input "**" at bounding box center [453, 224] width 18 height 10
type input "*"
click at [467, 40] on icon at bounding box center [468, 43] width 6 height 6
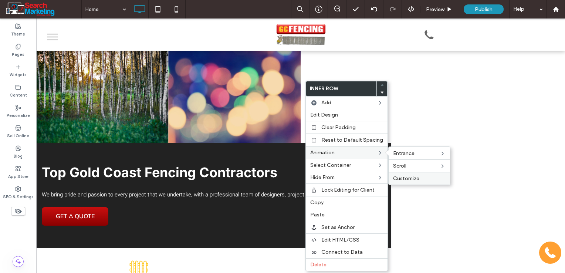
click at [405, 178] on span "Customize" at bounding box center [406, 178] width 26 height 6
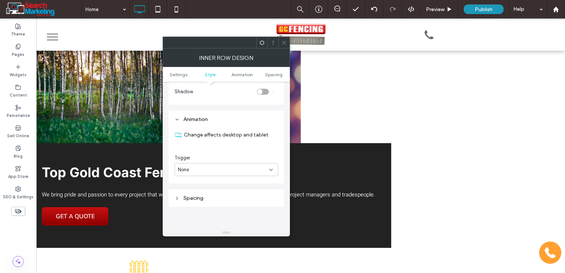
scroll to position [213, 0]
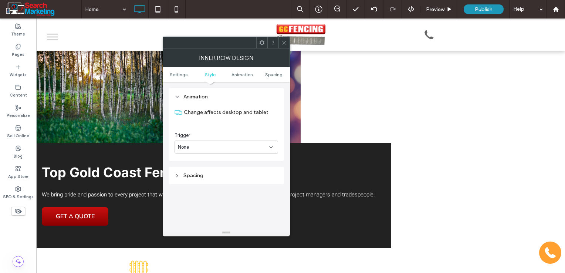
click at [227, 149] on div "None" at bounding box center [223, 147] width 91 height 7
click at [207, 169] on div "Entrance" at bounding box center [226, 172] width 103 height 13
click at [206, 176] on div "None" at bounding box center [223, 177] width 91 height 7
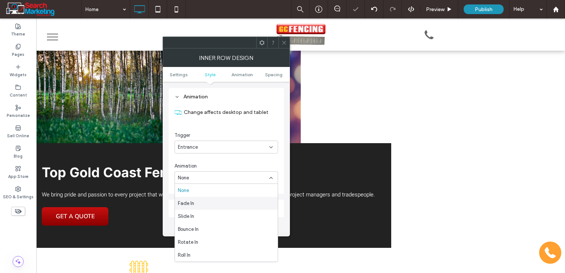
click at [196, 201] on div "Fade In" at bounding box center [226, 203] width 103 height 13
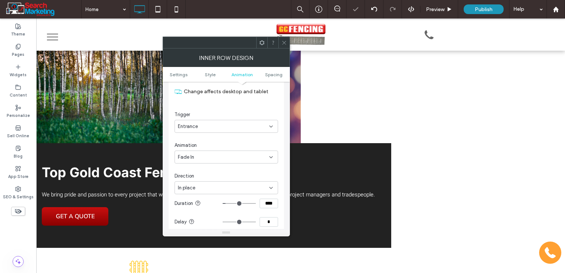
scroll to position [250, 0]
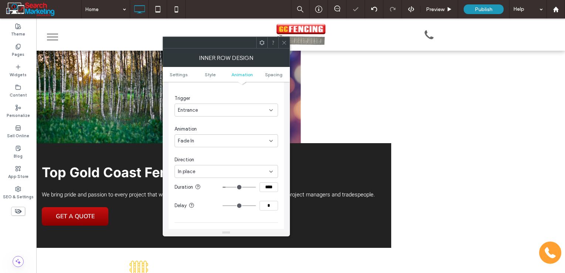
click at [224, 172] on div "In place" at bounding box center [223, 171] width 91 height 7
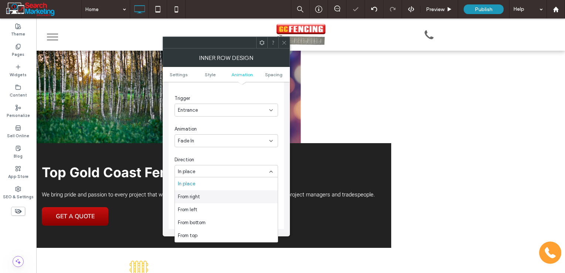
click at [207, 193] on div "From right" at bounding box center [226, 196] width 103 height 13
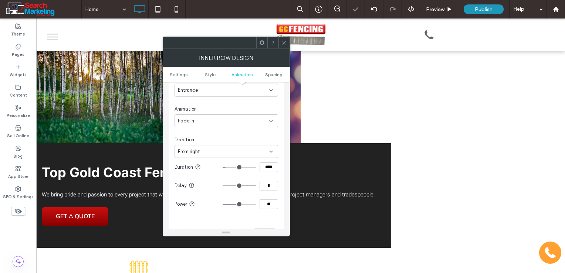
scroll to position [287, 0]
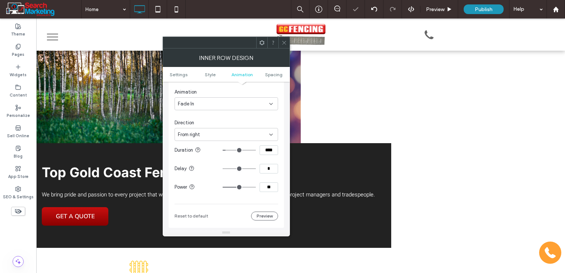
click at [269, 187] on input "**" at bounding box center [269, 187] width 18 height 10
type input "*"
click at [283, 39] on span at bounding box center [285, 42] width 6 height 11
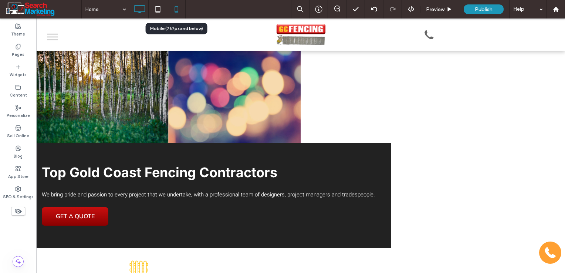
click at [173, 9] on icon at bounding box center [176, 9] width 15 height 15
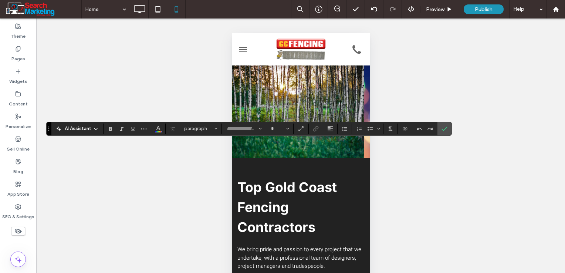
type input "**********"
type input "**"
click at [445, 127] on icon "Confirm" at bounding box center [445, 129] width 6 height 6
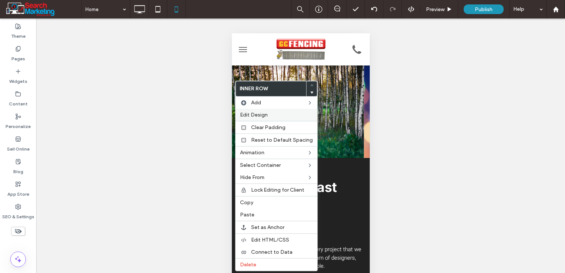
click at [261, 116] on span "Edit Design" at bounding box center [254, 115] width 28 height 6
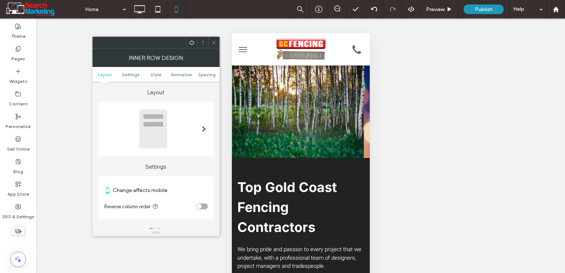
click at [206, 129] on div at bounding box center [203, 129] width 15 height 51
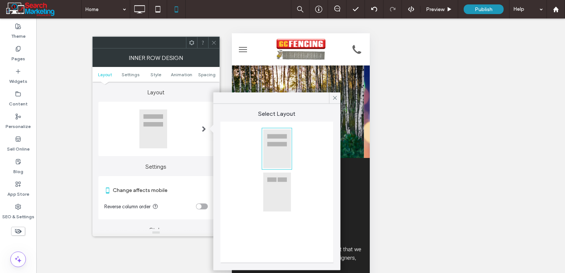
click at [275, 187] on div at bounding box center [277, 192] width 28 height 40
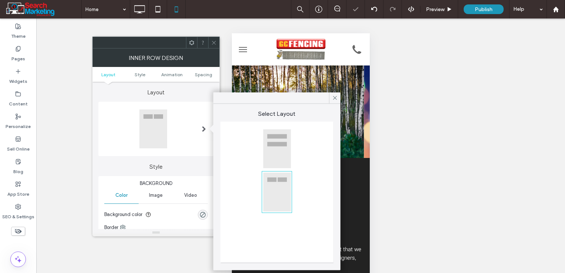
click at [211, 42] on icon at bounding box center [214, 43] width 6 height 6
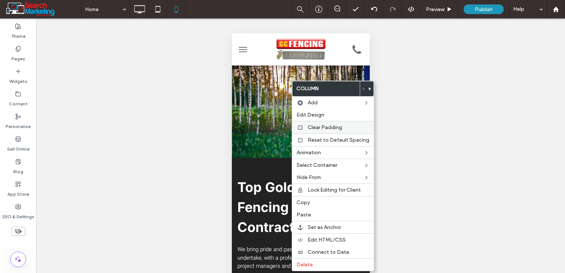
click at [326, 129] on span "Clear Padding" at bounding box center [325, 127] width 34 height 6
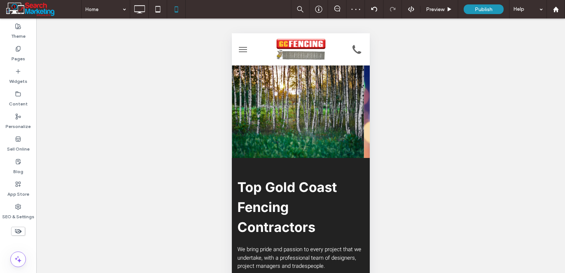
type input "**********"
type input "**"
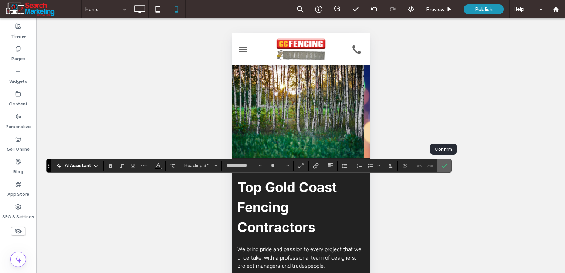
click at [445, 164] on icon "Confirm" at bounding box center [445, 166] width 6 height 6
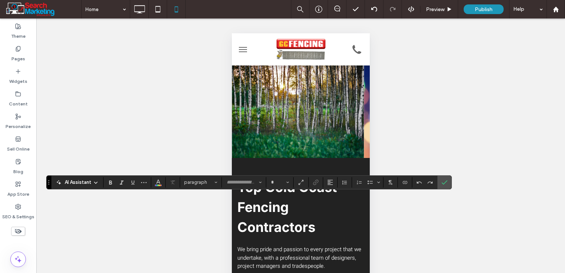
type input "**********"
type input "**"
click at [282, 185] on input "**" at bounding box center [277, 182] width 14 height 6
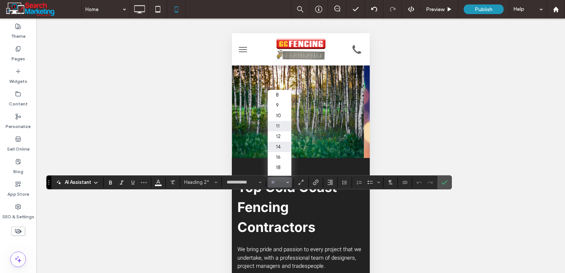
click at [284, 148] on label "14" at bounding box center [280, 147] width 24 height 10
type input "**"
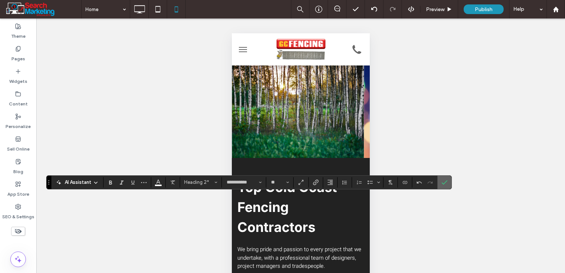
click at [442, 184] on icon "Confirm" at bounding box center [445, 182] width 6 height 6
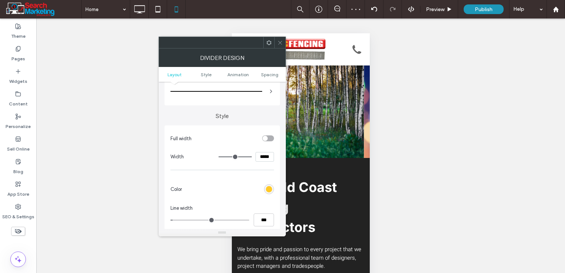
scroll to position [37, 0]
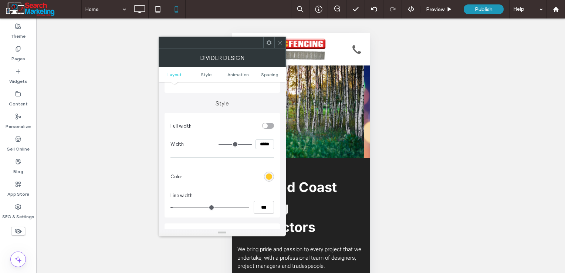
click at [265, 145] on input "*****" at bounding box center [265, 144] width 18 height 10
type input "*****"
type input "***"
type input "*"
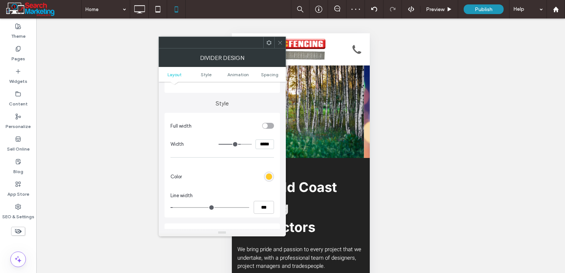
click at [280, 44] on icon at bounding box center [280, 43] width 6 height 6
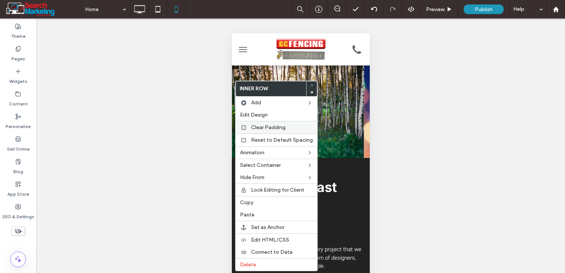
click at [267, 130] on div "Clear Padding" at bounding box center [277, 127] width 82 height 13
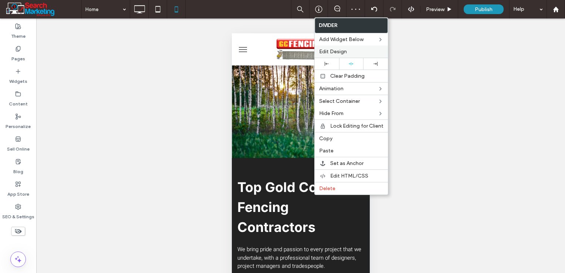
click at [350, 54] on label "Edit Design" at bounding box center [351, 51] width 64 height 6
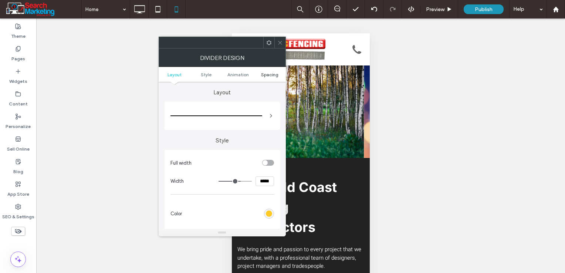
click at [272, 75] on span "Spacing" at bounding box center [269, 75] width 17 height 6
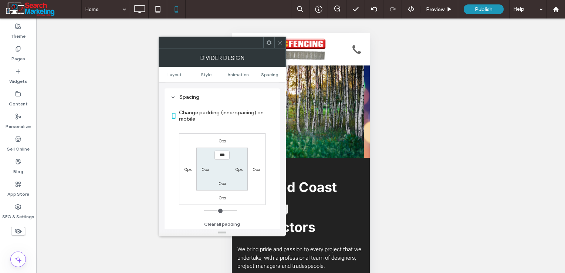
scroll to position [196, 0]
click at [223, 141] on label "0px" at bounding box center [222, 140] width 7 height 6
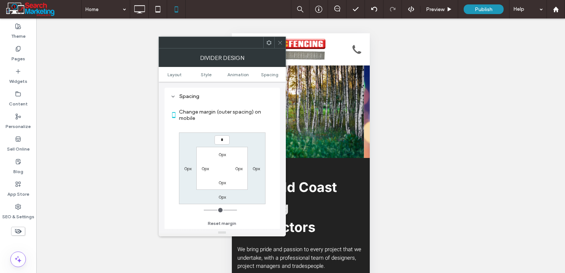
type input "*"
type input "***"
click at [280, 41] on icon at bounding box center [280, 43] width 6 height 6
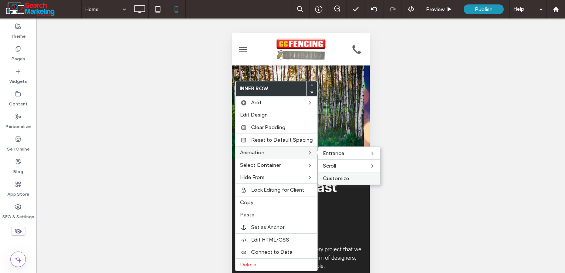
click at [331, 177] on span "Customize" at bounding box center [336, 178] width 26 height 6
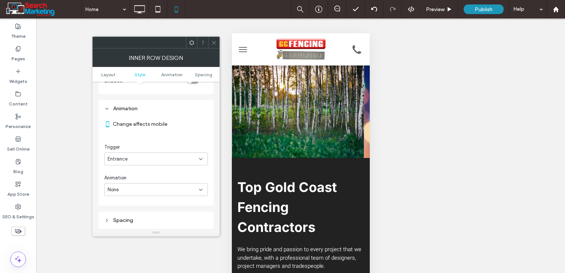
scroll to position [225, 0]
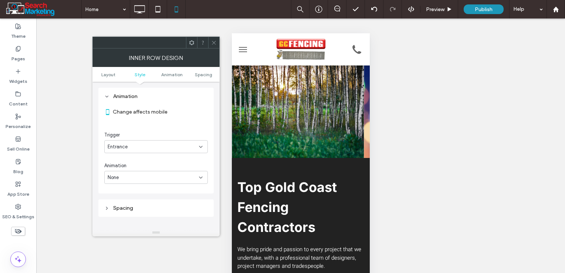
drag, startPoint x: 217, startPoint y: 41, endPoint x: 223, endPoint y: 53, distance: 13.4
click at [216, 41] on div at bounding box center [213, 42] width 11 height 11
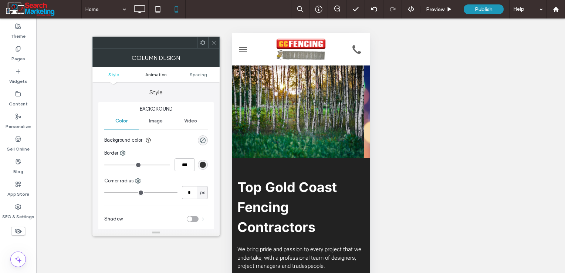
click at [160, 74] on span "Animation" at bounding box center [155, 75] width 21 height 6
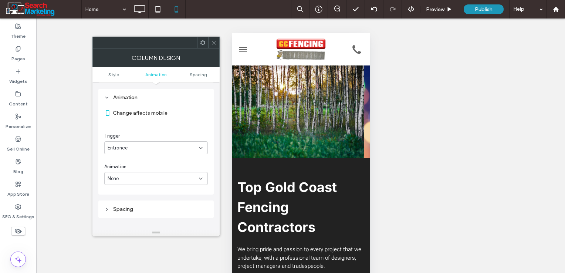
scroll to position [150, 0]
click at [136, 175] on div "None" at bounding box center [153, 177] width 91 height 7
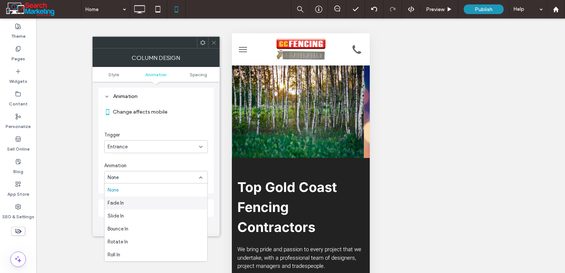
click at [123, 203] on span "Fade In" at bounding box center [116, 202] width 16 height 7
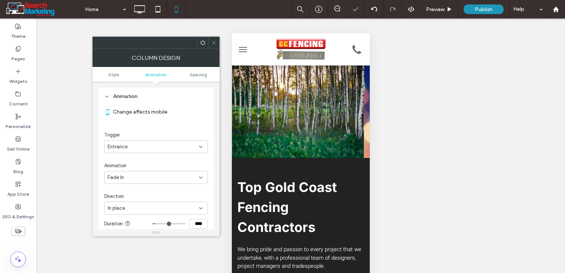
click at [124, 208] on span "In place" at bounding box center [116, 208] width 17 height 7
click at [129, 159] on div "From right" at bounding box center [156, 155] width 103 height 13
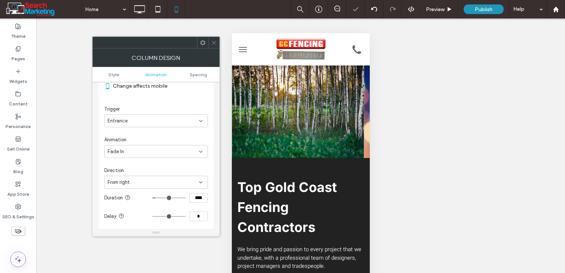
scroll to position [187, 0]
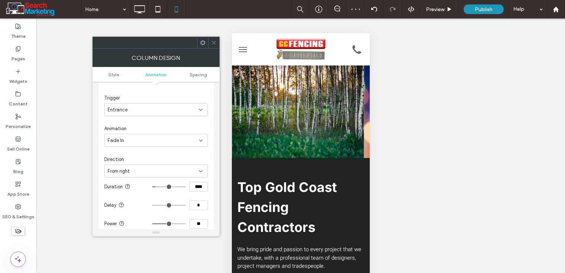
click at [199, 224] on input "**" at bounding box center [198, 224] width 18 height 10
type input "*"
click at [216, 44] on icon at bounding box center [214, 43] width 6 height 6
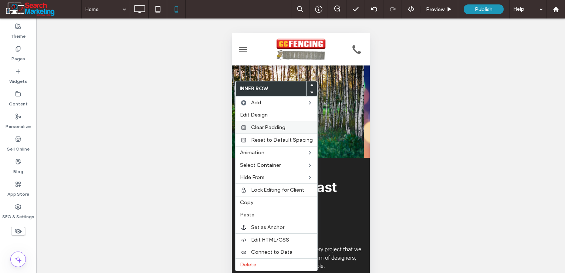
click at [264, 127] on span "Clear Padding" at bounding box center [268, 127] width 34 height 6
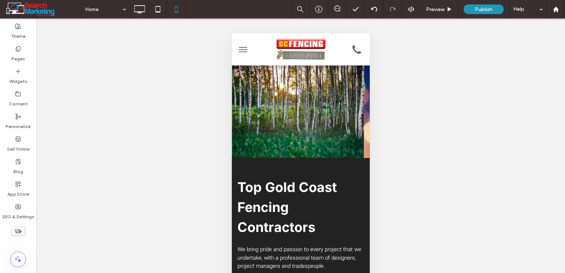
type input "*****"
type input "**"
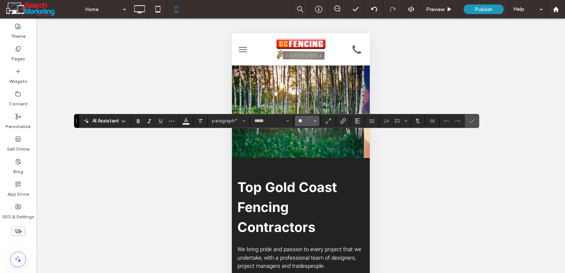
click at [308, 121] on input "**" at bounding box center [305, 121] width 14 height 6
type input "**"
click at [307, 121] on input "**" at bounding box center [305, 121] width 14 height 6
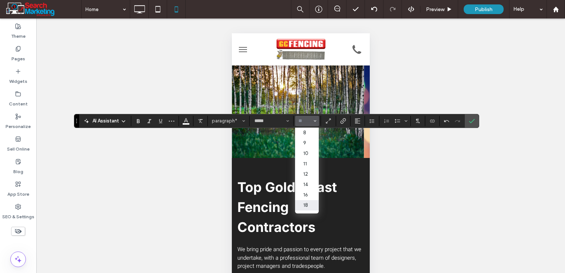
scroll to position [37, 0]
click at [311, 171] on label "18" at bounding box center [307, 168] width 24 height 10
type input "**"
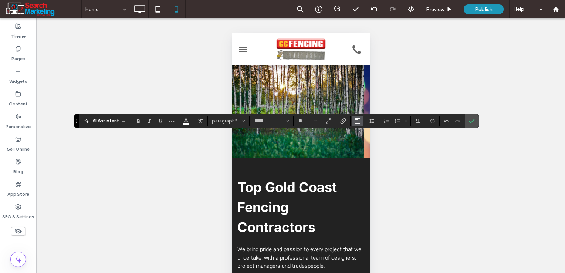
click at [361, 120] on button "Alignment" at bounding box center [357, 121] width 11 height 10
drag, startPoint x: 361, startPoint y: 141, endPoint x: 391, endPoint y: 138, distance: 30.5
click at [361, 141] on use "ui.textEditor.alignment.center" at bounding box center [363, 143] width 5 height 5
click at [472, 127] on span "Confirm" at bounding box center [472, 121] width 6 height 13
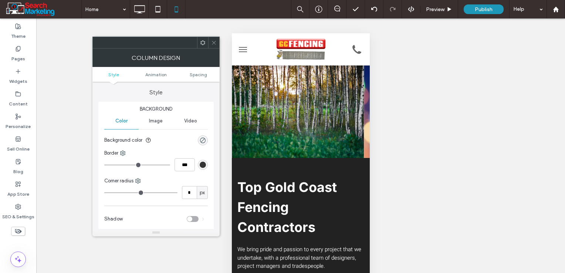
click at [200, 44] on icon at bounding box center [203, 43] width 6 height 6
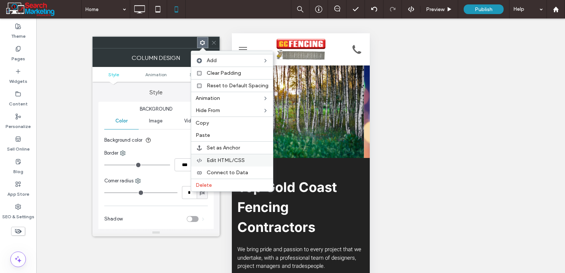
click at [217, 159] on span "Edit HTML/CSS" at bounding box center [226, 160] width 38 height 6
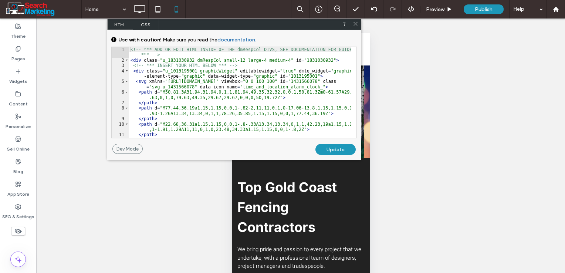
click at [149, 21] on span "CSS" at bounding box center [146, 24] width 26 height 11
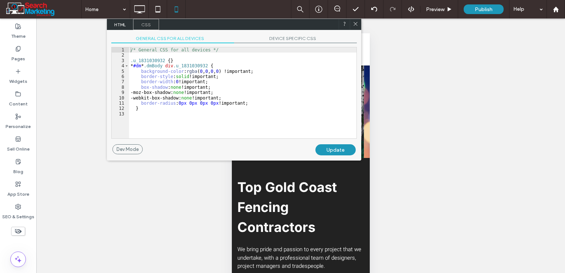
click at [279, 44] on div "GENERAL CSS FOR ALL DEVICES DEVICE SPECIFIC CSS Use with caution! Make sure you…" at bounding box center [234, 87] width 255 height 114
click at [280, 42] on span "DEVICE SPECIFIC CSS" at bounding box center [295, 40] width 123 height 8
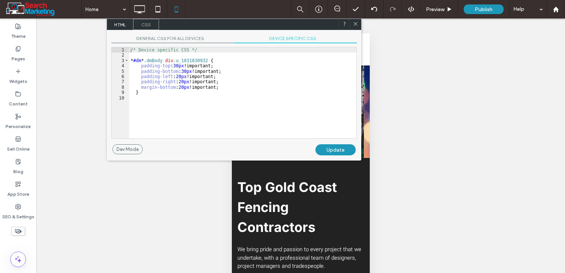
click at [165, 40] on span "GENERAL CSS FOR ALL DEVICES" at bounding box center [172, 40] width 123 height 8
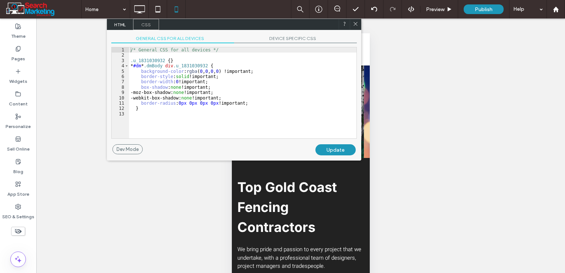
click at [356, 27] on span at bounding box center [356, 24] width 6 height 7
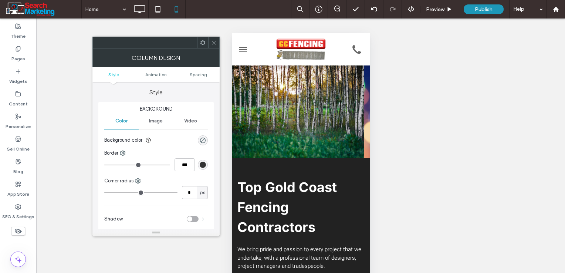
click at [214, 44] on icon at bounding box center [214, 43] width 6 height 6
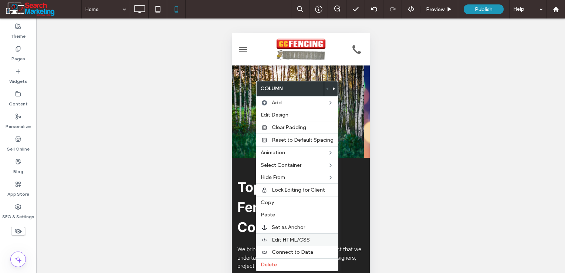
click at [292, 239] on span "Edit HTML/CSS" at bounding box center [291, 240] width 38 height 6
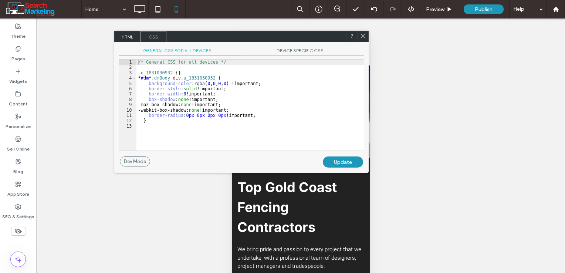
click at [306, 51] on span "DEVICE SPECIFIC CSS" at bounding box center [303, 52] width 123 height 8
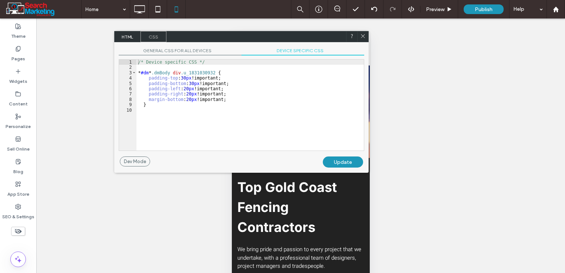
click at [366, 34] on div at bounding box center [362, 36] width 11 height 11
click at [364, 35] on icon at bounding box center [363, 36] width 6 height 6
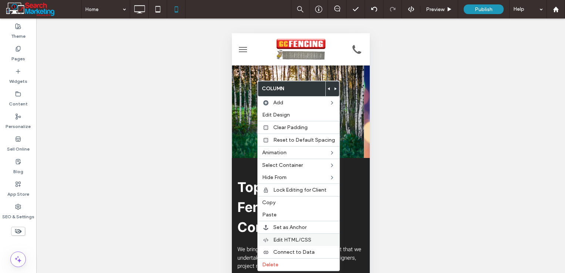
click at [296, 240] on span "Edit HTML/CSS" at bounding box center [292, 240] width 38 height 6
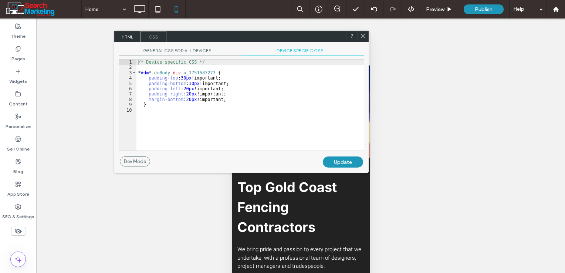
click at [189, 51] on span "GENERAL CSS FOR ALL DEVICES" at bounding box center [180, 52] width 123 height 8
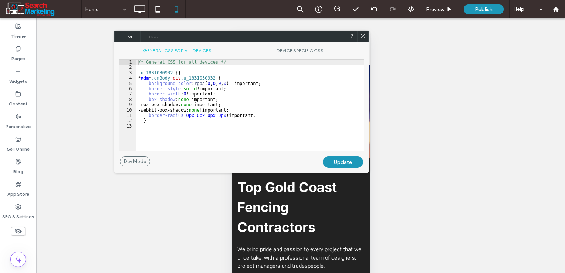
click at [364, 37] on icon at bounding box center [363, 36] width 6 height 6
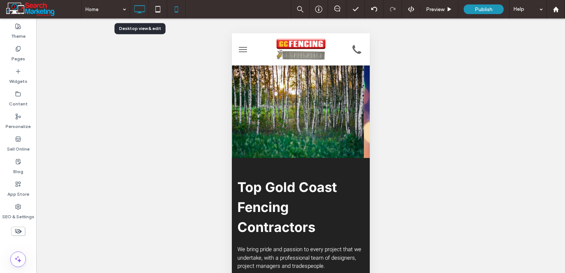
click at [141, 16] on icon at bounding box center [139, 9] width 15 height 15
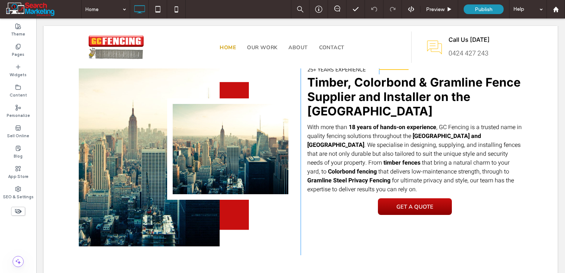
scroll to position [370, 0]
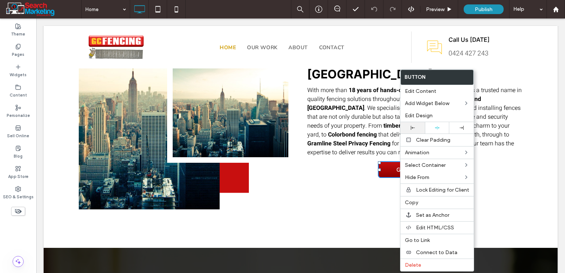
click at [415, 126] on div at bounding box center [412, 128] width 17 height 4
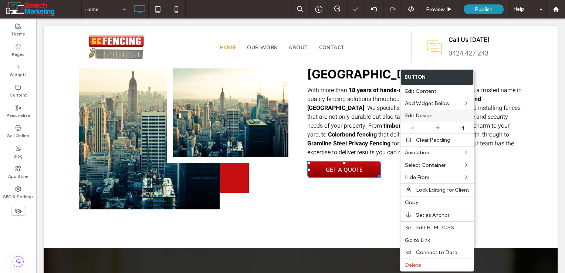
drag, startPoint x: 421, startPoint y: 117, endPoint x: 417, endPoint y: 120, distance: 5.0
click at [421, 117] on span "Edit Design" at bounding box center [419, 115] width 28 height 6
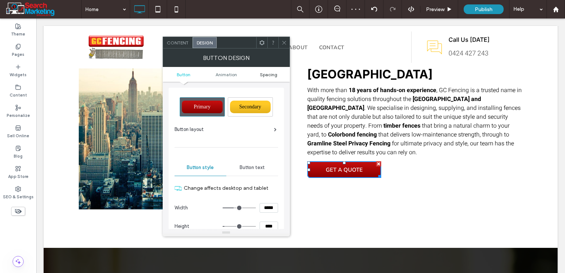
click at [272, 75] on span "Spacing" at bounding box center [268, 75] width 17 height 6
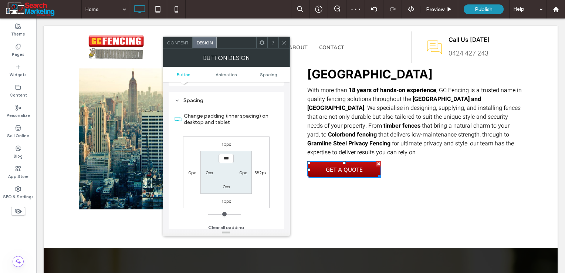
scroll to position [346, 0]
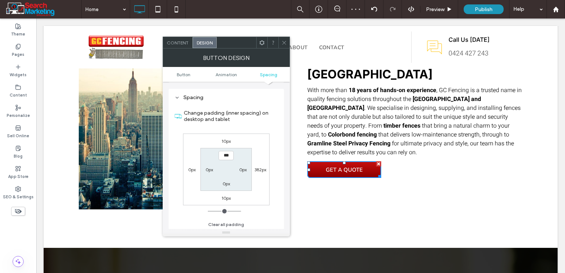
click at [225, 139] on label "10px" at bounding box center [226, 141] width 9 height 6
type input "**"
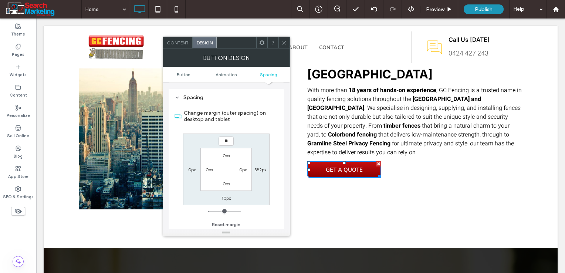
type input "**"
type input "****"
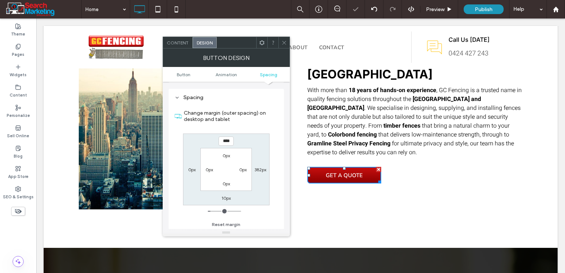
click at [287, 45] on icon at bounding box center [285, 43] width 6 height 6
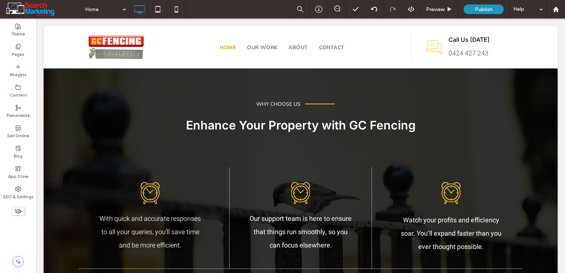
scroll to position [592, 0]
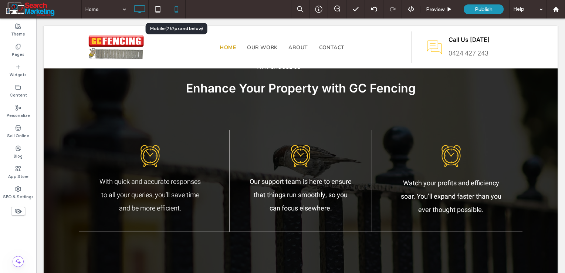
click at [176, 6] on icon at bounding box center [176, 9] width 15 height 15
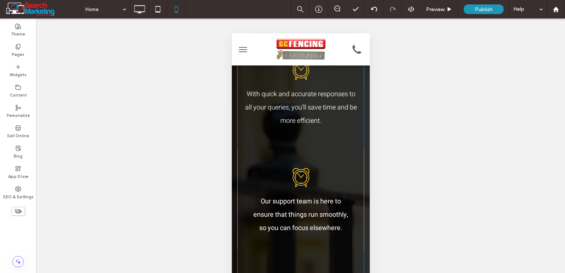
scroll to position [888, 0]
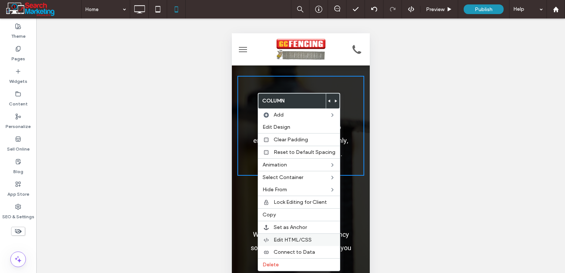
click at [280, 237] on span "Edit HTML/CSS" at bounding box center [293, 240] width 38 height 6
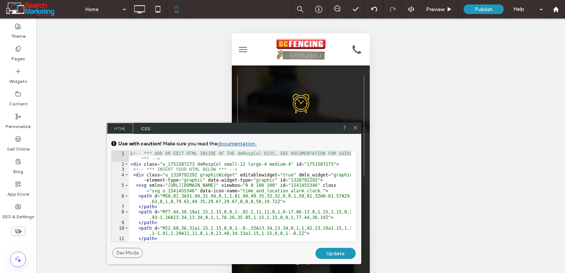
click at [144, 127] on span "CSS" at bounding box center [146, 128] width 26 height 11
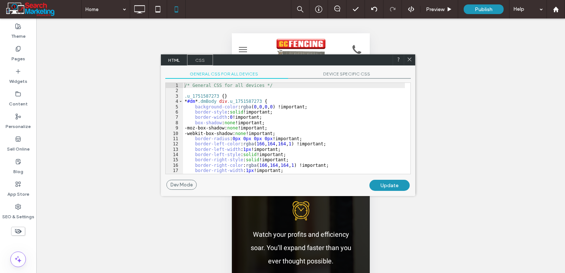
drag, startPoint x: 222, startPoint y: 132, endPoint x: 276, endPoint y: 51, distance: 97.0
click at [276, 54] on div "HTML CSS" at bounding box center [288, 59] width 255 height 11
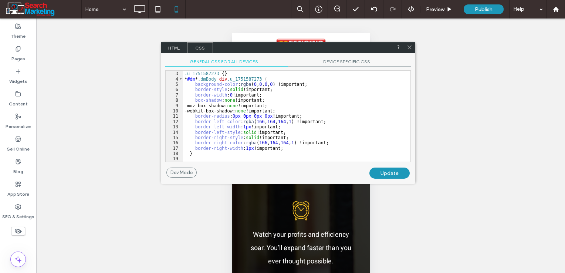
scroll to position [10, 0]
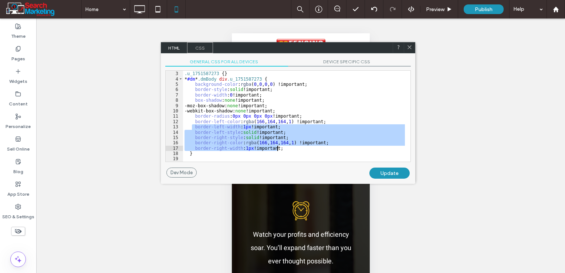
drag, startPoint x: 193, startPoint y: 128, endPoint x: 281, endPoint y: 147, distance: 90.6
click at [281, 147] on div ".u_1751587273 { } * #dm * .dmBody div .u_1751587273 { background-color : rgba (…" at bounding box center [294, 117] width 222 height 102
click at [334, 61] on span "DEVICE SPECIFIC CSS" at bounding box center [349, 63] width 123 height 8
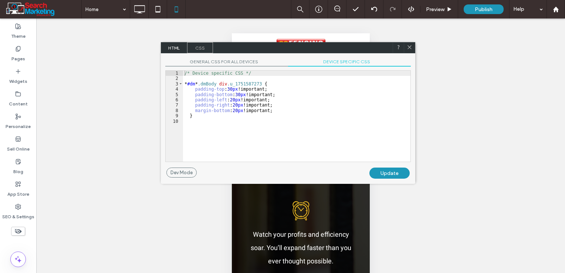
click at [281, 111] on div "/* Device specific CSS */ * #dm * .dmBody div .u_1751587273 { padding-top : 30 …" at bounding box center [297, 122] width 228 height 102
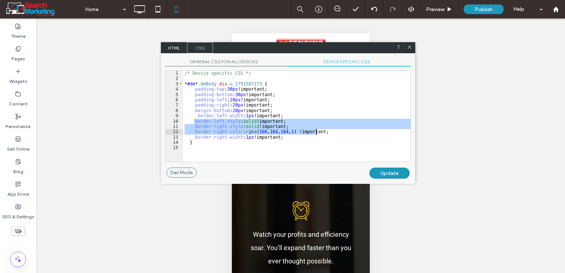
drag, startPoint x: 195, startPoint y: 120, endPoint x: 320, endPoint y: 132, distance: 125.6
click at [320, 132] on div "/* Device specific CSS */ * #dm * .dmBody div .u_1751587273 { padding-top : 30 …" at bounding box center [297, 122] width 228 height 102
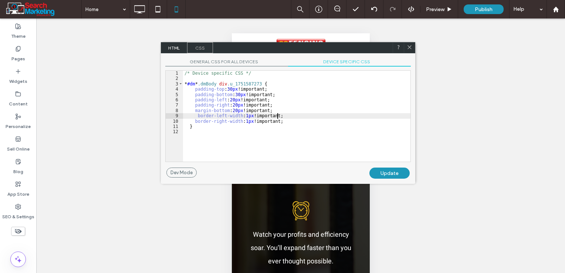
click at [242, 117] on div "/* Device specific CSS */ * #dm * .dmBody div .u_1751587273 { padding-top : 30 …" at bounding box center [297, 122] width 228 height 102
click at [250, 118] on div "/* Device specific CSS */ * #dm * .dmBody div .u_1751587273 { padding-top : 30 …" at bounding box center [297, 122] width 228 height 102
click at [243, 115] on div "/* Device specific CSS */ * #dm * .dmBody div .u_1751587273 { padding-top : 30 …" at bounding box center [297, 116] width 228 height 91
click at [243, 122] on div "/* Device specific CSS */ * #dm * .dmBody div .u_1751587273 { padding-top : 30 …" at bounding box center [297, 122] width 228 height 102
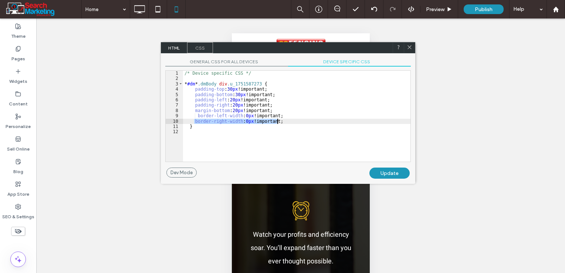
drag, startPoint x: 194, startPoint y: 122, endPoint x: 282, endPoint y: 122, distance: 87.7
click at [282, 122] on div "/* Device specific CSS */ * #dm * .dmBody div .u_1751587273 { padding-top : 30 …" at bounding box center [297, 122] width 228 height 102
click at [283, 121] on div "/* Device specific CSS */ * #dm * .dmBody div .u_1751587273 { padding-top : 30 …" at bounding box center [297, 116] width 228 height 91
paste textarea
click at [219, 127] on div "/* Device specific CSS */ * #dm * .dmBody div .u_1751587273 { padding-top : 30 …" at bounding box center [297, 122] width 228 height 102
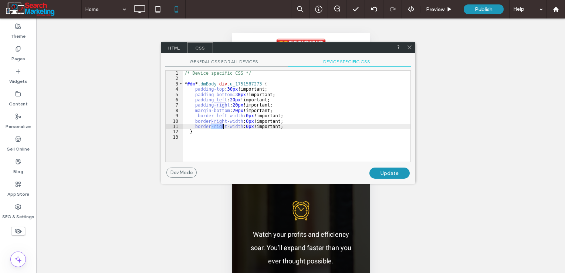
click at [219, 127] on div "/* Device specific CSS */ * #dm * .dmBody div .u_1751587273 { padding-top : 30 …" at bounding box center [297, 122] width 228 height 102
click at [245, 127] on div "/* Device specific CSS */ * #dm * .dmBody div .u_1751587273 { padding-top : 30 …" at bounding box center [297, 122] width 228 height 102
click at [375, 174] on div "Update" at bounding box center [390, 173] width 40 height 11
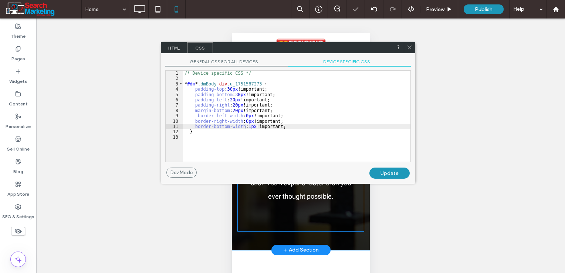
scroll to position [962, 0]
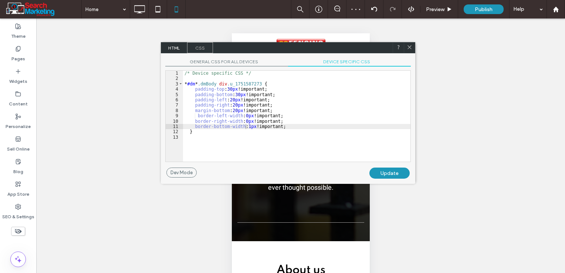
click at [411, 46] on use at bounding box center [410, 48] width 4 height 4
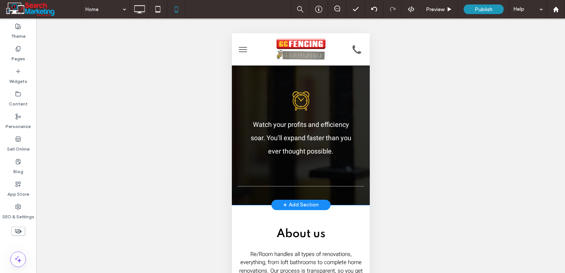
scroll to position [925, 0]
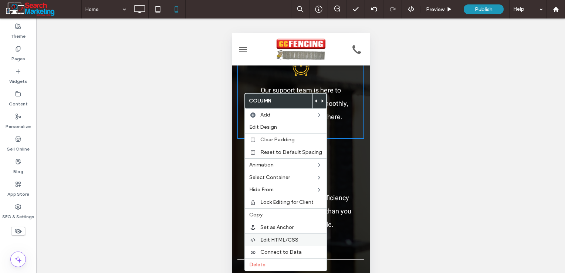
click at [280, 239] on span "Edit HTML/CSS" at bounding box center [279, 240] width 38 height 6
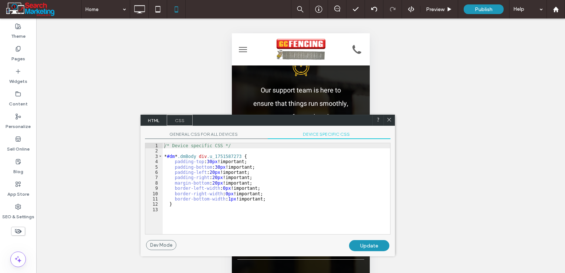
drag, startPoint x: 233, startPoint y: 129, endPoint x: 267, endPoint y: 117, distance: 35.6
click at [267, 117] on div "HTML CSS" at bounding box center [268, 120] width 255 height 11
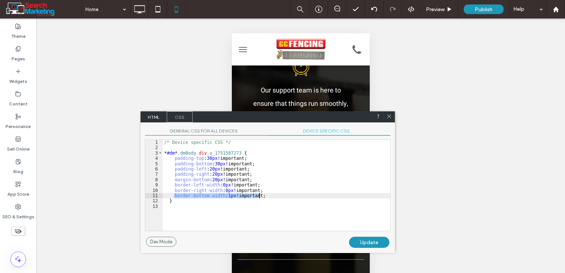
drag, startPoint x: 175, startPoint y: 195, endPoint x: 259, endPoint y: 196, distance: 84.4
click at [260, 196] on div "/* Device specific CSS */ * #dm * .dmBody div .u_1751587273 { padding-top : 30 …" at bounding box center [277, 191] width 228 height 102
click at [387, 117] on icon at bounding box center [390, 117] width 6 height 6
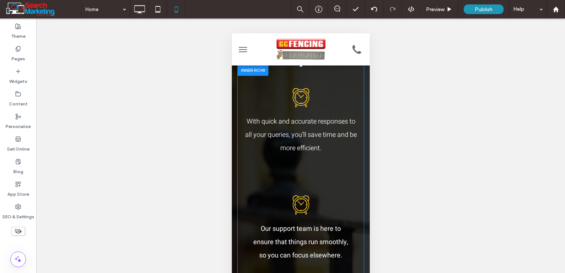
scroll to position [777, 0]
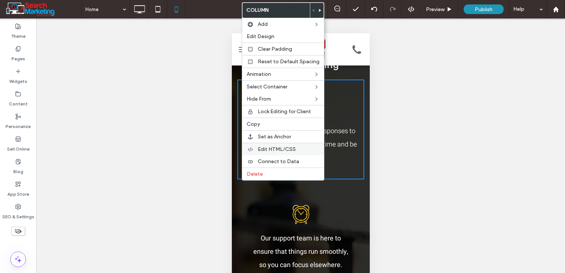
drag, startPoint x: 281, startPoint y: 148, endPoint x: 277, endPoint y: 152, distance: 5.8
click at [281, 148] on span "Edit HTML/CSS" at bounding box center [277, 149] width 38 height 6
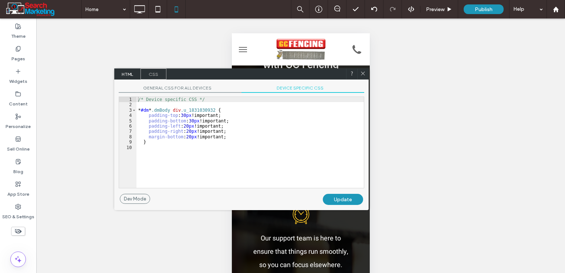
click at [230, 139] on div "/* Device specific CSS */ * #dm * .dmBody div .u_1831030932 { padding-top : 30 …" at bounding box center [251, 148] width 228 height 102
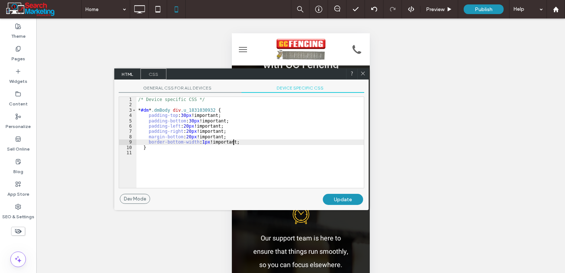
click at [347, 194] on div "Update" at bounding box center [343, 199] width 40 height 11
click at [364, 71] on icon at bounding box center [363, 74] width 6 height 6
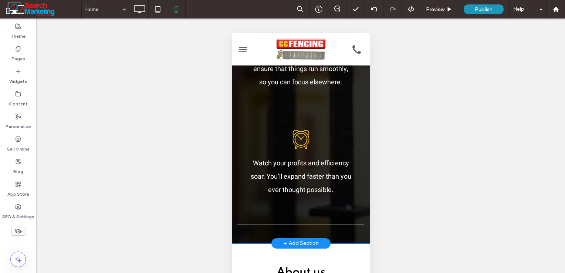
scroll to position [962, 0]
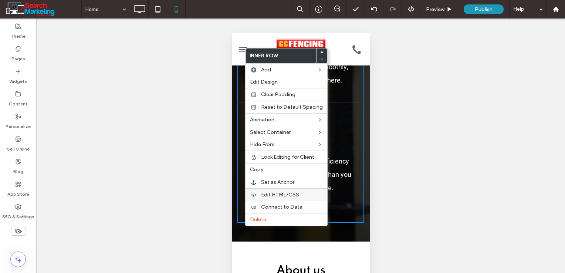
click at [271, 195] on span "Edit HTML/CSS" at bounding box center [280, 195] width 38 height 6
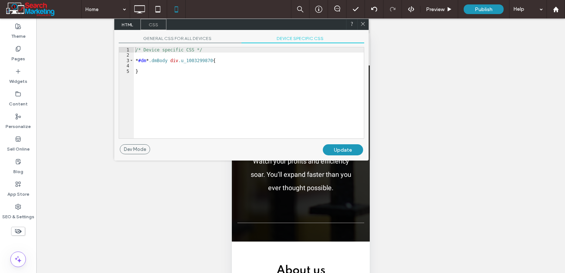
click at [197, 38] on span "GENERAL CSS FOR ALL DEVICES" at bounding box center [180, 40] width 123 height 8
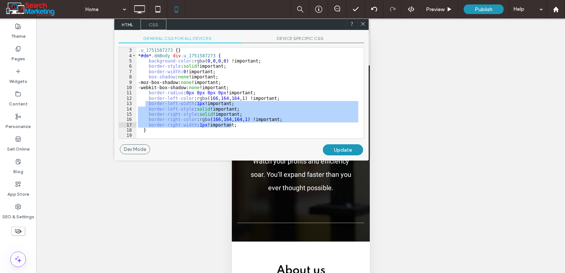
click at [292, 106] on div ".u_1751587273 { } * #dm * .dmBody div .u_1751587273 { background-color : rgba (…" at bounding box center [248, 94] width 222 height 102
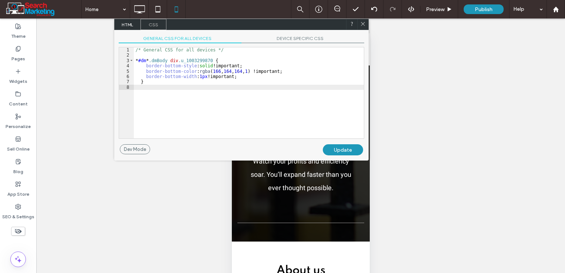
click at [267, 111] on div "/* General CSS for all devices */ * #dm * .dmBody div .u_1003299870 { border-bo…" at bounding box center [249, 98] width 230 height 102
click at [307, 40] on span "DEVICE SPECIFIC CSS" at bounding box center [303, 40] width 123 height 8
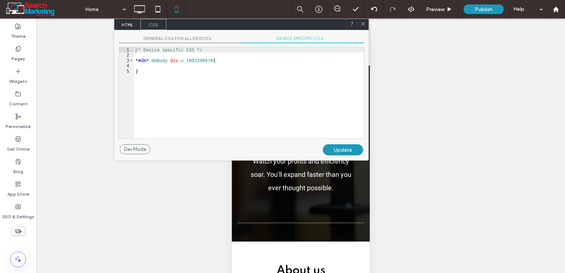
click at [198, 40] on span "GENERAL CSS FOR ALL DEVICES" at bounding box center [180, 40] width 123 height 8
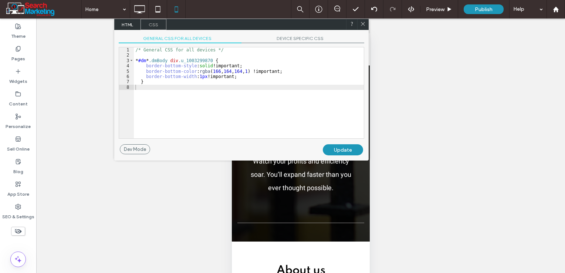
click at [324, 38] on span "DEVICE SPECIFIC CSS" at bounding box center [303, 40] width 123 height 8
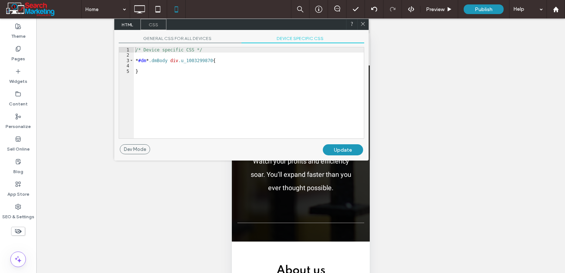
drag, startPoint x: 364, startPoint y: 22, endPoint x: 120, endPoint y: 22, distance: 243.8
click at [364, 22] on icon at bounding box center [363, 24] width 6 height 6
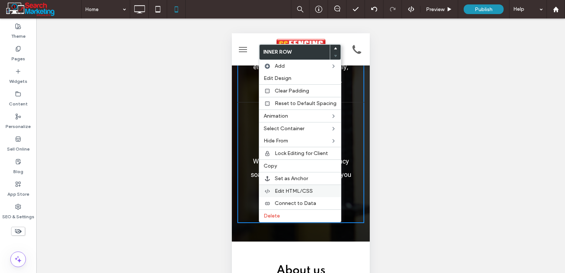
click at [299, 189] on span "Edit HTML/CSS" at bounding box center [294, 191] width 38 height 6
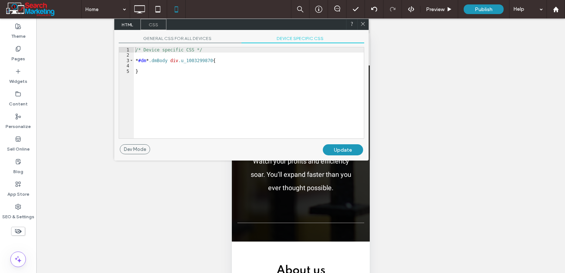
click at [204, 37] on span "GENERAL CSS FOR ALL DEVICES" at bounding box center [180, 40] width 123 height 8
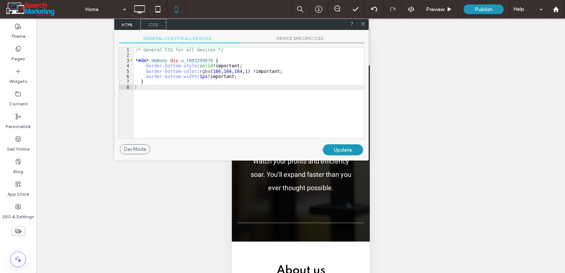
click at [311, 38] on span "DEVICE SPECIFIC CSS" at bounding box center [303, 40] width 123 height 8
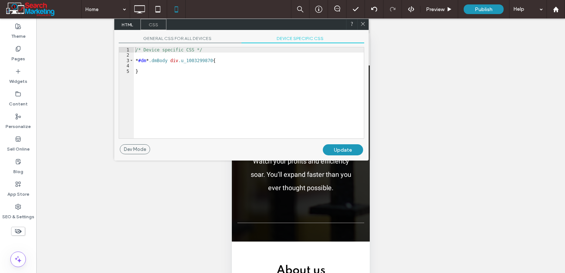
click at [213, 39] on span "GENERAL CSS FOR ALL DEVICES" at bounding box center [180, 40] width 123 height 8
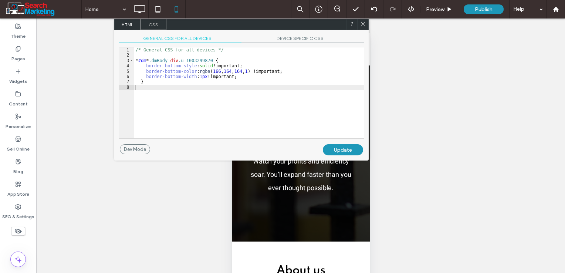
click at [299, 38] on span "DEVICE SPECIFIC CSS" at bounding box center [303, 40] width 123 height 8
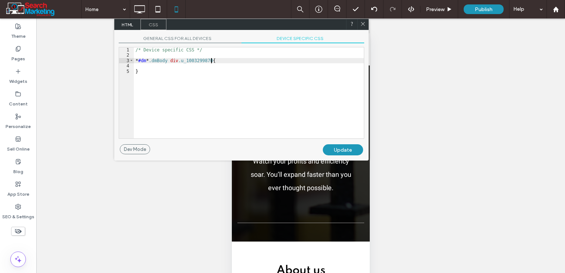
click at [237, 59] on div "/* Device specific CSS */ * #dm * .dmBody div .u_1003299870 { }" at bounding box center [249, 98] width 230 height 102
type textarea "**"
click at [328, 148] on div "Update" at bounding box center [343, 149] width 40 height 11
drag, startPoint x: 148, startPoint y: 66, endPoint x: 240, endPoint y: 67, distance: 91.4
click at [240, 67] on div "/* Device specific CSS */ * #dm * .dmBody div .u_1003299870 { border-bottom-wid…" at bounding box center [249, 98] width 230 height 102
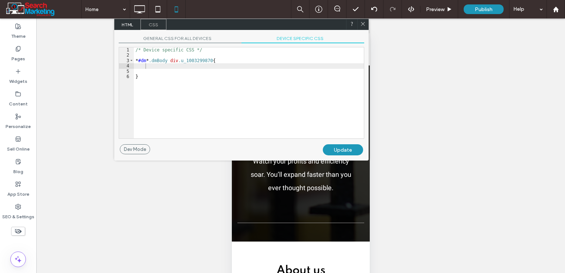
click at [337, 146] on div "Update" at bounding box center [343, 149] width 40 height 11
click at [364, 27] on span at bounding box center [363, 24] width 6 height 7
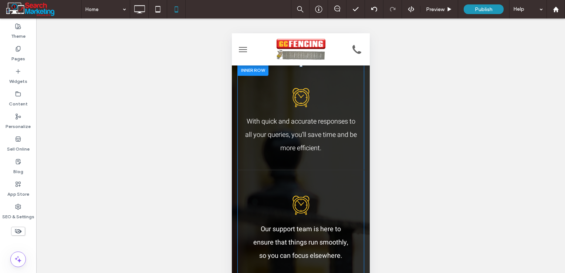
scroll to position [740, 0]
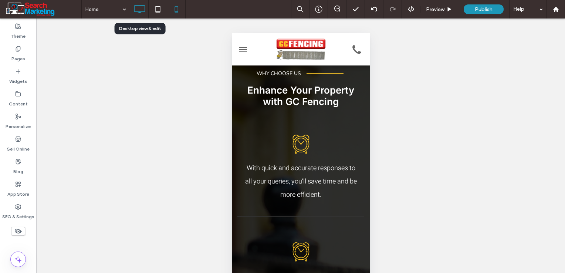
click at [138, 11] on icon at bounding box center [139, 9] width 15 height 15
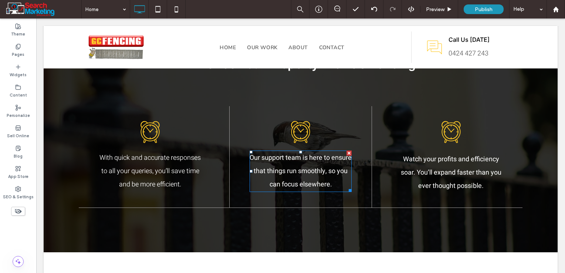
scroll to position [629, 0]
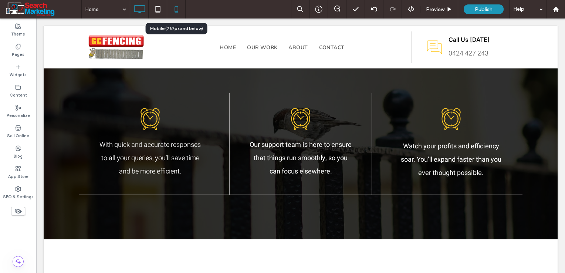
click at [177, 10] on icon at bounding box center [176, 9] width 15 height 15
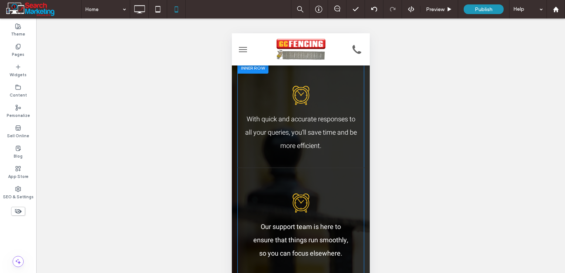
scroll to position [740, 0]
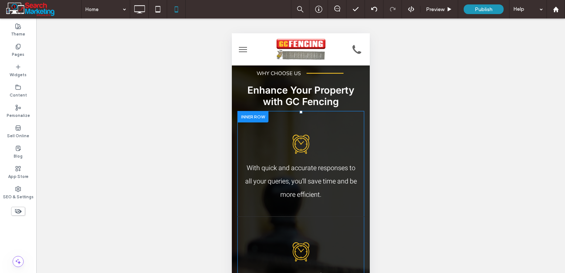
click at [246, 122] on div at bounding box center [252, 116] width 31 height 11
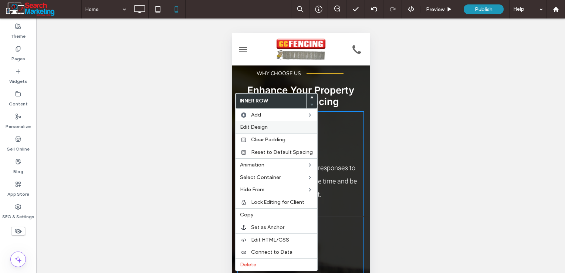
click at [260, 128] on span "Edit Design" at bounding box center [254, 127] width 28 height 6
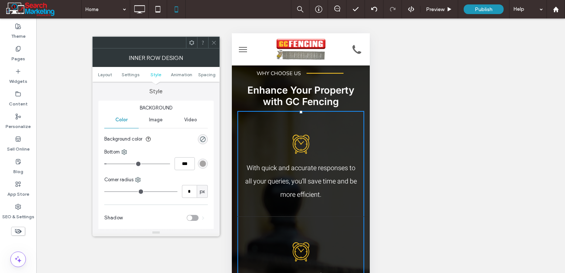
scroll to position [148, 0]
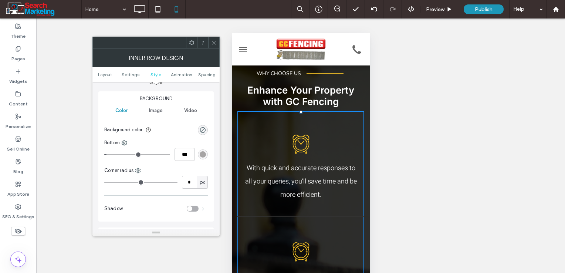
click at [191, 42] on icon at bounding box center [192, 43] width 6 height 6
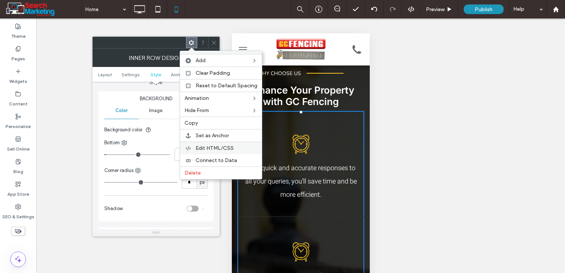
click at [209, 149] on span "Edit HTML/CSS" at bounding box center [215, 148] width 38 height 6
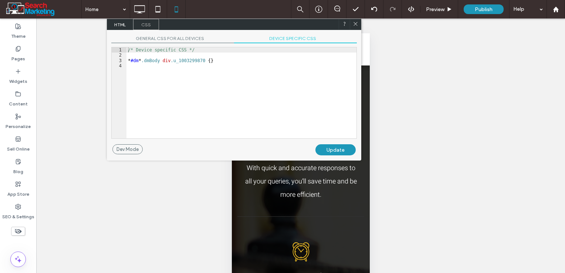
click at [186, 39] on span "GENERAL CSS FOR ALL DEVICES" at bounding box center [172, 40] width 123 height 8
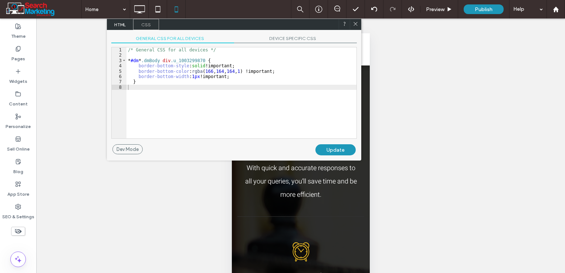
click at [293, 39] on span "DEVICE SPECIFIC CSS" at bounding box center [295, 40] width 123 height 8
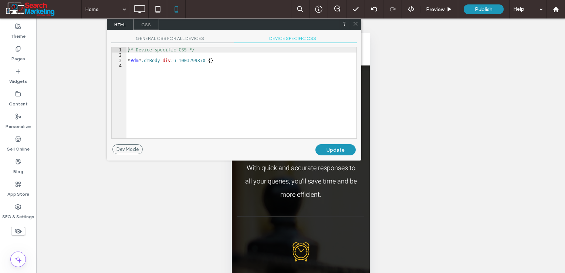
click at [177, 39] on span "GENERAL CSS FOR ALL DEVICES" at bounding box center [172, 40] width 123 height 8
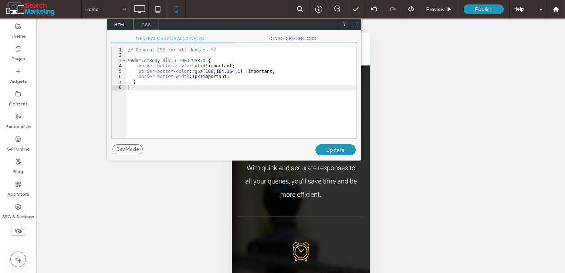
click at [352, 25] on div at bounding box center [355, 24] width 11 height 11
drag, startPoint x: 357, startPoint y: 23, endPoint x: 357, endPoint y: 29, distance: 5.9
click at [357, 24] on icon at bounding box center [356, 24] width 6 height 6
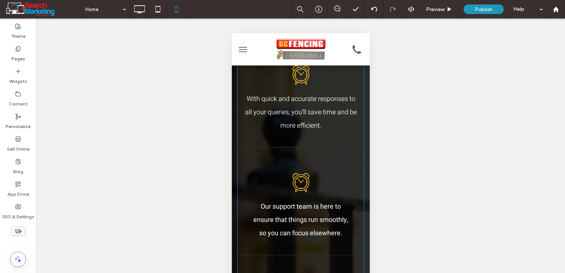
scroll to position [814, 0]
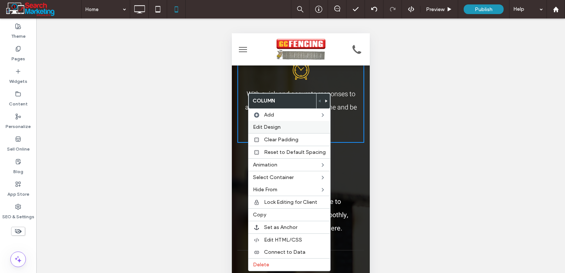
click at [275, 129] on span "Edit Design" at bounding box center [267, 127] width 28 height 6
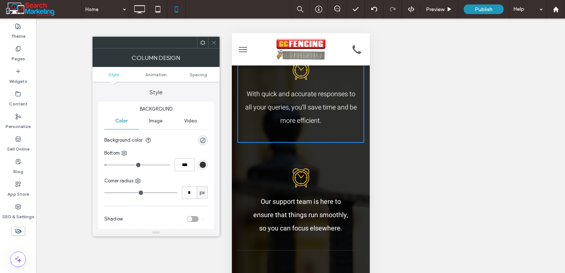
click at [203, 165] on div "rgb(51, 51, 51)" at bounding box center [203, 165] width 6 height 6
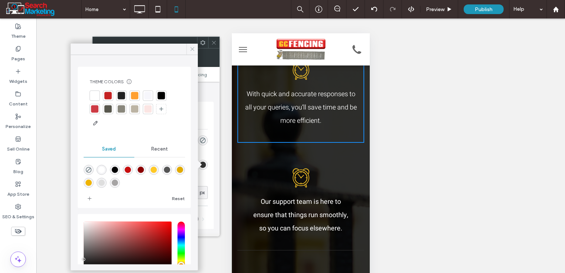
click at [190, 49] on icon at bounding box center [192, 49] width 7 height 7
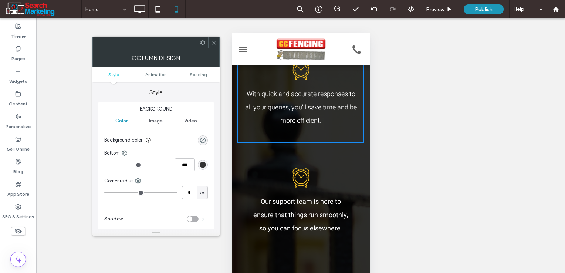
click at [204, 166] on div "rgb(51, 51, 51)" at bounding box center [203, 165] width 6 height 6
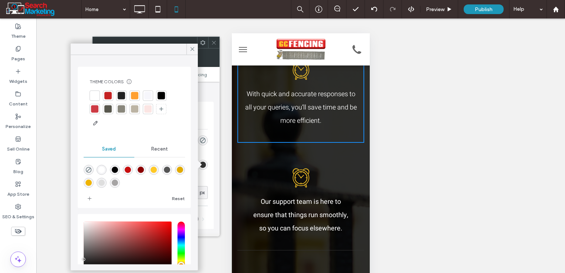
click at [170, 171] on div "rgba(85,85,85,1)" at bounding box center [167, 170] width 6 height 6
type input "*"
type input "*******"
drag, startPoint x: 192, startPoint y: 45, endPoint x: 196, endPoint y: 46, distance: 4.1
click at [193, 46] on span at bounding box center [192, 49] width 7 height 11
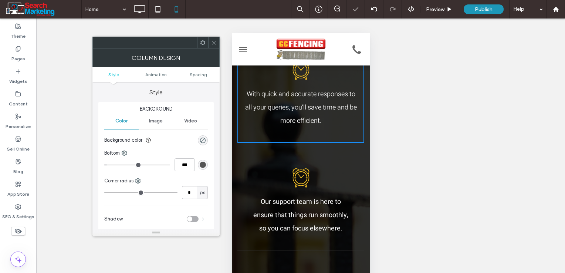
click at [210, 44] on div at bounding box center [213, 42] width 11 height 11
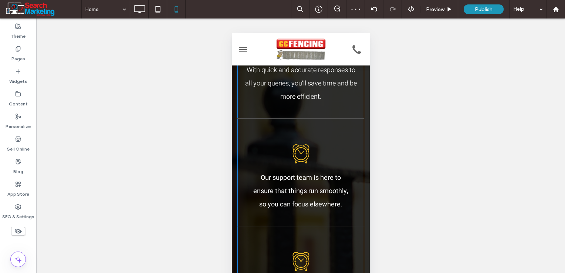
scroll to position [851, 0]
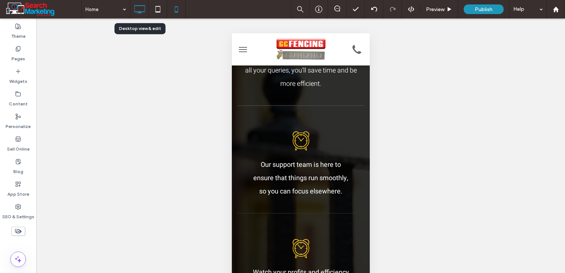
click at [140, 13] on icon at bounding box center [139, 9] width 15 height 15
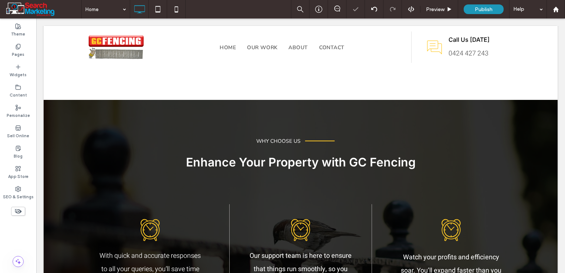
scroll to position [592, 0]
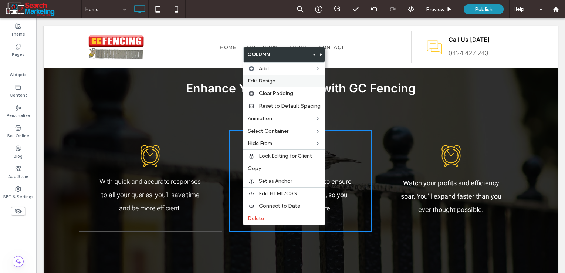
click at [272, 82] on span "Edit Design" at bounding box center [262, 81] width 28 height 6
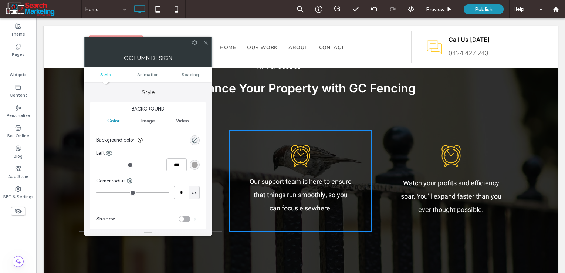
click at [197, 166] on div "rgb(166, 164, 164)" at bounding box center [195, 165] width 6 height 6
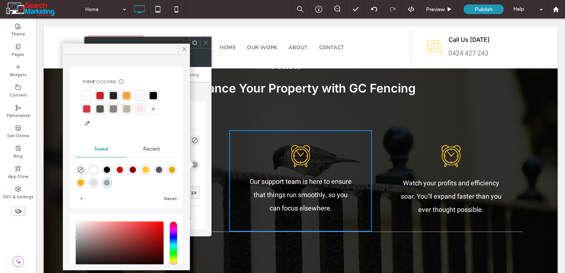
click at [162, 169] on div "rgba(85,85,85,1)" at bounding box center [159, 170] width 6 height 6
type input "*"
type input "*******"
click at [185, 50] on icon at bounding box center [184, 49] width 7 height 7
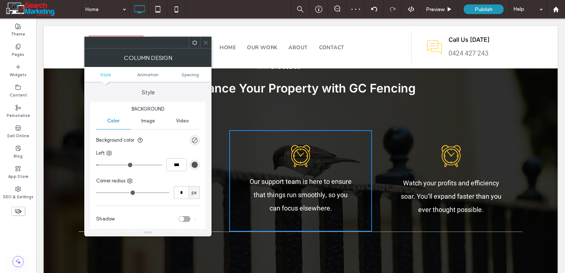
drag, startPoint x: 206, startPoint y: 38, endPoint x: 160, endPoint y: 213, distance: 181.7
click at [206, 40] on span at bounding box center [206, 42] width 6 height 11
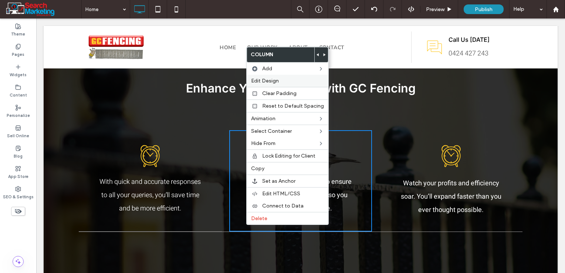
click at [281, 82] on label "Edit Design" at bounding box center [287, 81] width 73 height 6
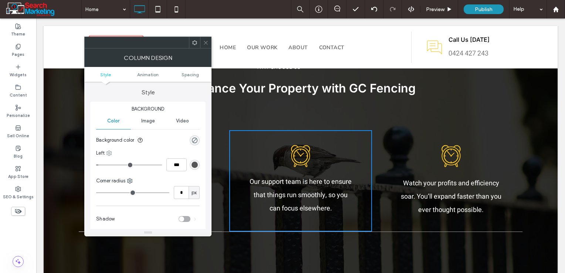
click at [108, 149] on div "Left" at bounding box center [148, 152] width 104 height 7
click at [112, 152] on icon at bounding box center [109, 153] width 6 height 6
click at [133, 211] on span "Right" at bounding box center [128, 211] width 12 height 7
click at [198, 165] on div "rgb(166, 164, 164)" at bounding box center [195, 165] width 6 height 6
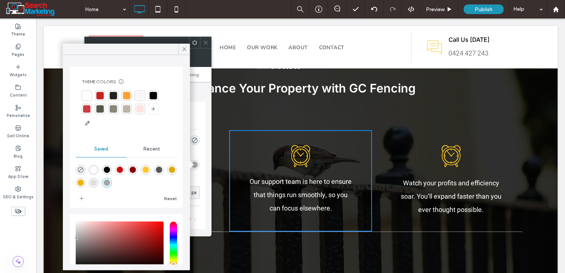
click at [162, 169] on div "rgba(85,85,85,1)" at bounding box center [159, 170] width 6 height 6
type input "*"
type input "*******"
drag, startPoint x: 182, startPoint y: 48, endPoint x: 210, endPoint y: 47, distance: 28.1
click at [182, 48] on icon at bounding box center [184, 49] width 7 height 7
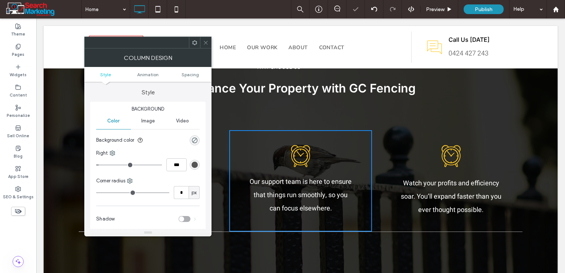
click at [206, 43] on use at bounding box center [206, 43] width 4 height 4
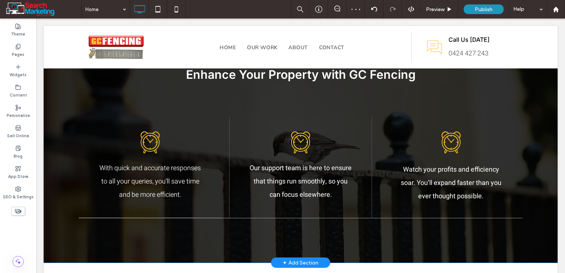
scroll to position [629, 0]
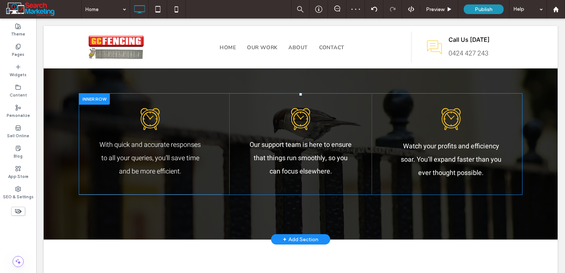
click at [90, 98] on div at bounding box center [94, 98] width 31 height 11
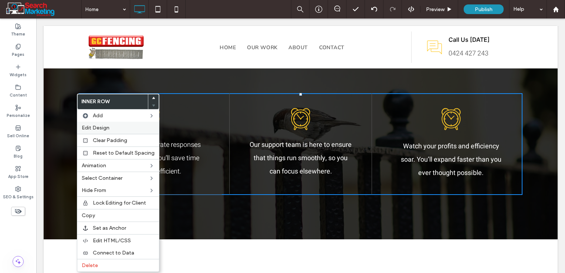
click at [90, 126] on span "Edit Design" at bounding box center [96, 128] width 28 height 6
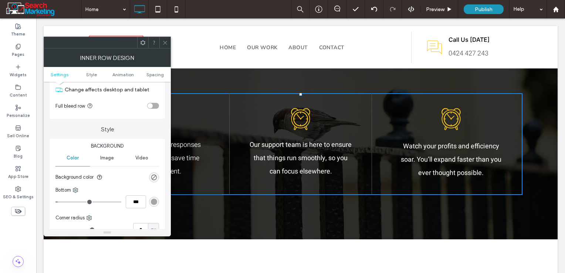
scroll to position [37, 0]
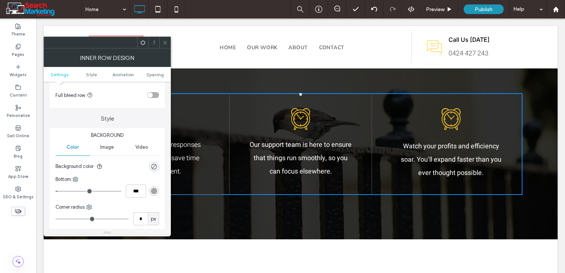
click at [153, 192] on div "rgb(166, 164, 164)" at bounding box center [154, 191] width 6 height 6
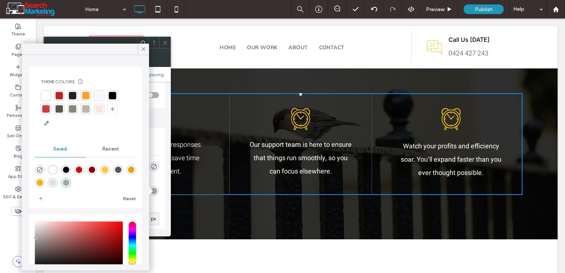
click at [121, 169] on div "rgba(85,85,85,1)" at bounding box center [118, 170] width 6 height 6
type input "*"
type input "*******"
click at [167, 44] on icon at bounding box center [165, 43] width 6 height 6
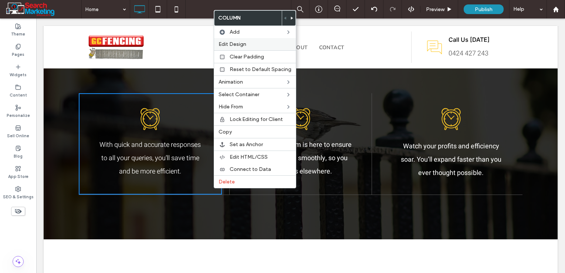
click at [239, 43] on span "Edit Design" at bounding box center [233, 44] width 28 height 6
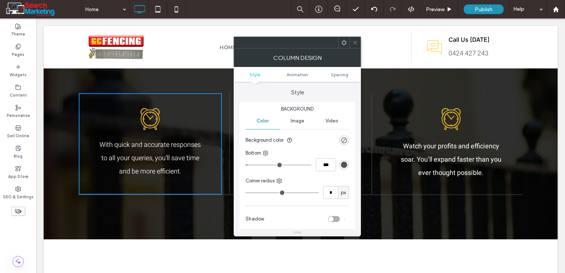
type input "*"
type input "***"
drag, startPoint x: 250, startPoint y: 164, endPoint x: 236, endPoint y: 160, distance: 14.2
type input "*"
click at [246, 165] on input "range" at bounding box center [279, 165] width 66 height 1
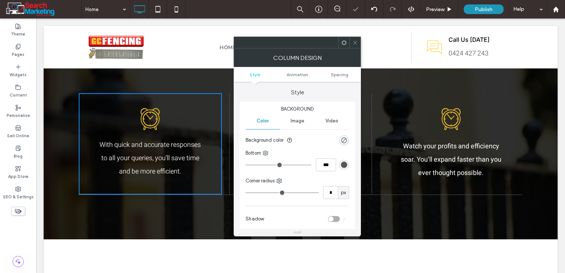
click at [355, 41] on icon at bounding box center [356, 43] width 6 height 6
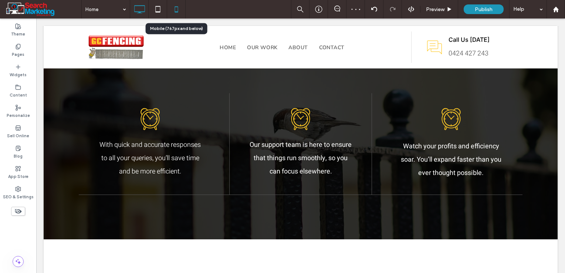
click at [178, 10] on use at bounding box center [176, 9] width 3 height 6
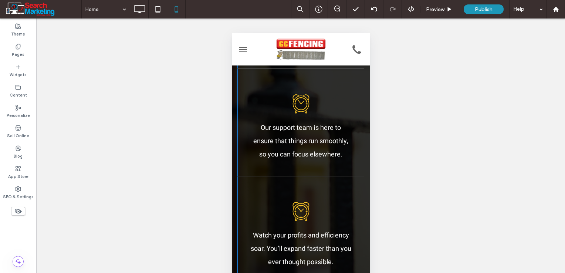
scroll to position [999, 0]
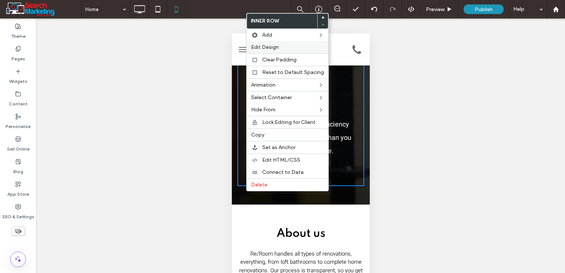
click at [267, 45] on span "Edit Design" at bounding box center [265, 47] width 28 height 6
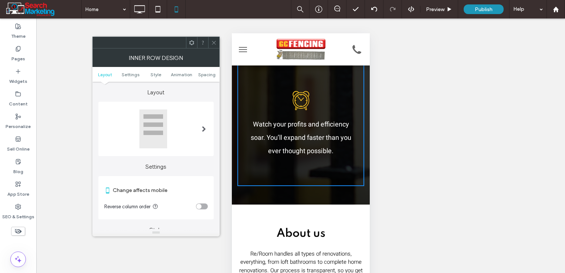
scroll to position [111, 0]
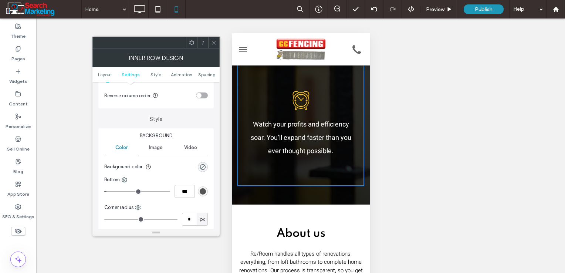
click at [194, 42] on use at bounding box center [191, 42] width 5 height 5
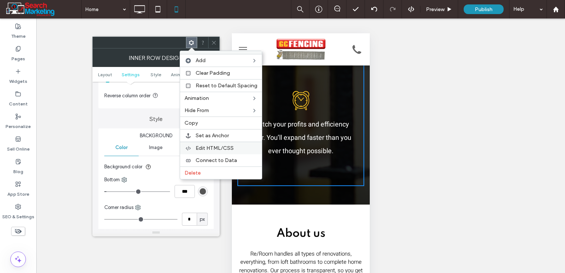
click at [202, 148] on span "Edit HTML/CSS" at bounding box center [215, 148] width 38 height 6
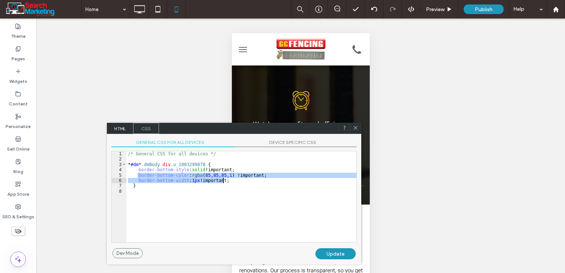
drag, startPoint x: 138, startPoint y: 177, endPoint x: 230, endPoint y: 181, distance: 92.9
click at [230, 181] on div "/* General CSS for all devices */ * #dm * .dmBody div .u_1003299870 { border-bo…" at bounding box center [242, 202] width 230 height 102
drag, startPoint x: 357, startPoint y: 127, endPoint x: 127, endPoint y: 93, distance: 232.1
click at [357, 127] on use at bounding box center [356, 128] width 4 height 4
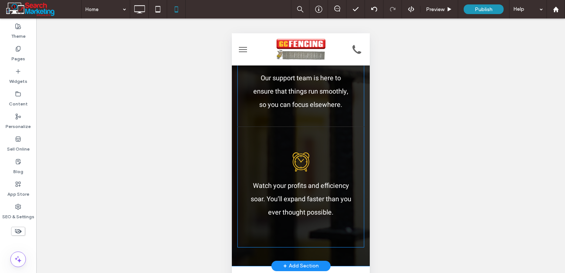
scroll to position [925, 0]
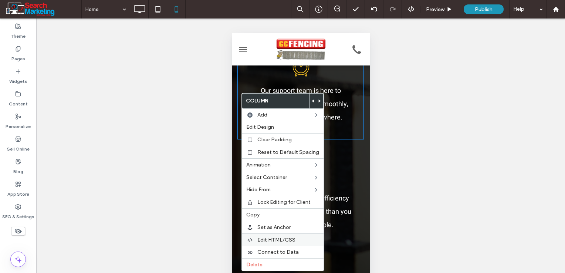
click at [267, 237] on span "Edit HTML/CSS" at bounding box center [276, 240] width 38 height 6
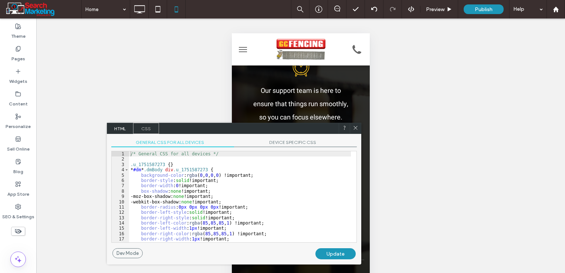
click at [274, 142] on span "DEVICE SPECIFIC CSS" at bounding box center [295, 143] width 123 height 8
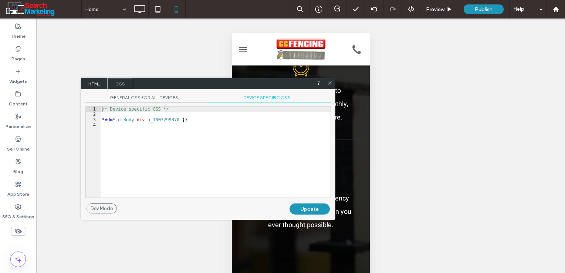
drag, startPoint x: 244, startPoint y: 129, endPoint x: 218, endPoint y: 84, distance: 51.7
click at [218, 84] on div "HTML CSS" at bounding box center [208, 83] width 255 height 11
drag, startPoint x: 141, startPoint y: 101, endPoint x: 286, endPoint y: 110, distance: 144.5
click at [142, 101] on span "GENERAL CSS FOR ALL DEVICES" at bounding box center [146, 99] width 123 height 8
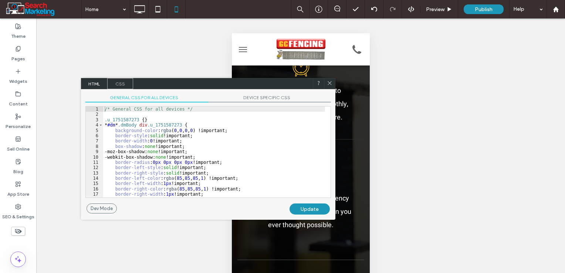
click at [286, 98] on span "DEVICE SPECIFIC CSS" at bounding box center [269, 99] width 123 height 8
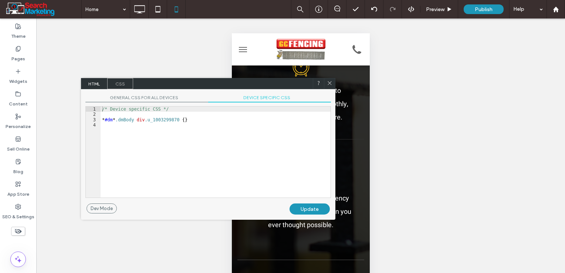
click at [283, 97] on span "DEVICE SPECIFIC CSS" at bounding box center [269, 99] width 123 height 8
drag, startPoint x: 331, startPoint y: 84, endPoint x: 95, endPoint y: 56, distance: 236.9
click at [331, 84] on icon at bounding box center [330, 83] width 6 height 6
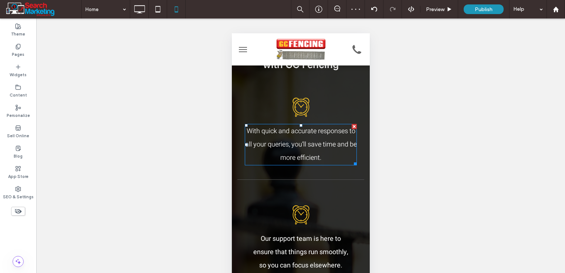
scroll to position [851, 0]
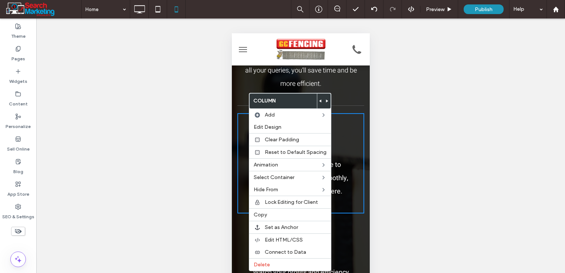
click at [241, 119] on div "With quick and accurate responses to all your queries, you’ll save time and be …" at bounding box center [300, 167] width 127 height 323
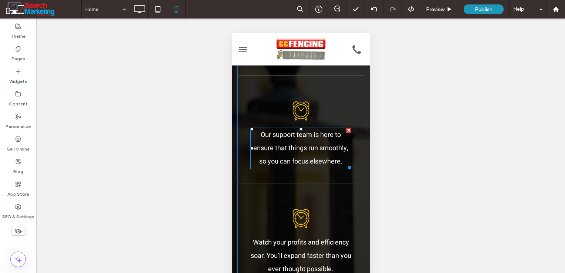
scroll to position [925, 0]
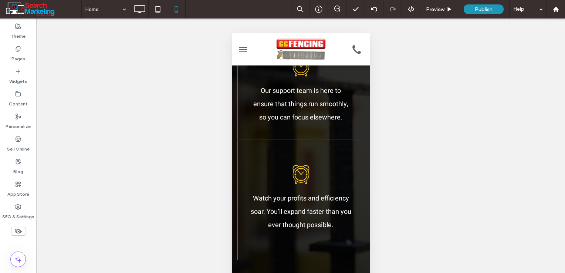
click at [250, 139] on div "Our support team is here to ensure that things run smoothly, so you can focus e…" at bounding box center [300, 89] width 127 height 100
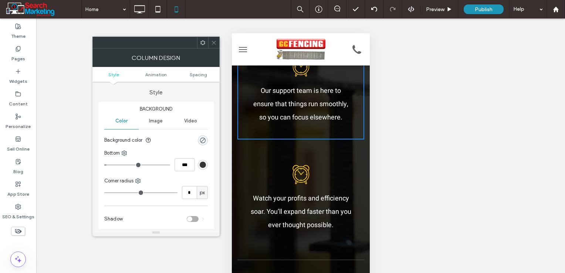
click at [200, 45] on span at bounding box center [203, 42] width 6 height 11
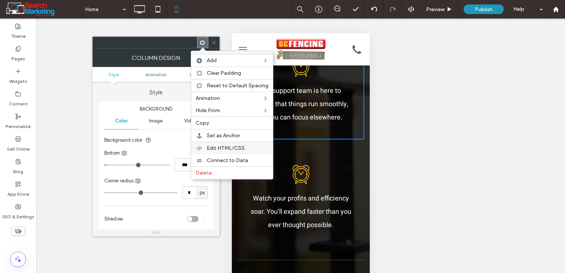
click at [212, 146] on span "Edit HTML/CSS" at bounding box center [226, 148] width 38 height 6
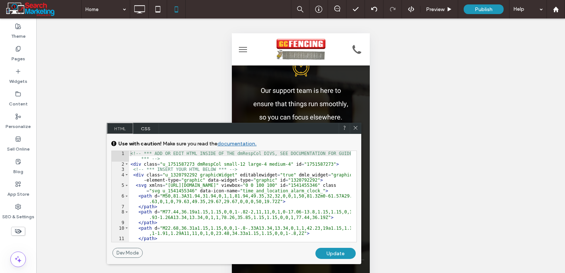
click at [149, 127] on span "CSS" at bounding box center [146, 128] width 26 height 11
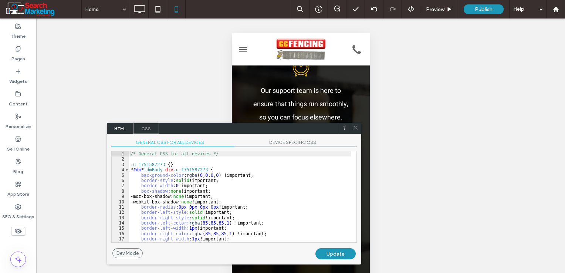
click at [272, 141] on span "DEVICE SPECIFIC CSS" at bounding box center [295, 143] width 123 height 8
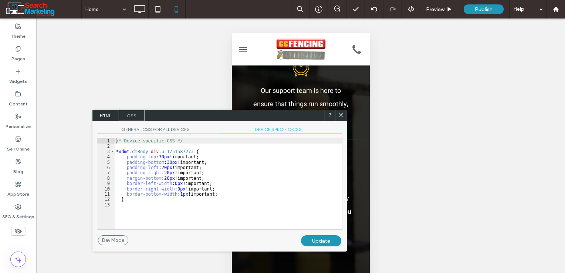
drag, startPoint x: 203, startPoint y: 122, endPoint x: 200, endPoint y: 118, distance: 5.8
click at [200, 118] on div "HTML CSS" at bounding box center [219, 115] width 255 height 11
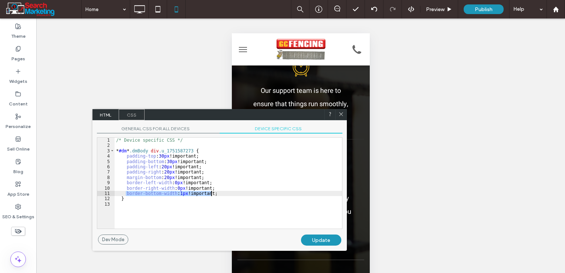
drag, startPoint x: 125, startPoint y: 193, endPoint x: 210, endPoint y: 192, distance: 85.1
click at [210, 192] on div "/* Device specific CSS */ * #dm * .dmBody div .u_1751587273 { padding-top : 30 …" at bounding box center [229, 189] width 228 height 102
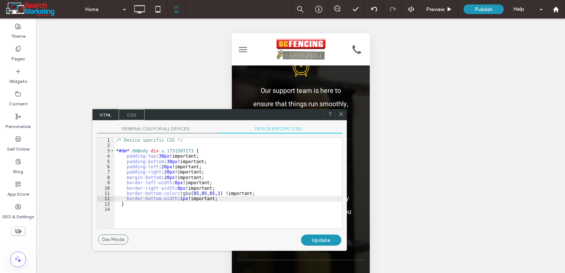
click at [317, 238] on div "Update" at bounding box center [321, 240] width 40 height 11
click at [340, 112] on icon at bounding box center [341, 114] width 6 height 6
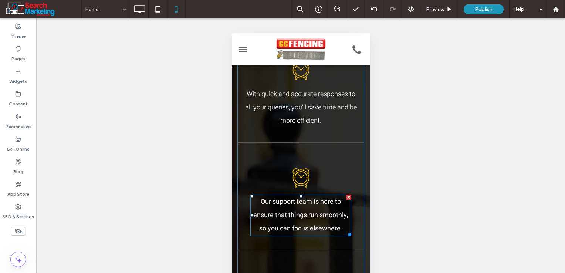
scroll to position [777, 0]
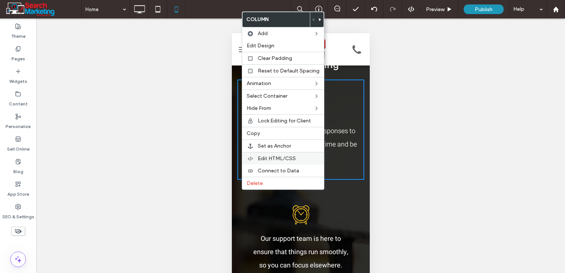
click at [280, 159] on span "Edit HTML/CSS" at bounding box center [277, 158] width 38 height 6
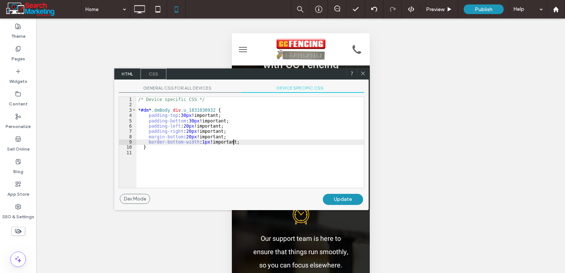
click at [241, 144] on div "/* Device specific CSS */ * #dm * .dmBody div .u_1831030932 { padding-top : 30 …" at bounding box center [251, 148] width 228 height 102
drag, startPoint x: 148, startPoint y: 141, endPoint x: 237, endPoint y: 143, distance: 89.2
click at [237, 143] on div "/* Device specific CSS */ * #dm * .dmBody div .u_1831030932 { padding-top : 30 …" at bounding box center [251, 148] width 228 height 102
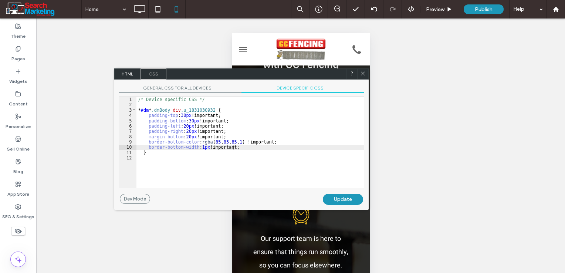
click at [333, 198] on div "Update" at bounding box center [343, 199] width 40 height 11
click at [363, 73] on use at bounding box center [363, 73] width 4 height 4
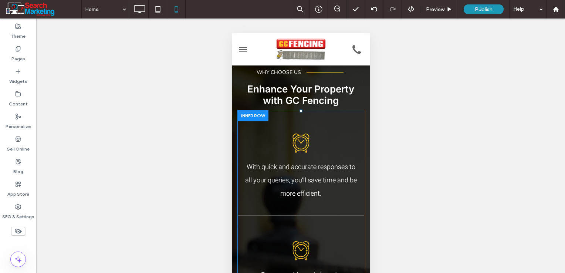
scroll to position [740, 0]
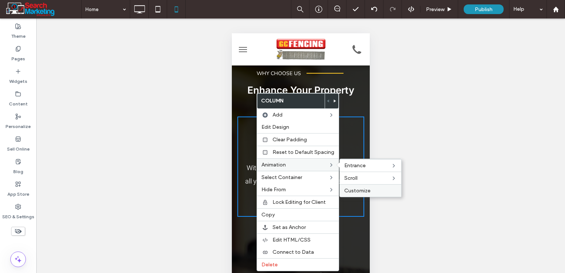
click at [351, 189] on span "Customize" at bounding box center [357, 191] width 26 height 6
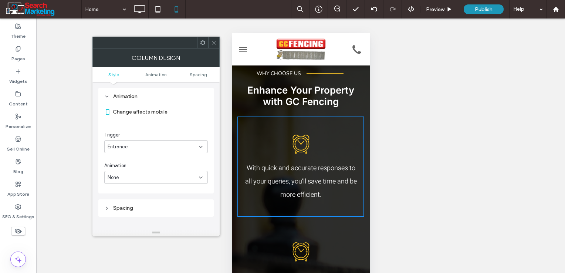
scroll to position [150, 0]
click at [135, 181] on div "None" at bounding box center [156, 177] width 104 height 13
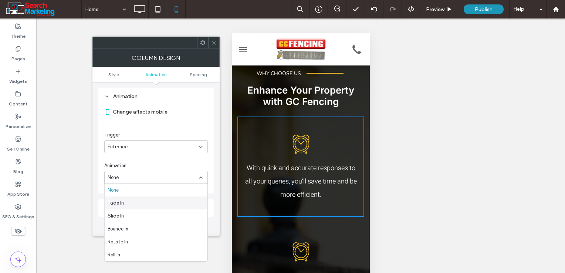
click at [129, 203] on div "Fade In" at bounding box center [156, 202] width 103 height 13
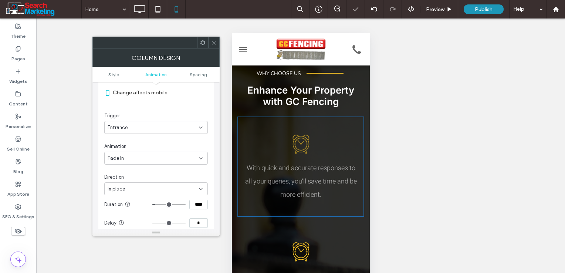
scroll to position [187, 0]
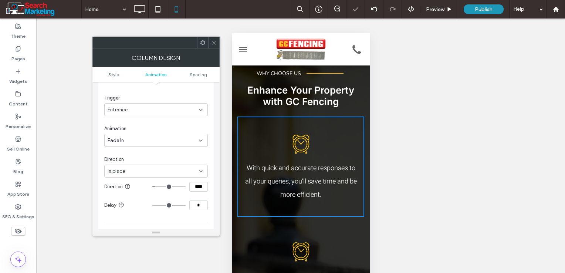
click at [138, 175] on div "In place" at bounding box center [156, 171] width 104 height 13
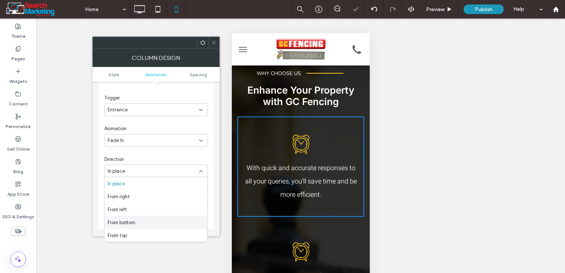
click at [131, 227] on div "From bottom" at bounding box center [156, 222] width 103 height 13
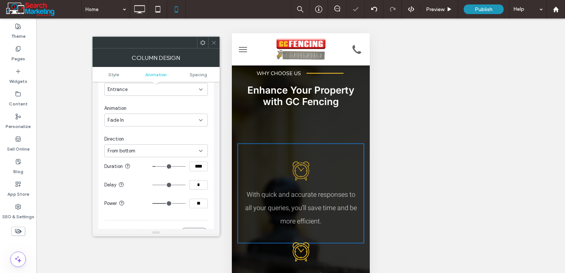
scroll to position [224, 0]
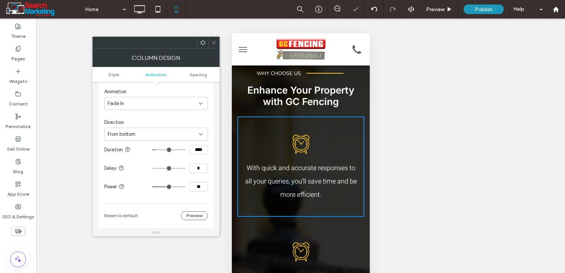
click at [200, 188] on input "**" at bounding box center [198, 187] width 18 height 10
type input "*"
click at [213, 41] on icon at bounding box center [214, 43] width 6 height 6
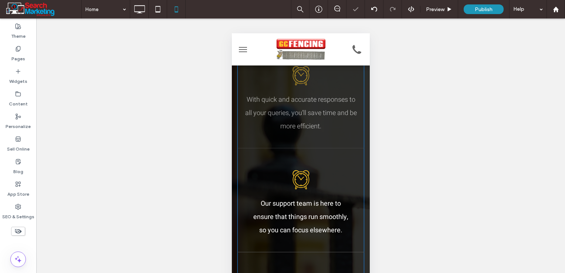
scroll to position [814, 0]
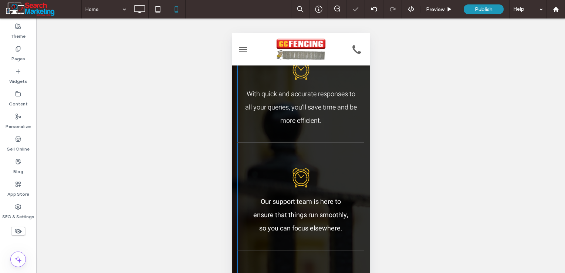
click at [251, 167] on div "Our support team is here to ensure that things run smoothly, so you can focus e…" at bounding box center [300, 200] width 127 height 100
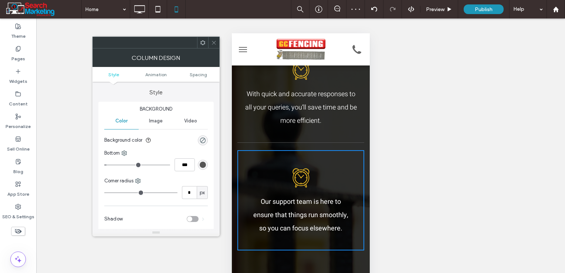
click at [157, 71] on ul "Style Animation Spacing" at bounding box center [155, 74] width 127 height 15
click at [155, 75] on span "Animation" at bounding box center [155, 75] width 21 height 6
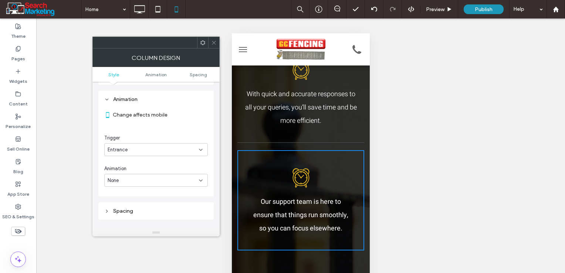
scroll to position [150, 0]
drag, startPoint x: 138, startPoint y: 175, endPoint x: 137, endPoint y: 182, distance: 7.8
click at [137, 175] on div "None" at bounding box center [153, 177] width 91 height 7
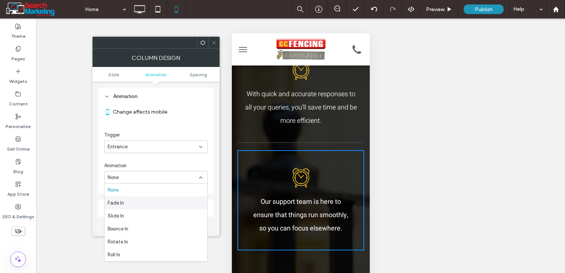
click at [128, 201] on div "Fade In" at bounding box center [156, 202] width 103 height 13
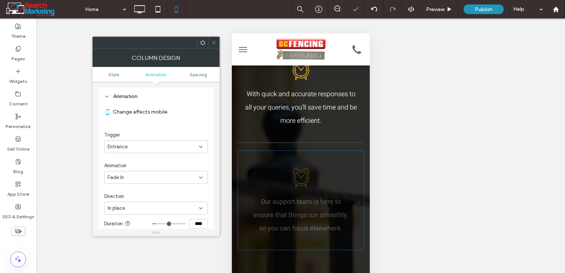
scroll to position [187, 0]
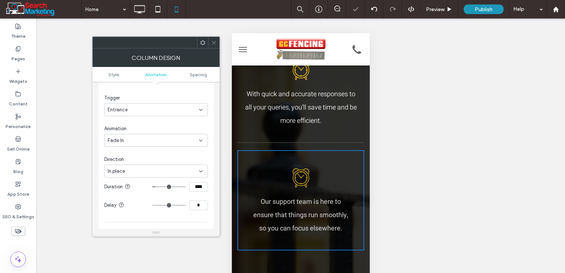
click at [146, 172] on div "In place" at bounding box center [153, 171] width 91 height 7
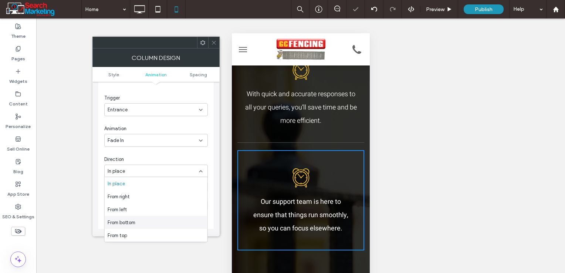
click at [132, 220] on span "From bottom" at bounding box center [122, 222] width 28 height 7
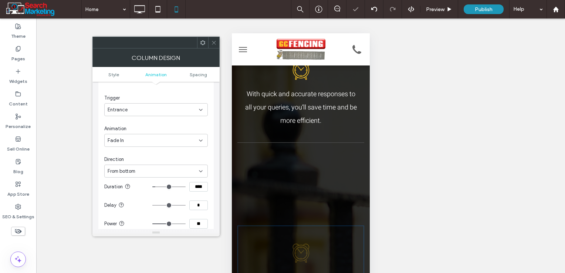
scroll to position [224, 0]
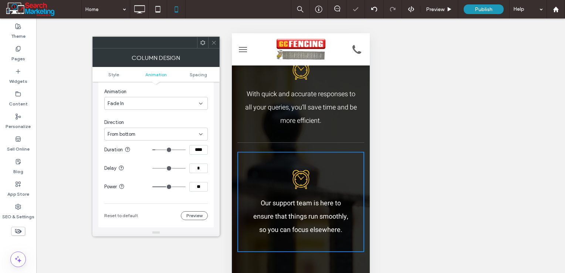
click at [196, 189] on input "**" at bounding box center [198, 187] width 18 height 10
type input "*"
click at [215, 43] on icon at bounding box center [214, 43] width 6 height 6
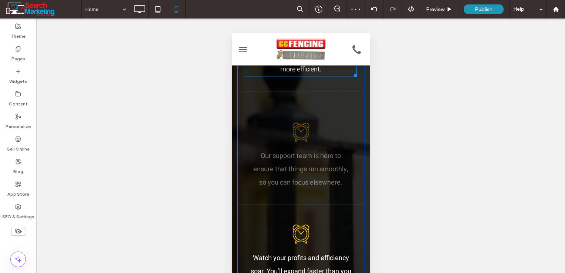
scroll to position [925, 0]
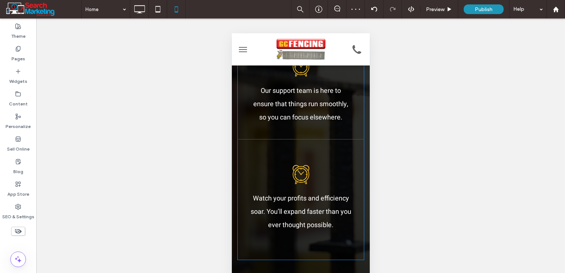
click at [257, 172] on div "Watch your profits and efficiency soar. You’ll expand faster than you ever thou…" at bounding box center [300, 197] width 127 height 100
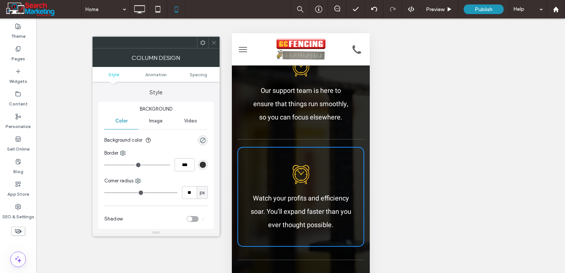
type input "**"
type input "*"
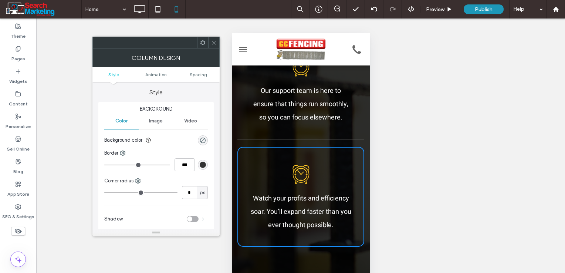
type input "*"
drag, startPoint x: 118, startPoint y: 192, endPoint x: 96, endPoint y: 192, distance: 21.5
type input "*"
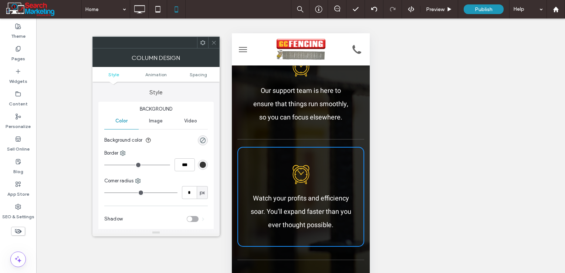
click at [104, 192] on input "range" at bounding box center [140, 192] width 73 height 1
click at [161, 75] on span "Animation" at bounding box center [155, 75] width 21 height 6
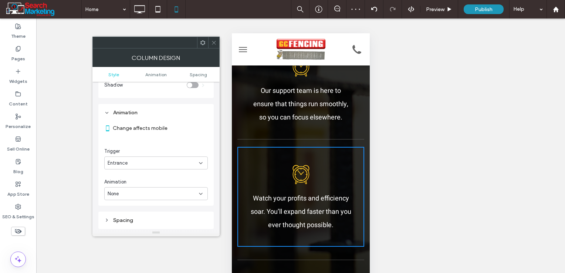
scroll to position [150, 0]
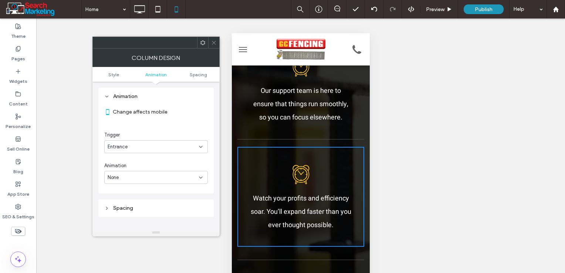
click at [135, 178] on div "None" at bounding box center [153, 177] width 91 height 7
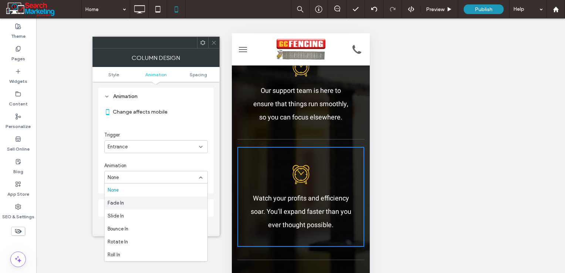
click at [125, 203] on div "Fade In" at bounding box center [156, 202] width 103 height 13
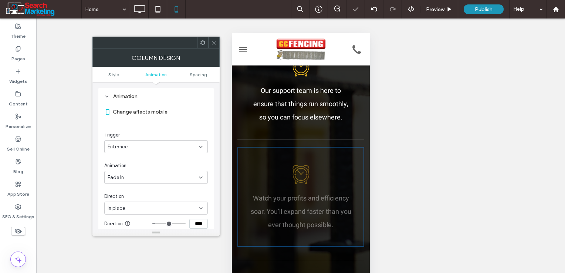
click at [132, 206] on div "In place" at bounding box center [153, 208] width 91 height 7
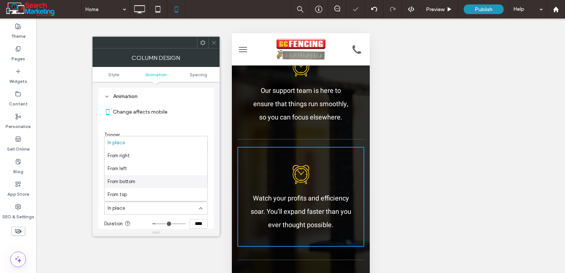
click at [132, 177] on div "From bottom" at bounding box center [156, 181] width 103 height 13
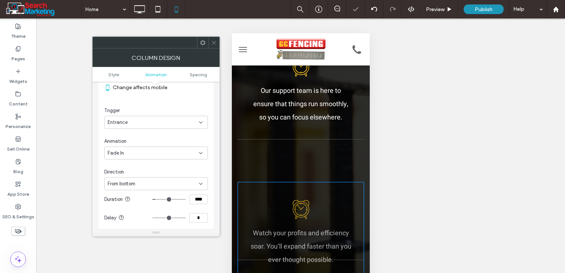
scroll to position [187, 0]
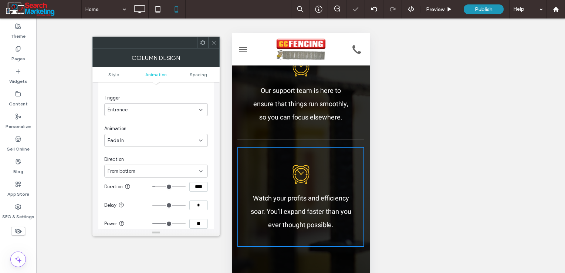
click at [198, 221] on input "**" at bounding box center [198, 224] width 18 height 10
type input "*"
click at [214, 39] on span at bounding box center [214, 42] width 6 height 11
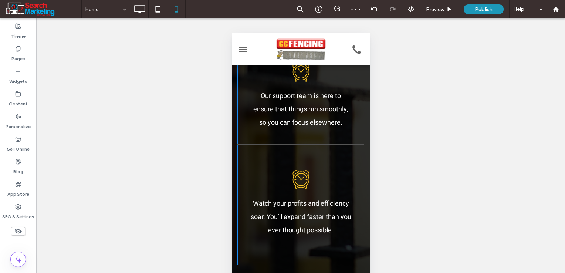
scroll to position [888, 0]
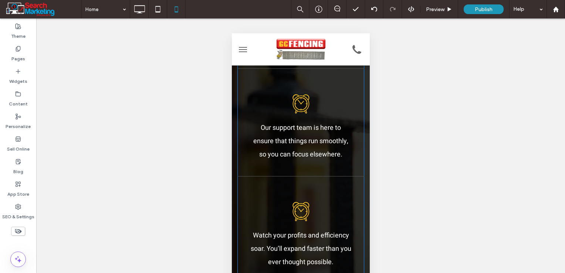
click at [244, 104] on div "Our support team is here to ensure that things run smoothly, so you can focus e…" at bounding box center [300, 126] width 127 height 100
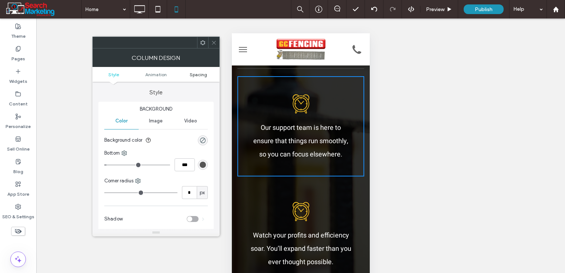
click at [203, 73] on span "Spacing" at bounding box center [198, 75] width 17 height 6
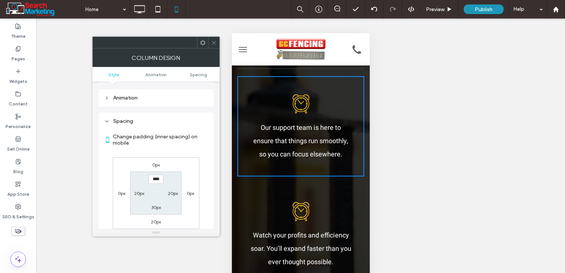
scroll to position [173, 0]
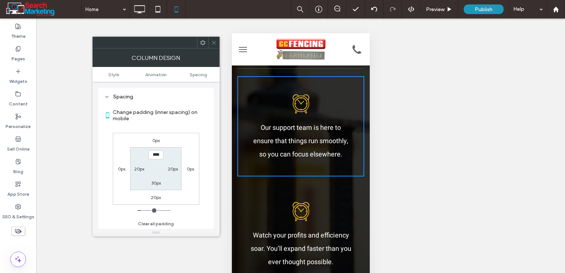
click at [213, 43] on use at bounding box center [214, 43] width 4 height 4
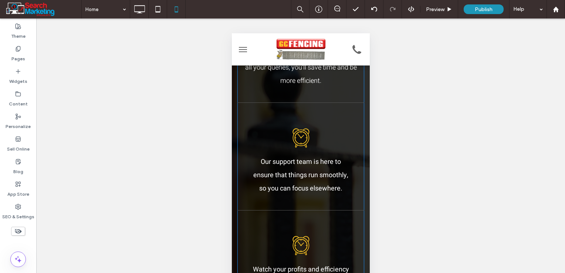
scroll to position [814, 0]
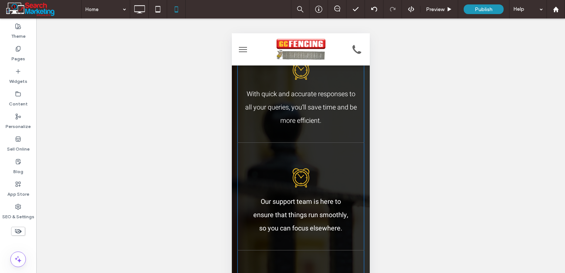
click at [244, 142] on div "With quick and accurate responses to all your queries, you’ll save time and be …" at bounding box center [300, 93] width 127 height 100
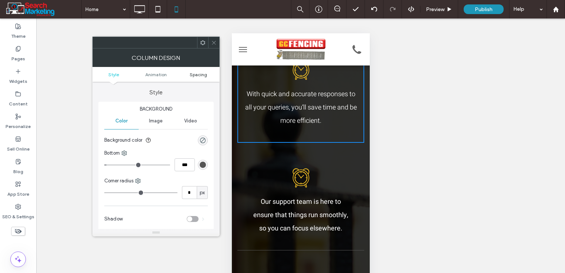
click at [198, 75] on span "Spacing" at bounding box center [198, 75] width 17 height 6
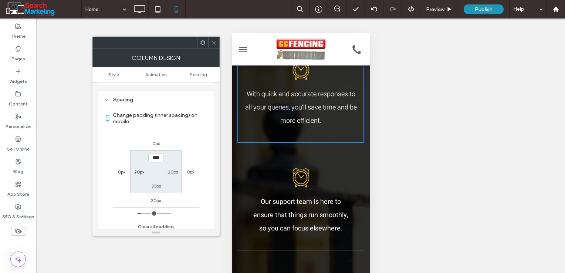
scroll to position [173, 0]
click at [157, 198] on label "20px" at bounding box center [156, 198] width 10 height 6
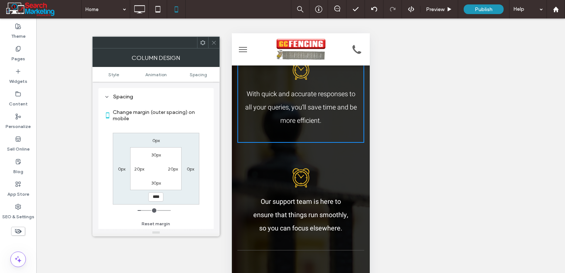
type input "**"
type input "*"
type input "***"
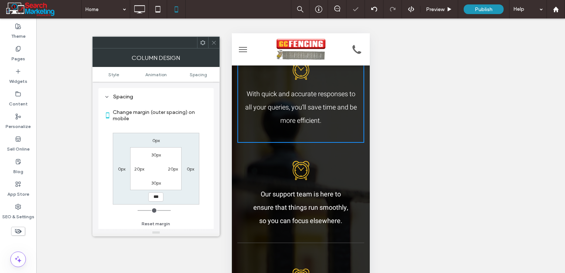
click at [213, 41] on icon at bounding box center [214, 43] width 6 height 6
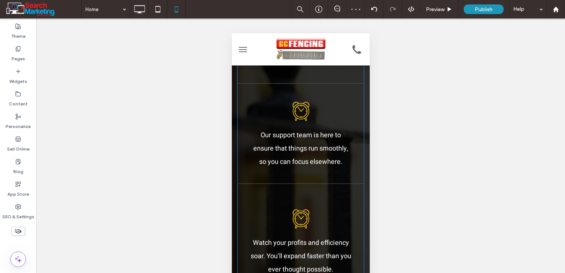
scroll to position [888, 0]
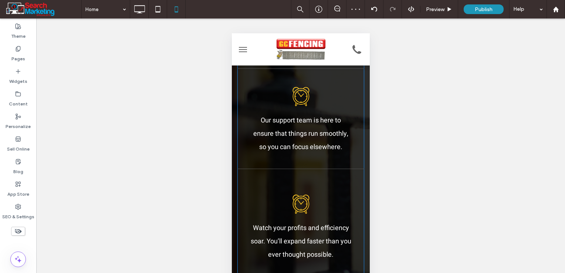
click at [247, 196] on div "Watch your profits and efficiency soar. You’ll expand faster than you ever thou…" at bounding box center [300, 226] width 127 height 100
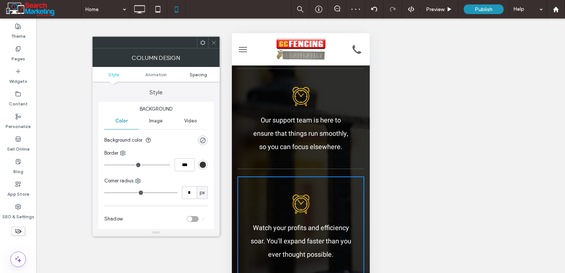
click at [198, 73] on span "Spacing" at bounding box center [198, 75] width 17 height 6
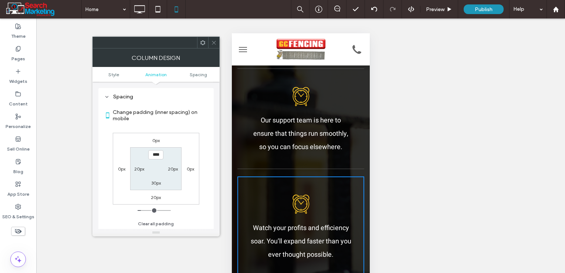
scroll to position [173, 0]
click at [155, 197] on label "20px" at bounding box center [156, 198] width 10 height 6
type input "**"
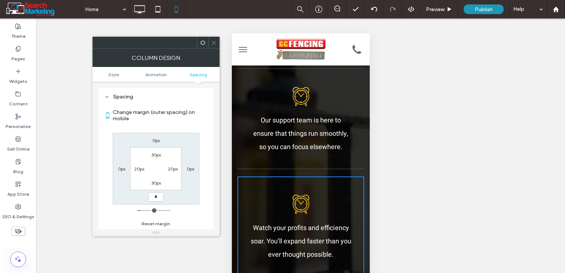
type input "*"
type input "***"
click at [212, 41] on icon at bounding box center [214, 43] width 6 height 6
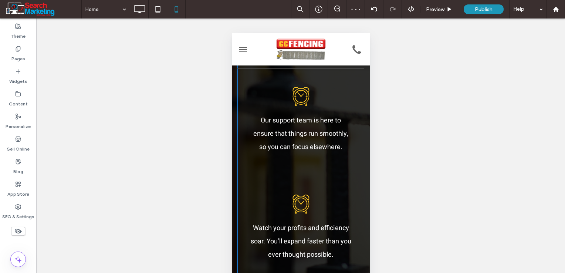
click at [242, 130] on div "Our support team is here to ensure that things run smoothly, so you can focus e…" at bounding box center [300, 119] width 127 height 100
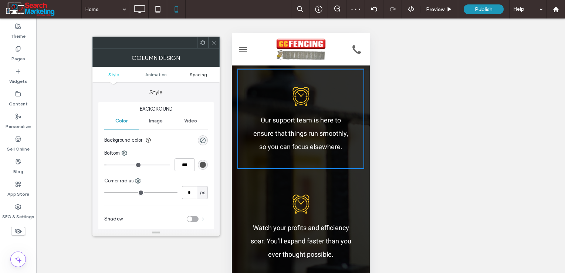
click at [198, 75] on span "Spacing" at bounding box center [198, 75] width 17 height 6
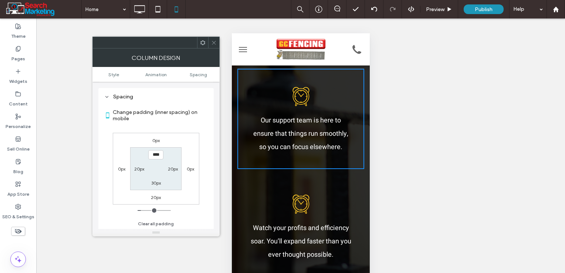
click at [155, 199] on label "20px" at bounding box center [156, 198] width 10 height 6
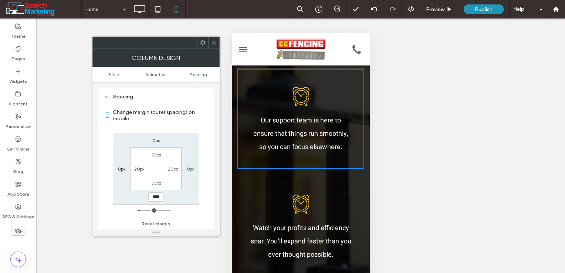
type input "**"
type input "*"
type input "***"
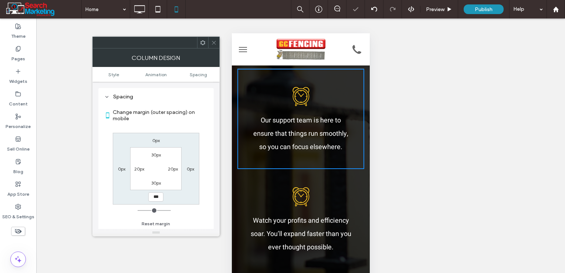
drag, startPoint x: 211, startPoint y: 40, endPoint x: 224, endPoint y: 59, distance: 22.6
click at [212, 40] on icon at bounding box center [214, 43] width 6 height 6
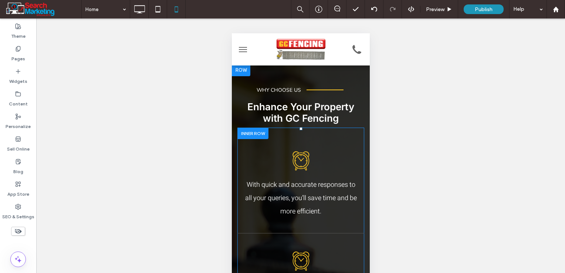
scroll to position [703, 0]
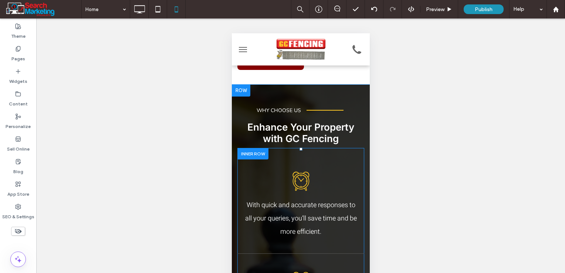
click at [281, 168] on div "With quick and accurate responses to all your queries, you’ll save time and be …" at bounding box center [300, 204] width 127 height 100
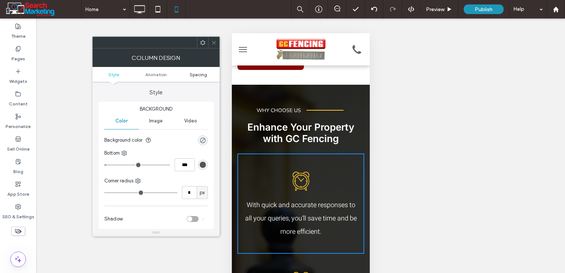
click at [201, 76] on span "Spacing" at bounding box center [198, 75] width 17 height 6
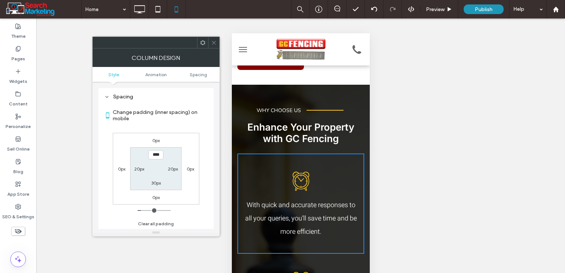
scroll to position [173, 0]
click at [209, 41] on div at bounding box center [213, 42] width 11 height 11
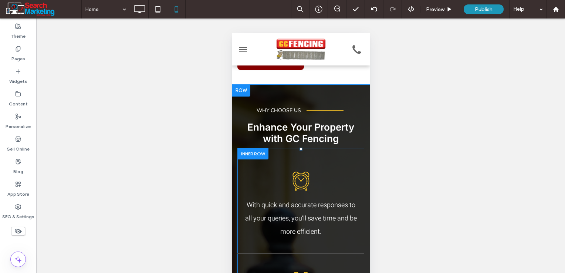
click at [251, 159] on div at bounding box center [252, 153] width 31 height 11
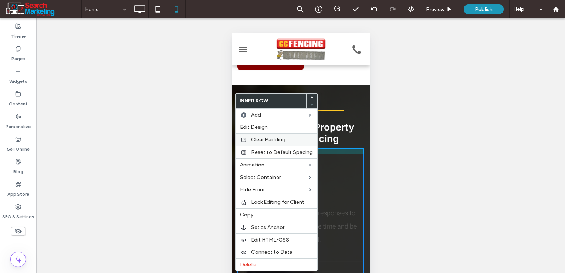
click at [257, 138] on span "Clear Padding" at bounding box center [268, 140] width 34 height 6
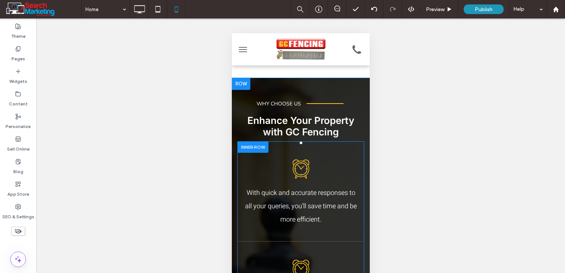
scroll to position [703, 0]
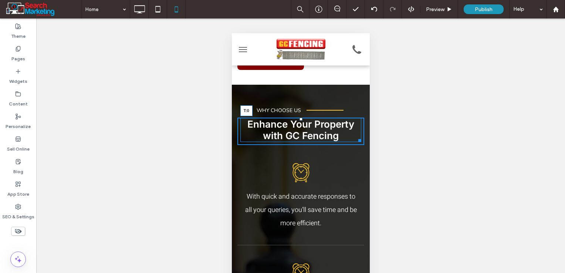
drag, startPoint x: 297, startPoint y: 131, endPoint x: 526, endPoint y: 161, distance: 231.4
click at [299, 121] on div at bounding box center [300, 119] width 3 height 3
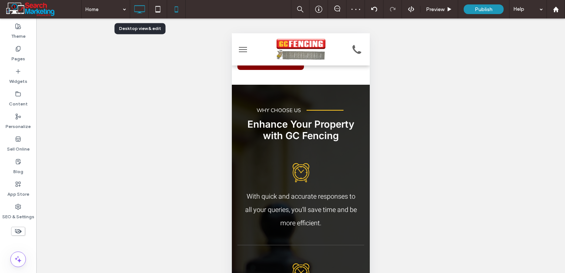
click at [140, 10] on icon at bounding box center [139, 9] width 15 height 15
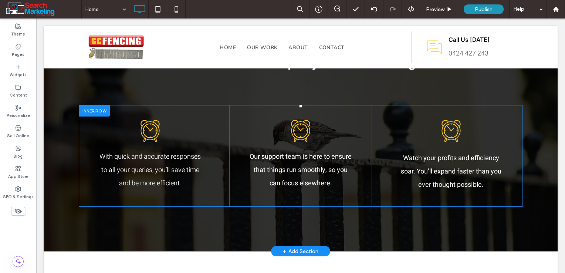
scroll to position [629, 0]
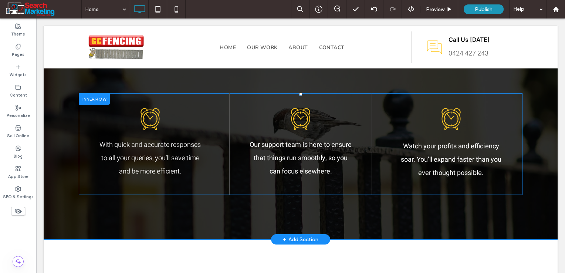
click at [93, 101] on div at bounding box center [94, 98] width 31 height 11
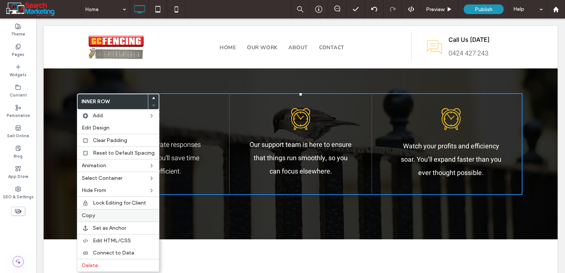
click at [100, 216] on label "Copy" at bounding box center [118, 215] width 73 height 6
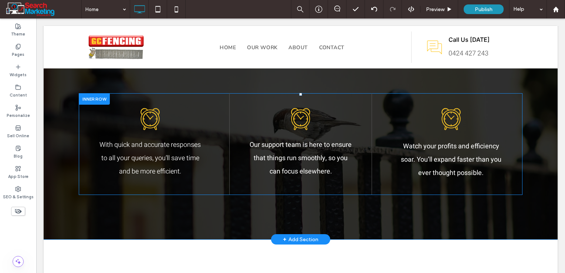
click at [100, 100] on div at bounding box center [94, 98] width 31 height 11
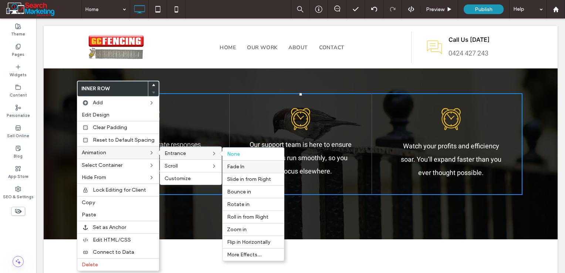
click at [237, 164] on span "Fade In" at bounding box center [235, 167] width 17 height 6
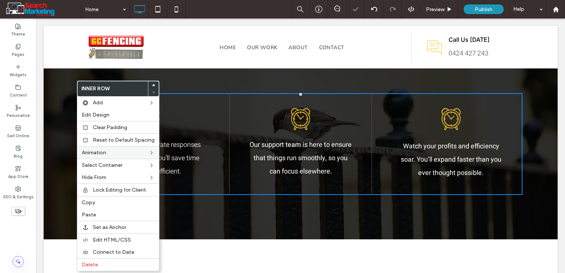
click at [58, 158] on div "WHY CHOOSE US Click To Paste Click To Paste Enhance Your Property with GC Fenci…" at bounding box center [301, 114] width 514 height 250
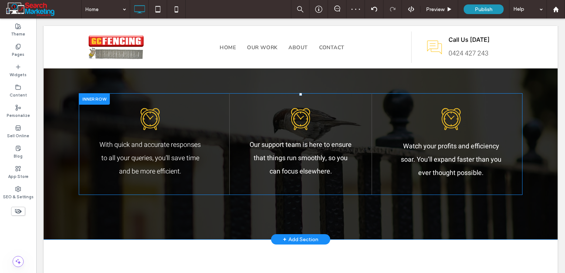
click at [102, 101] on div at bounding box center [94, 98] width 31 height 11
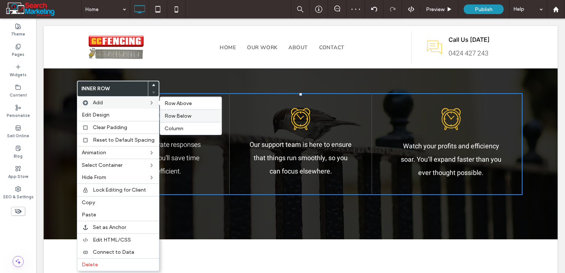
click at [173, 116] on span "Row Below" at bounding box center [178, 116] width 27 height 6
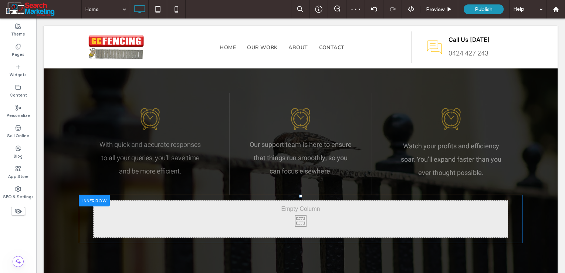
click at [98, 202] on div at bounding box center [94, 200] width 31 height 11
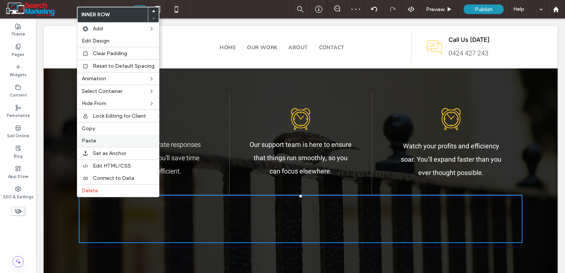
click at [99, 138] on label "Paste" at bounding box center [118, 141] width 73 height 6
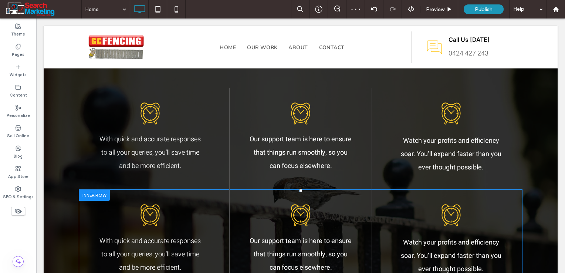
scroll to position [703, 0]
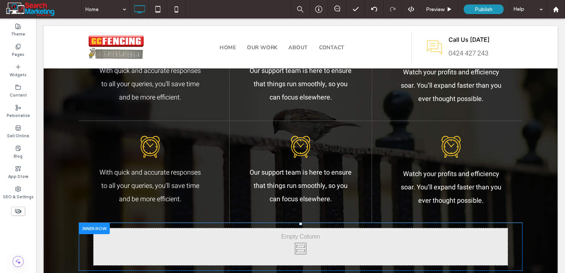
click at [89, 228] on div at bounding box center [94, 228] width 31 height 11
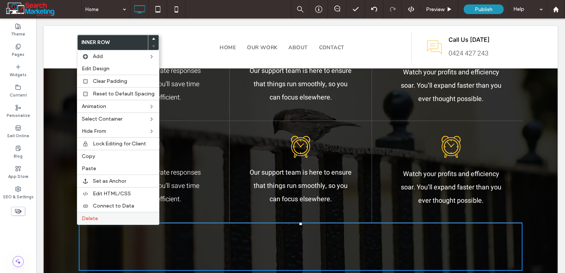
click at [95, 219] on span "Delete" at bounding box center [90, 218] width 16 height 6
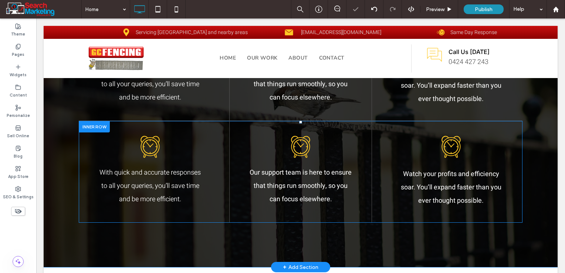
click at [98, 129] on div at bounding box center [94, 126] width 31 height 11
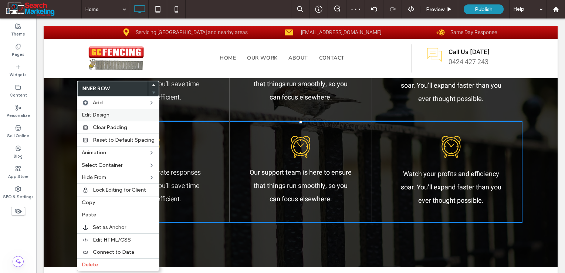
click at [102, 118] on span "Edit Design" at bounding box center [96, 115] width 28 height 6
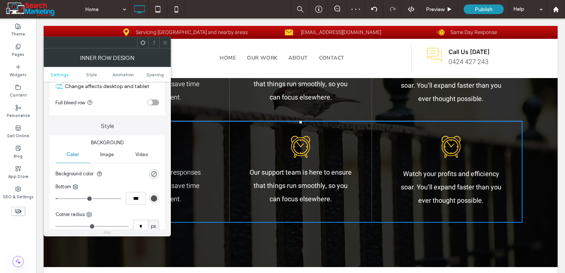
scroll to position [74, 0]
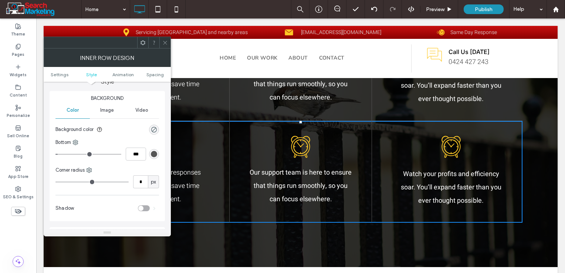
type input "*"
type input "***"
drag, startPoint x: 61, startPoint y: 155, endPoint x: 42, endPoint y: 153, distance: 18.6
type input "*"
click at [55, 154] on input "range" at bounding box center [88, 154] width 66 height 1
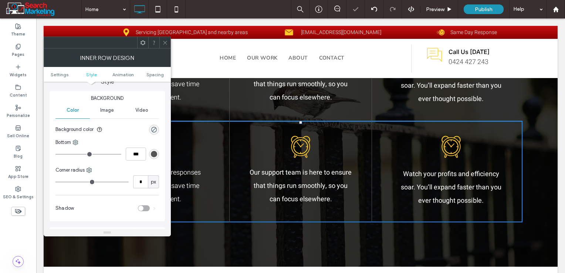
click at [165, 41] on icon at bounding box center [165, 43] width 6 height 6
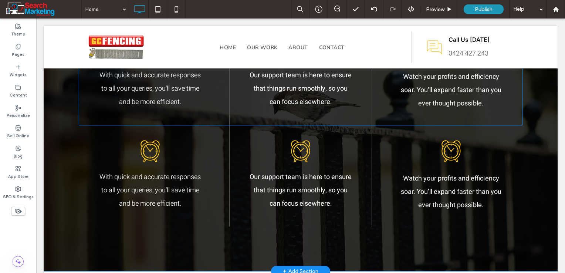
scroll to position [703, 0]
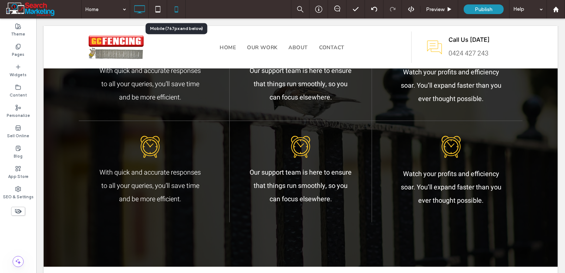
click at [178, 7] on use at bounding box center [176, 9] width 3 height 6
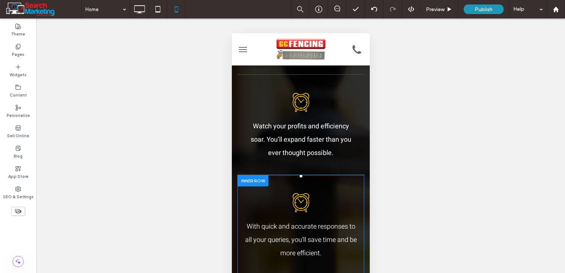
scroll to position [962, 0]
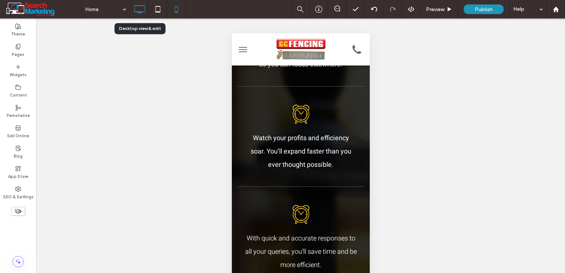
click at [141, 9] on icon at bounding box center [139, 9] width 15 height 15
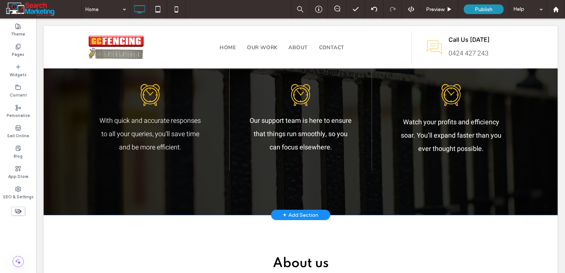
scroll to position [777, 0]
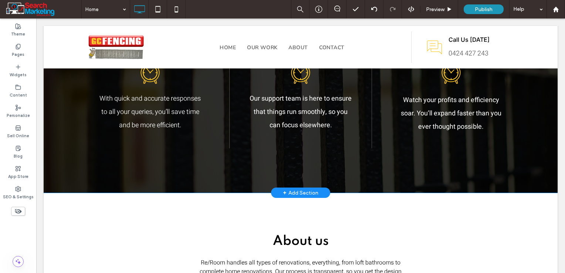
click at [287, 191] on div "+ Add Section" at bounding box center [301, 193] width 36 height 8
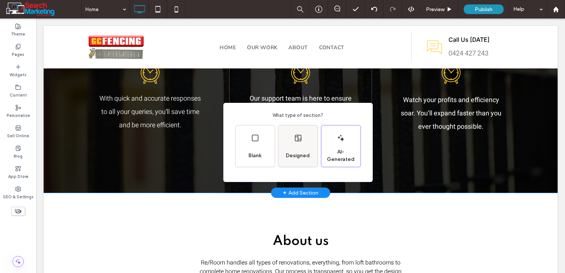
click at [292, 150] on div "Designed" at bounding box center [298, 156] width 30 height 16
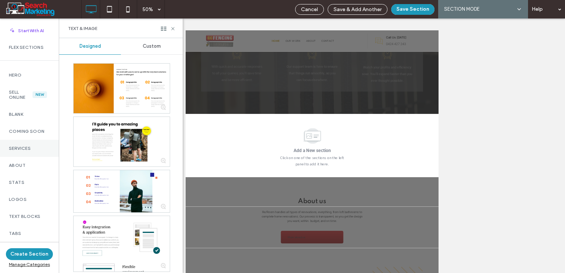
click at [23, 151] on label "Services" at bounding box center [29, 148] width 41 height 5
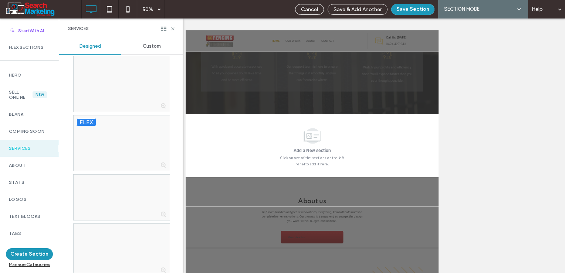
scroll to position [1258, 0]
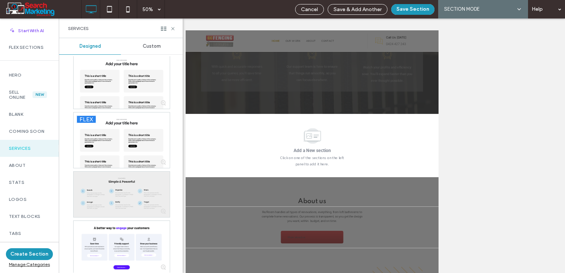
click at [124, 193] on div at bounding box center [122, 195] width 96 height 46
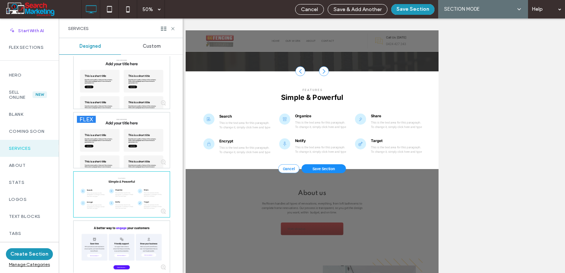
scroll to position [885, 0]
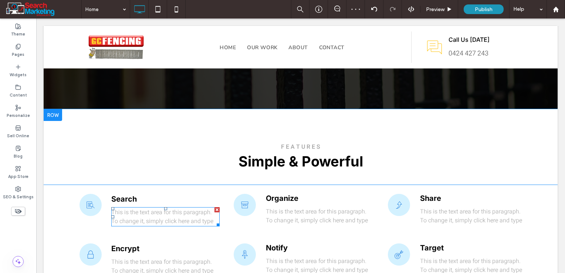
scroll to position [848, 0]
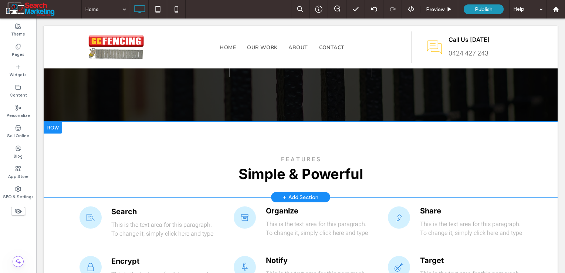
click at [56, 129] on div at bounding box center [53, 128] width 18 height 12
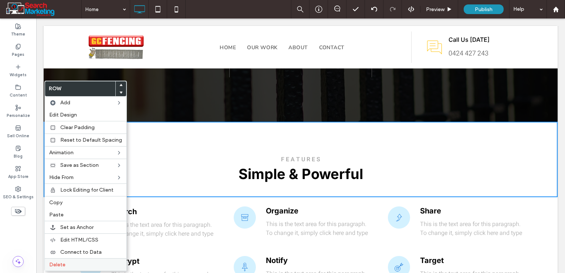
click at [65, 263] on label "Delete" at bounding box center [85, 265] width 73 height 6
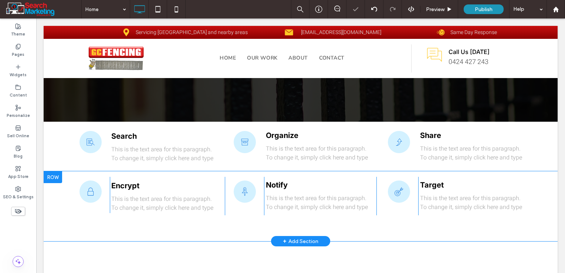
click at [58, 177] on div at bounding box center [53, 177] width 18 height 12
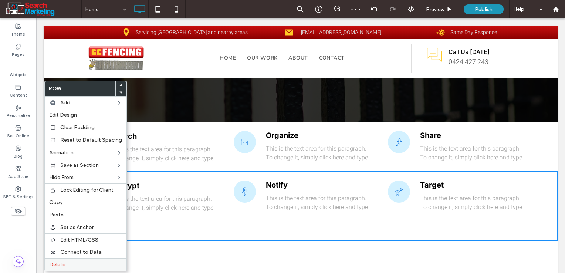
click at [76, 262] on label "Delete" at bounding box center [85, 265] width 73 height 6
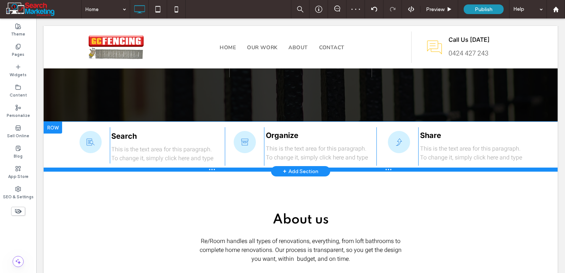
scroll to position [811, 0]
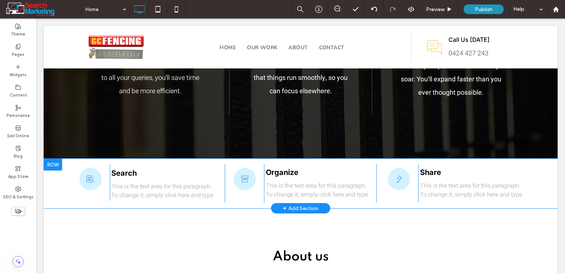
click at [58, 195] on div "Click To Paste Search This is the text area for this paragraph. To change it, s…" at bounding box center [301, 184] width 514 height 50
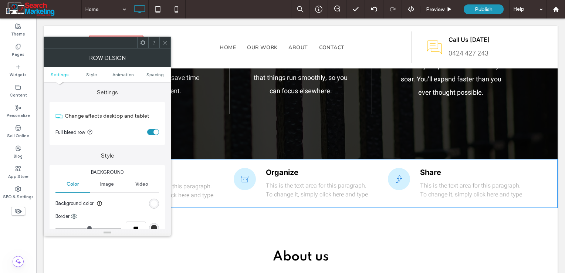
click at [150, 131] on div "toggle" at bounding box center [153, 132] width 12 height 6
click at [163, 43] on icon at bounding box center [165, 43] width 6 height 6
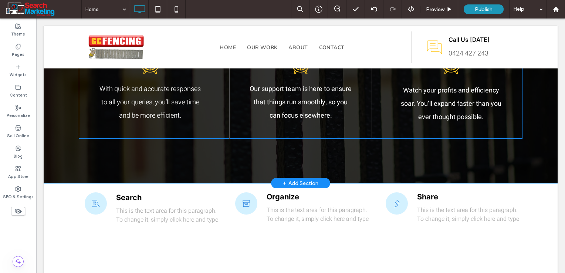
scroll to position [848, 0]
